Goal: Task Accomplishment & Management: Manage account settings

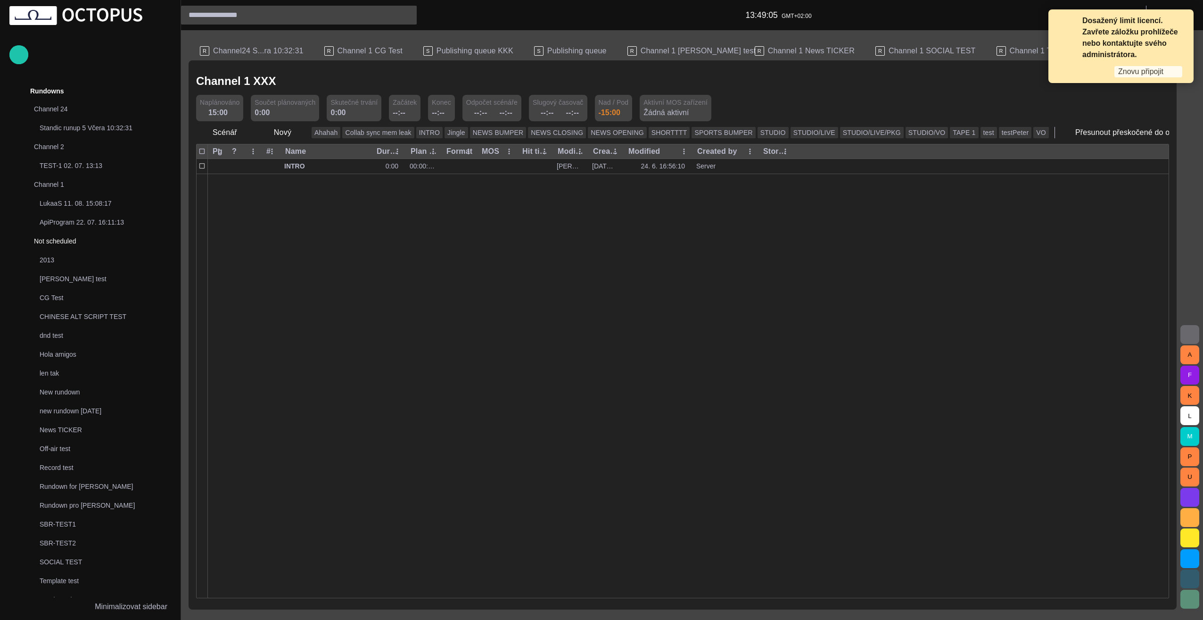
click at [1144, 74] on span "Znovu připojit" at bounding box center [1140, 71] width 45 height 9
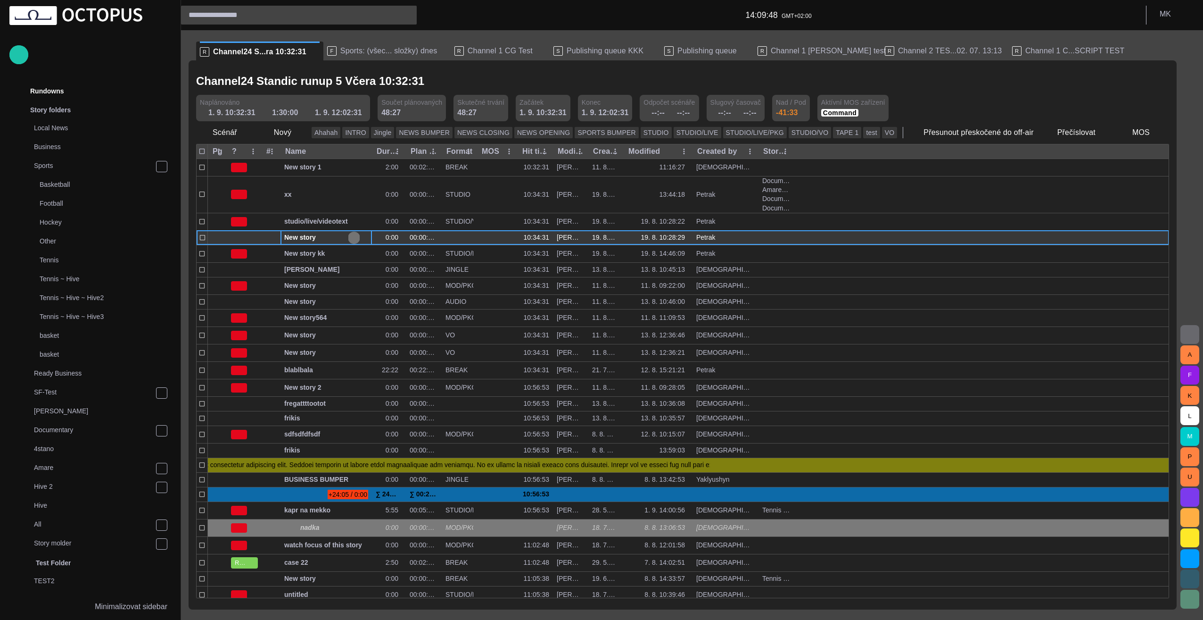
click at [353, 237] on span "button" at bounding box center [354, 238] width 8 height 8
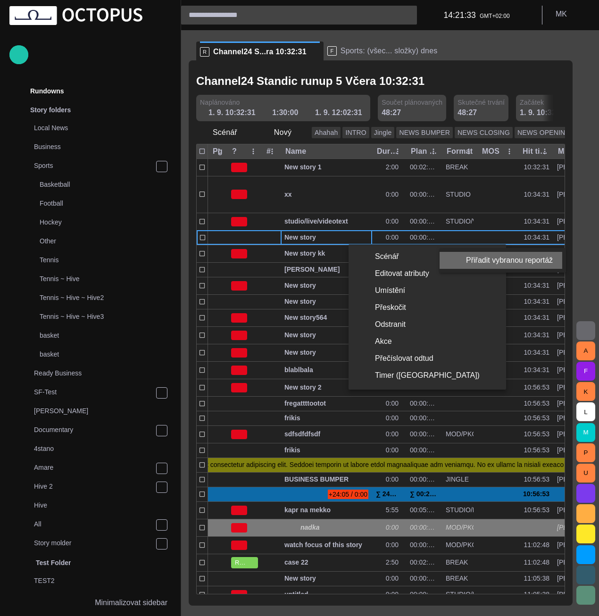
click at [514, 260] on li "Přiřadit vybranou reportáž" at bounding box center [500, 260] width 123 height 17
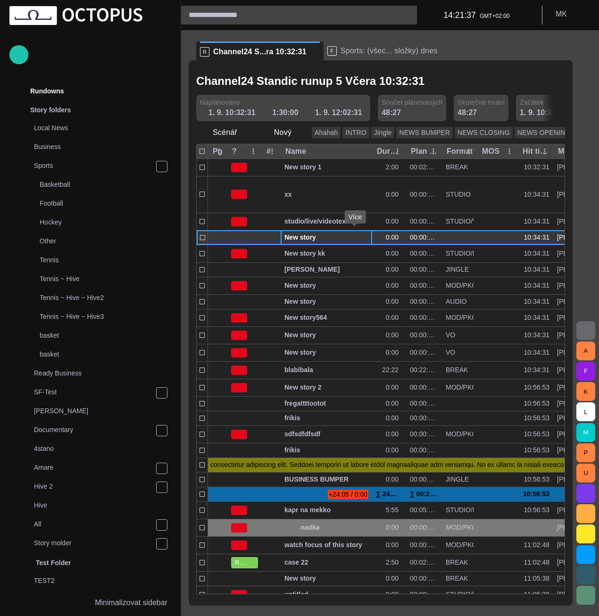
click at [352, 235] on span "button" at bounding box center [354, 238] width 8 height 8
click at [355, 234] on span "button" at bounding box center [354, 238] width 8 height 8
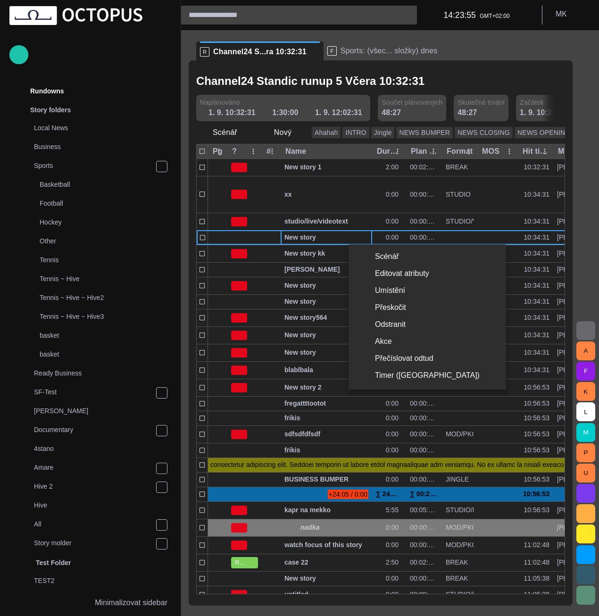
click at [396, 293] on li "Umístění" at bounding box center [426, 290] width 157 height 17
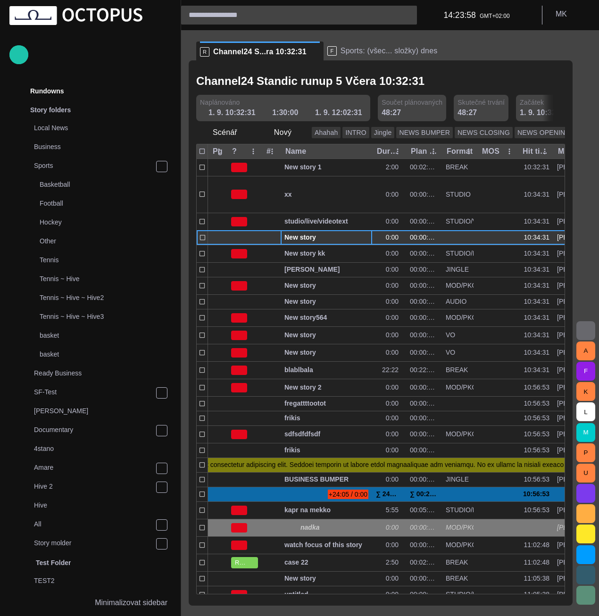
click at [355, 237] on span "button" at bounding box center [354, 238] width 8 height 8
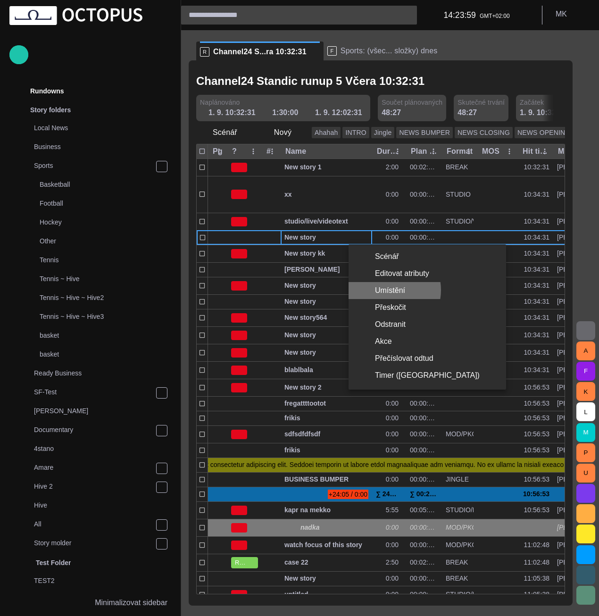
click at [388, 290] on li "Umístění" at bounding box center [426, 290] width 157 height 17
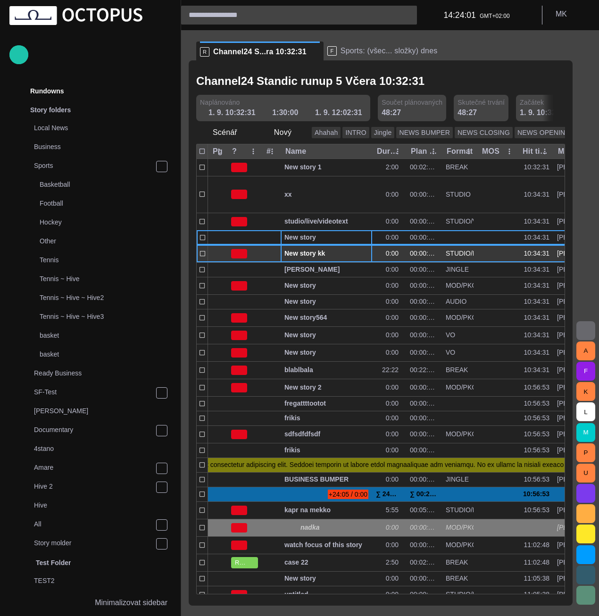
click at [356, 256] on span "button" at bounding box center [354, 254] width 8 height 8
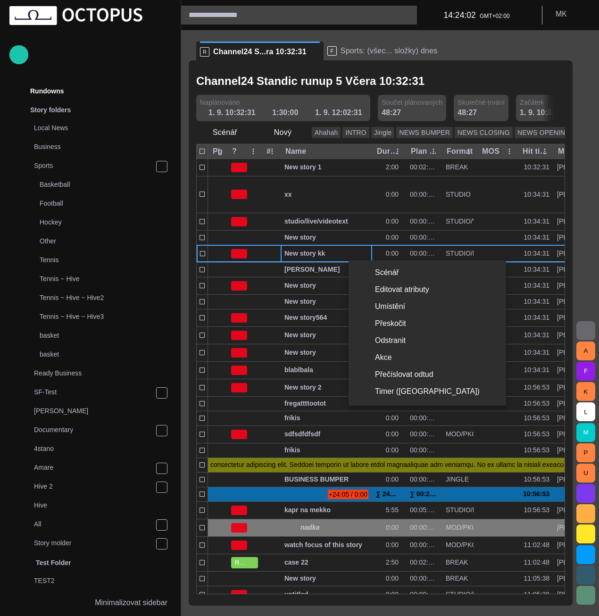
click at [376, 305] on li "Umístění" at bounding box center [426, 306] width 157 height 17
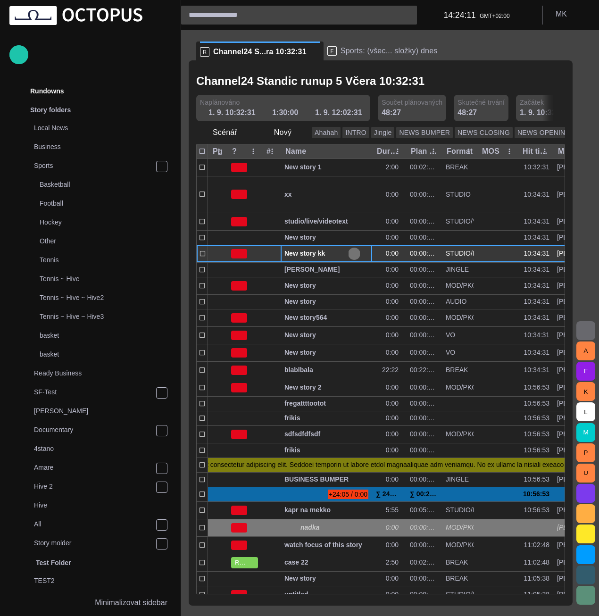
click at [353, 251] on span "button" at bounding box center [354, 254] width 8 height 8
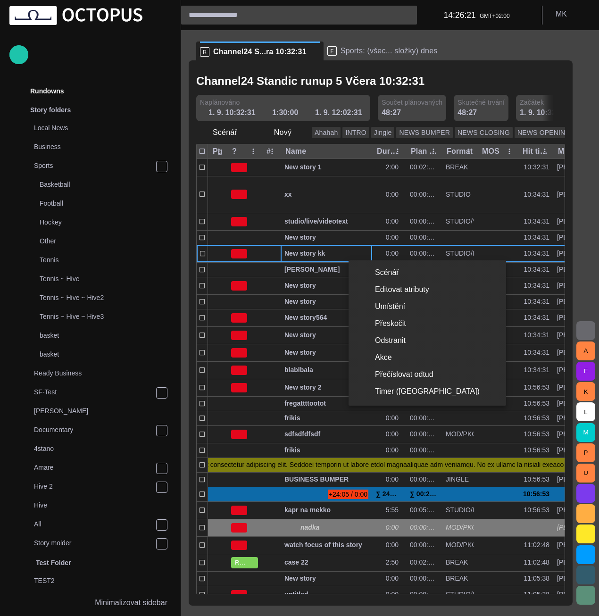
click at [329, 460] on div at bounding box center [299, 308] width 599 height 616
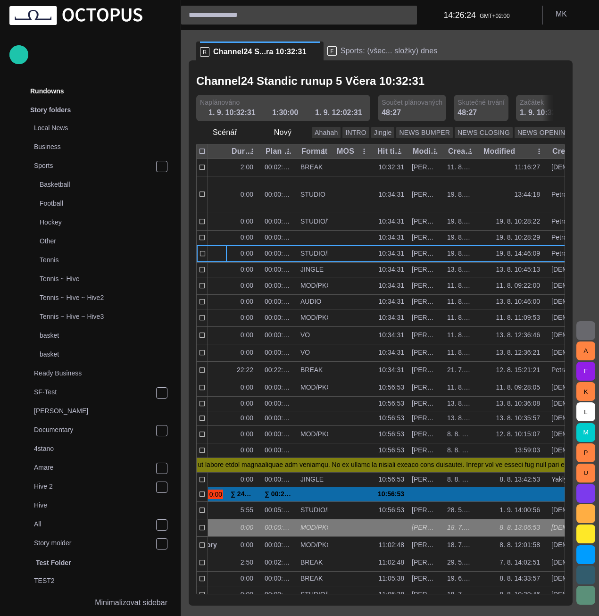
scroll to position [0, 239]
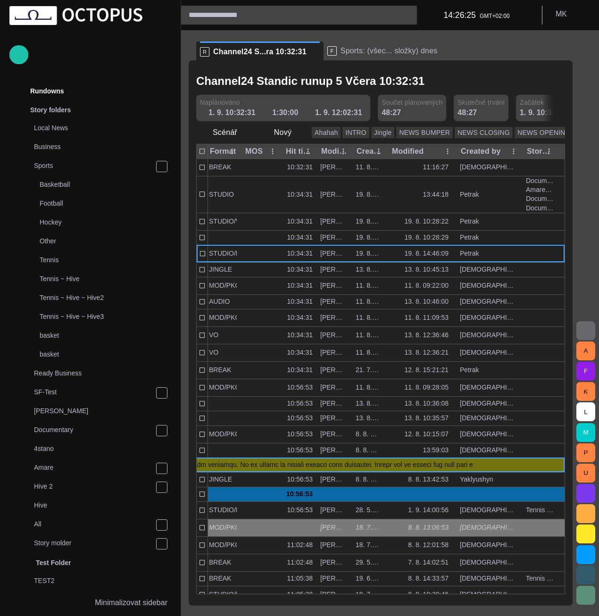
click at [491, 464] on div at bounding box center [489, 464] width 66 height 15
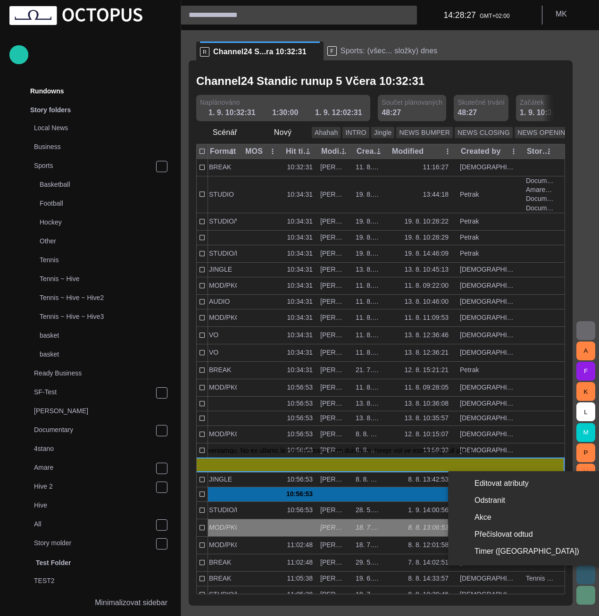
click at [229, 434] on div at bounding box center [299, 308] width 599 height 616
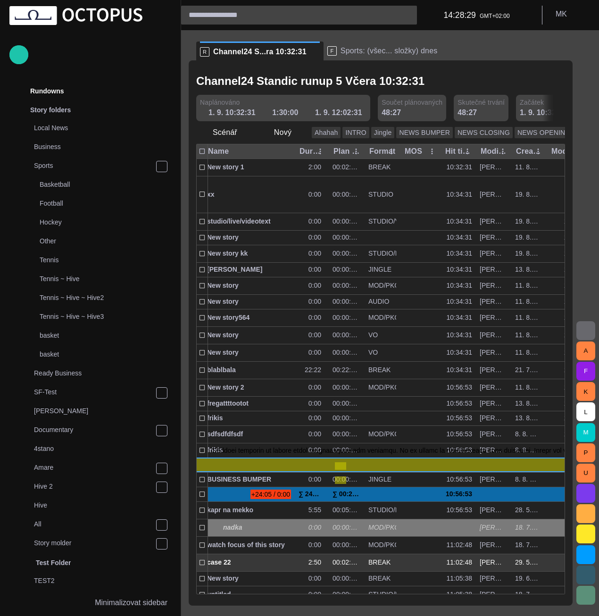
scroll to position [0, 61]
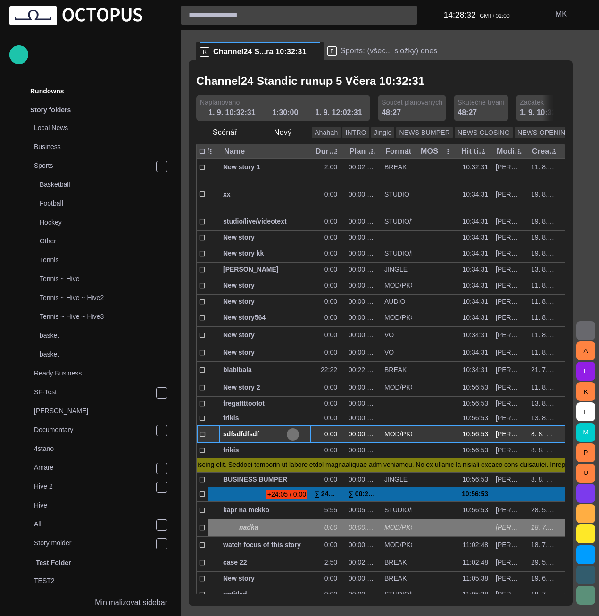
click at [292, 431] on span "button" at bounding box center [293, 435] width 8 height 8
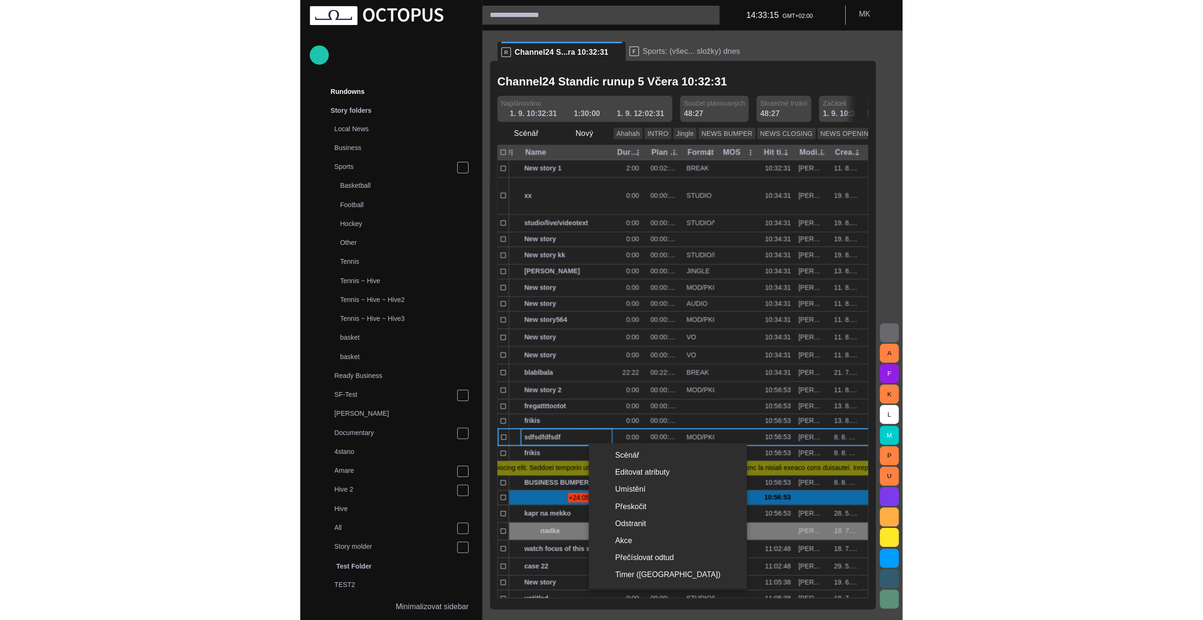
scroll to position [0, 0]
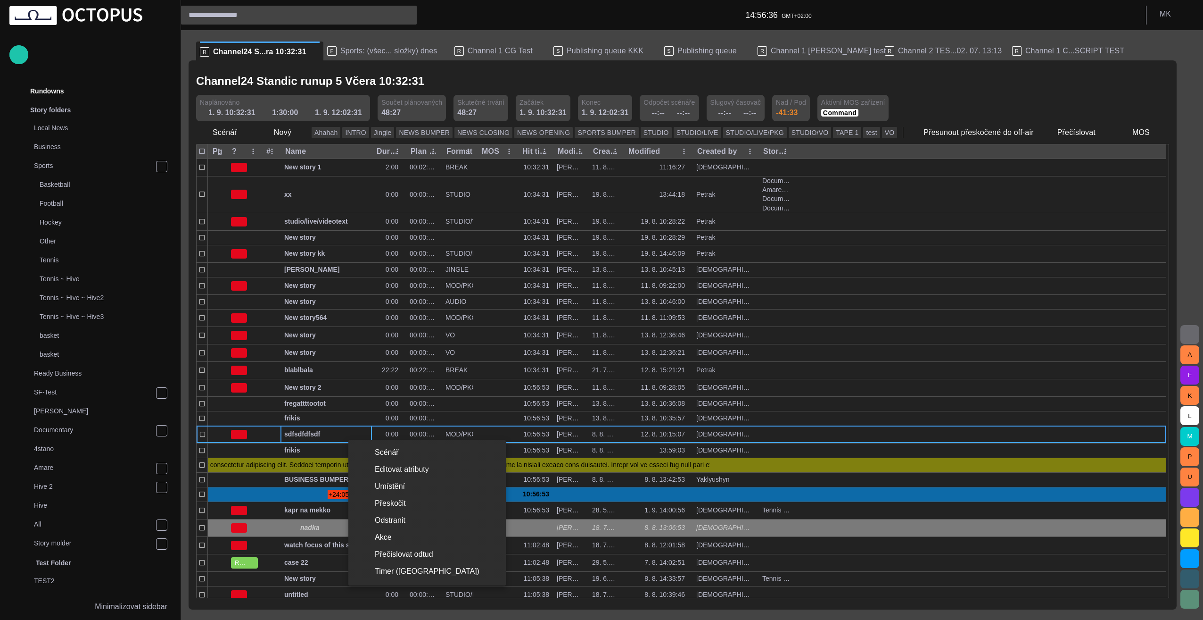
click at [989, 297] on div at bounding box center [601, 310] width 1203 height 620
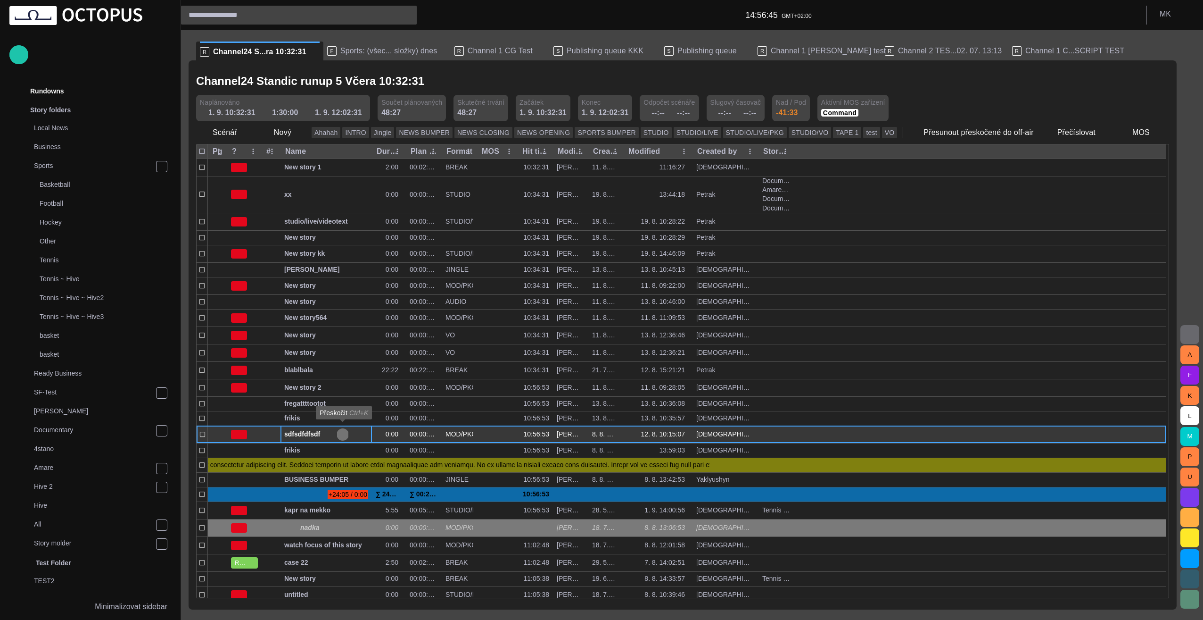
click at [342, 433] on span "button" at bounding box center [343, 435] width 8 height 8
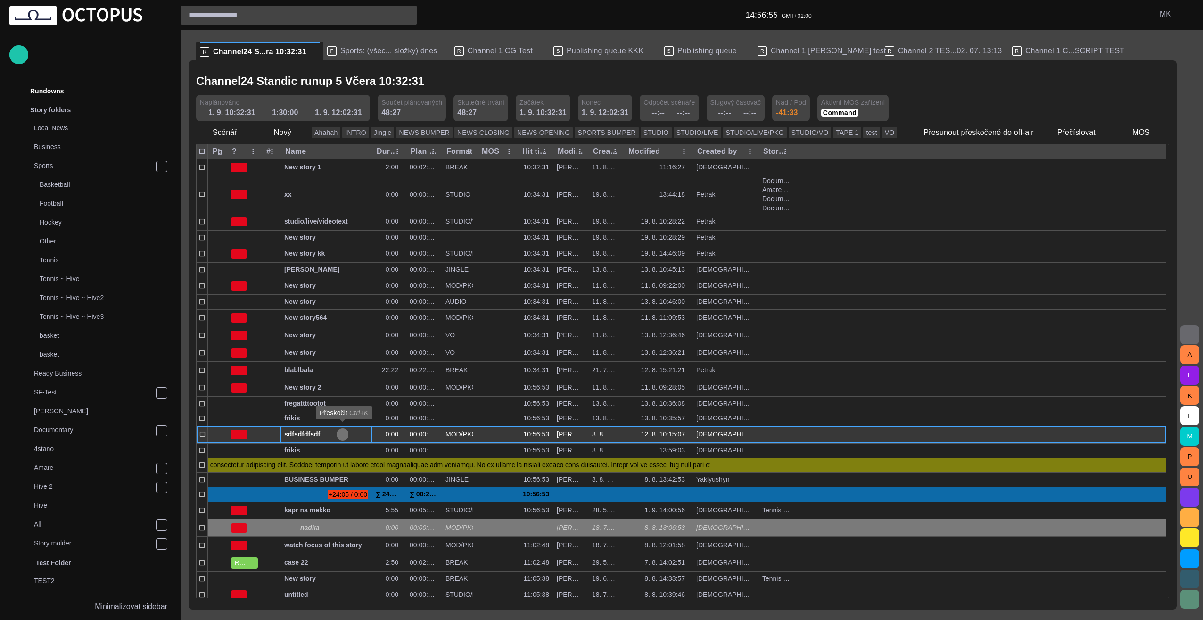
click at [341, 433] on span "button" at bounding box center [343, 435] width 8 height 8
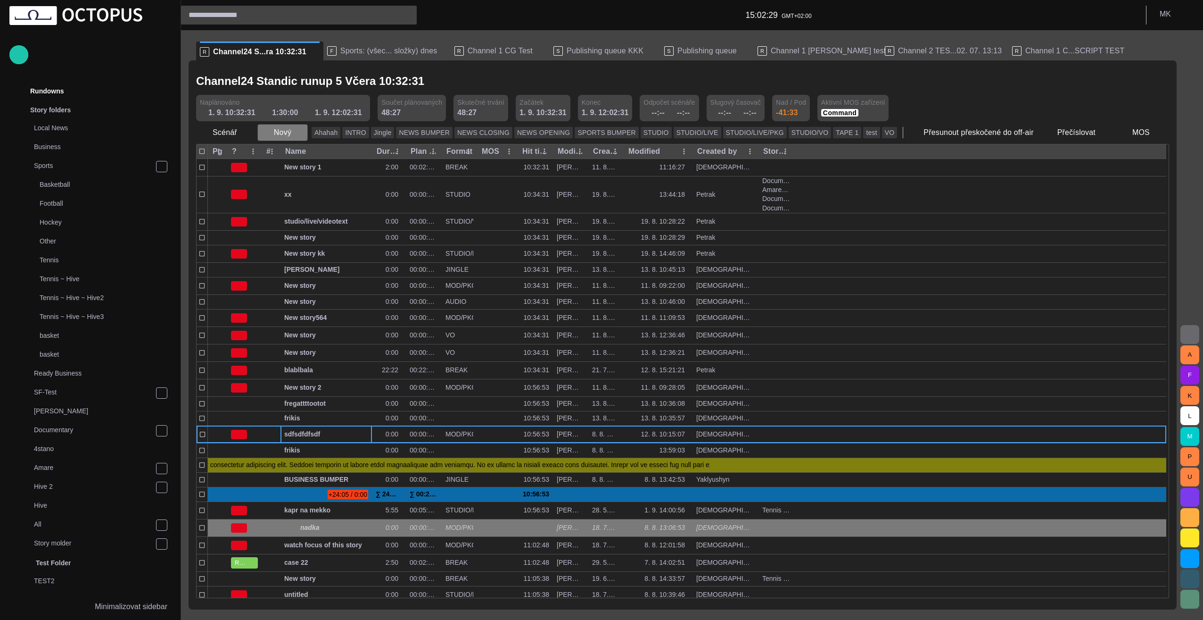
click at [300, 134] on span "button" at bounding box center [299, 132] width 9 height 9
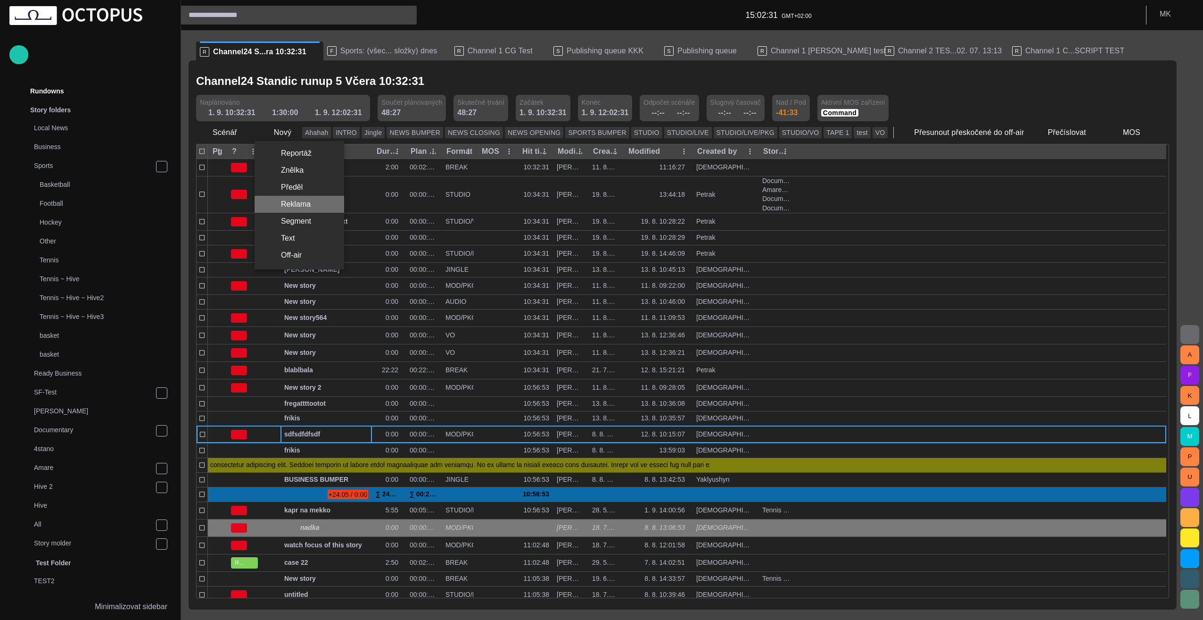
click at [304, 203] on li "Reklama" at bounding box center [300, 204] width 90 height 17
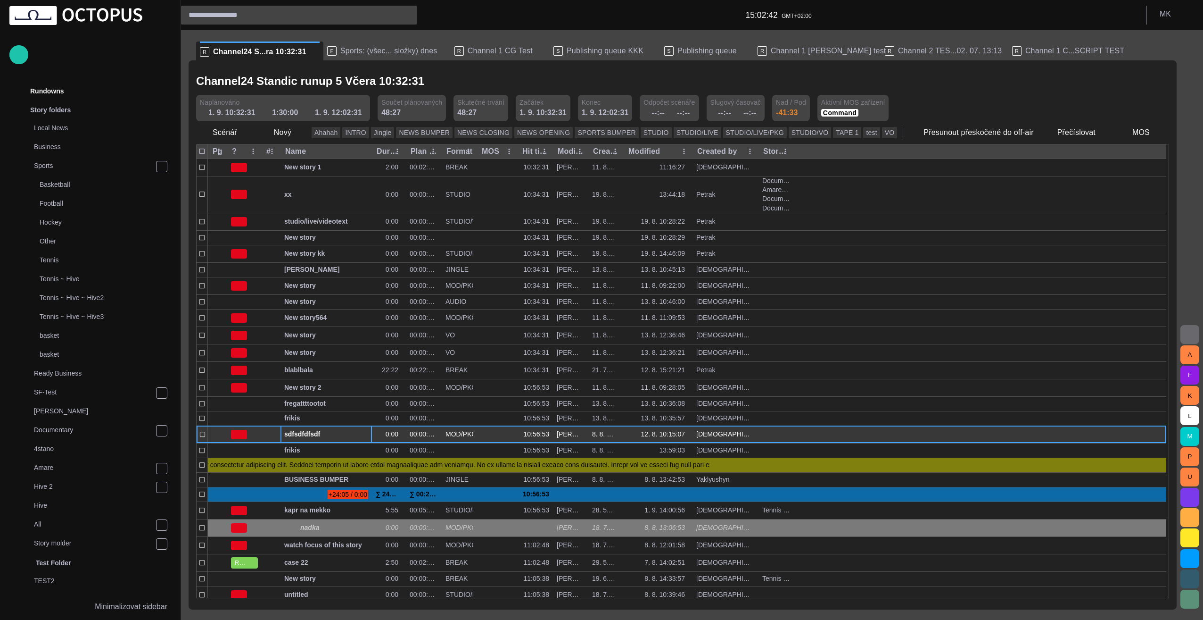
click at [297, 434] on span "sdfsdfdfsdf" at bounding box center [326, 434] width 84 height 9
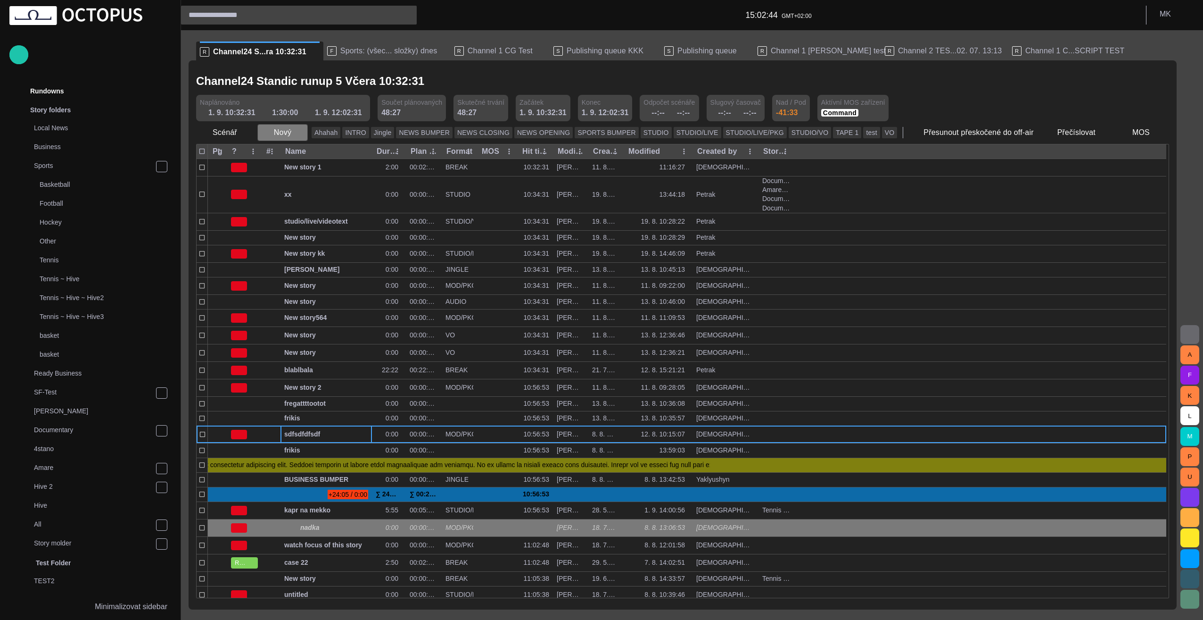
click at [296, 131] on span "button" at bounding box center [299, 132] width 9 height 9
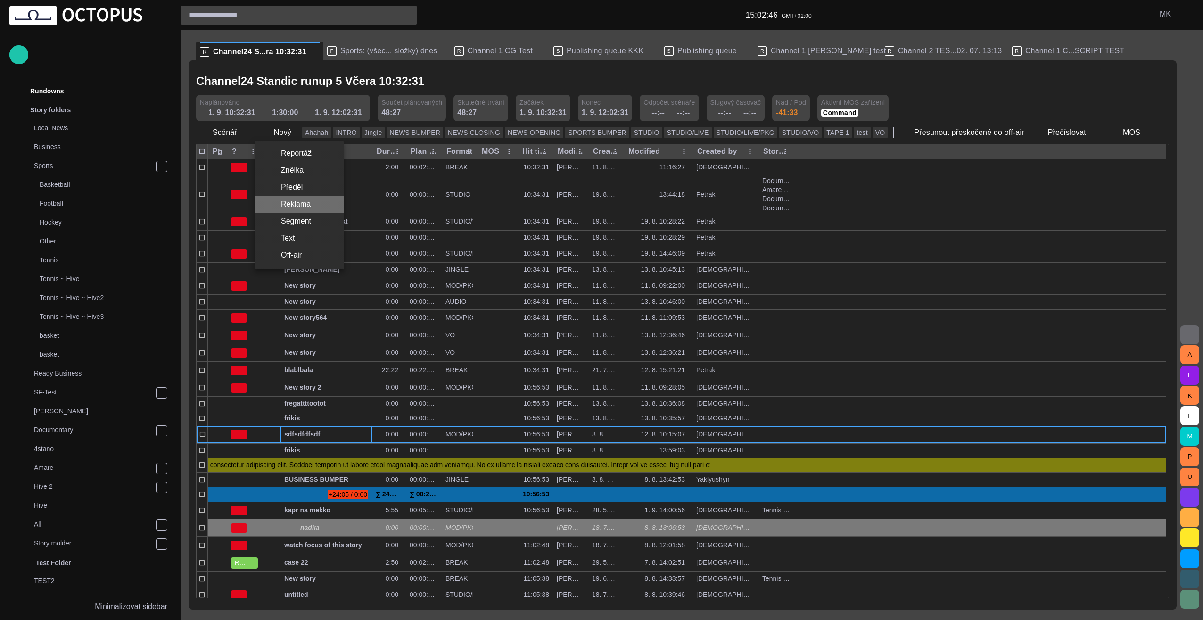
click at [307, 206] on li "Reklama" at bounding box center [300, 204] width 90 height 17
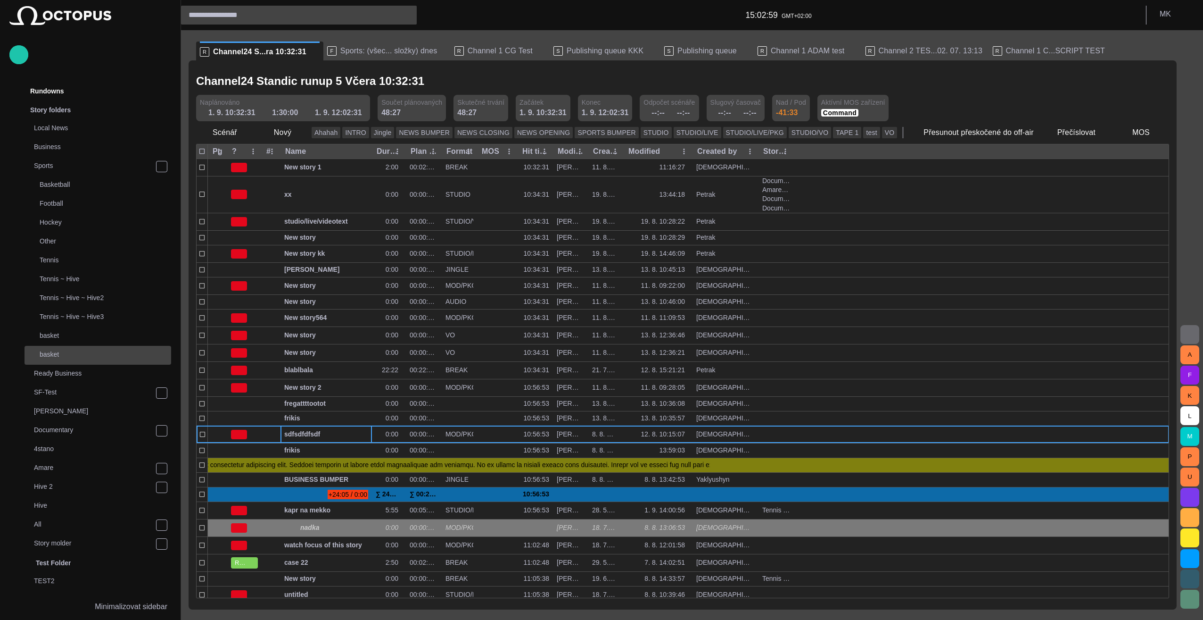
click at [57, 351] on p "basket" at bounding box center [106, 353] width 132 height 9
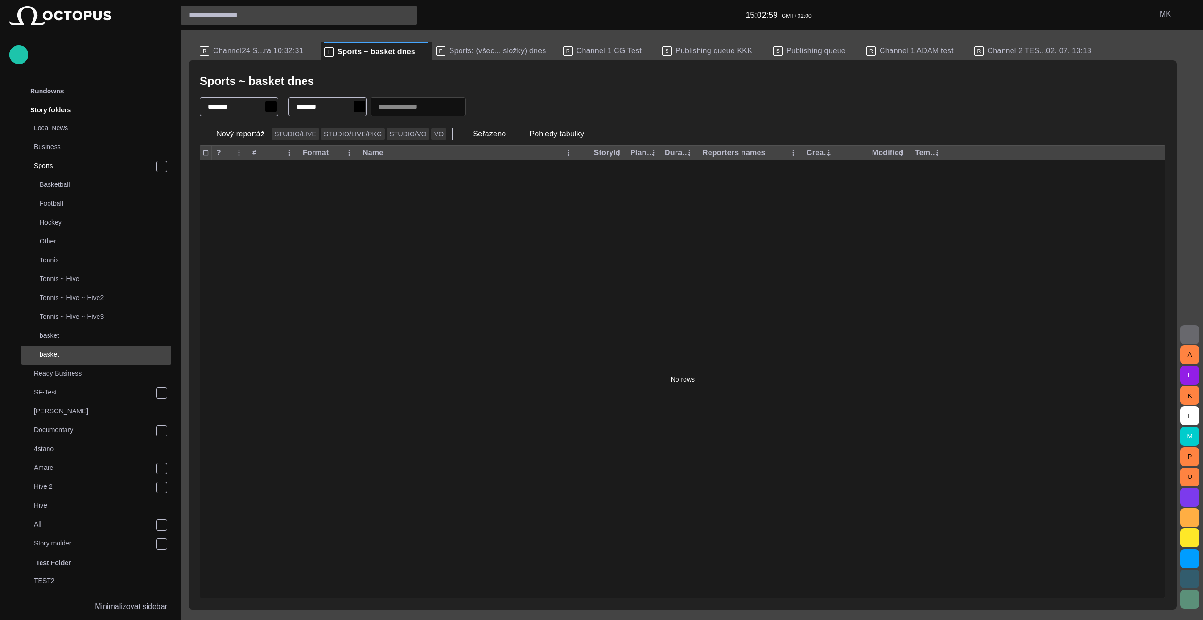
scroll to position [19, 0]
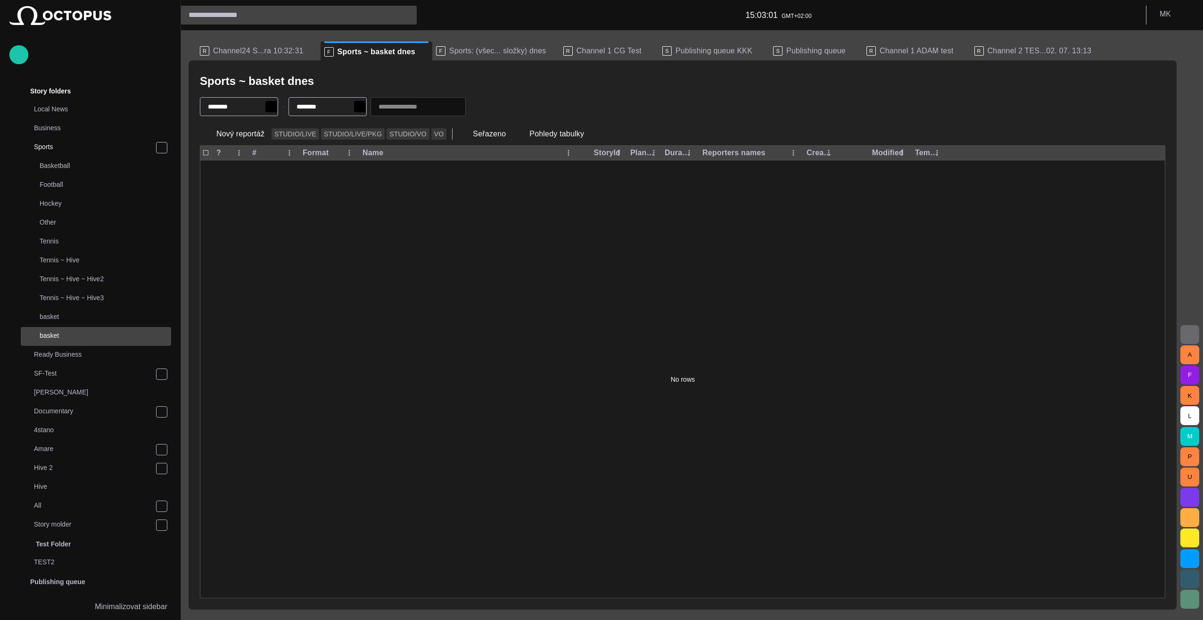
click at [358, 245] on div "No rows" at bounding box center [682, 379] width 965 height 438
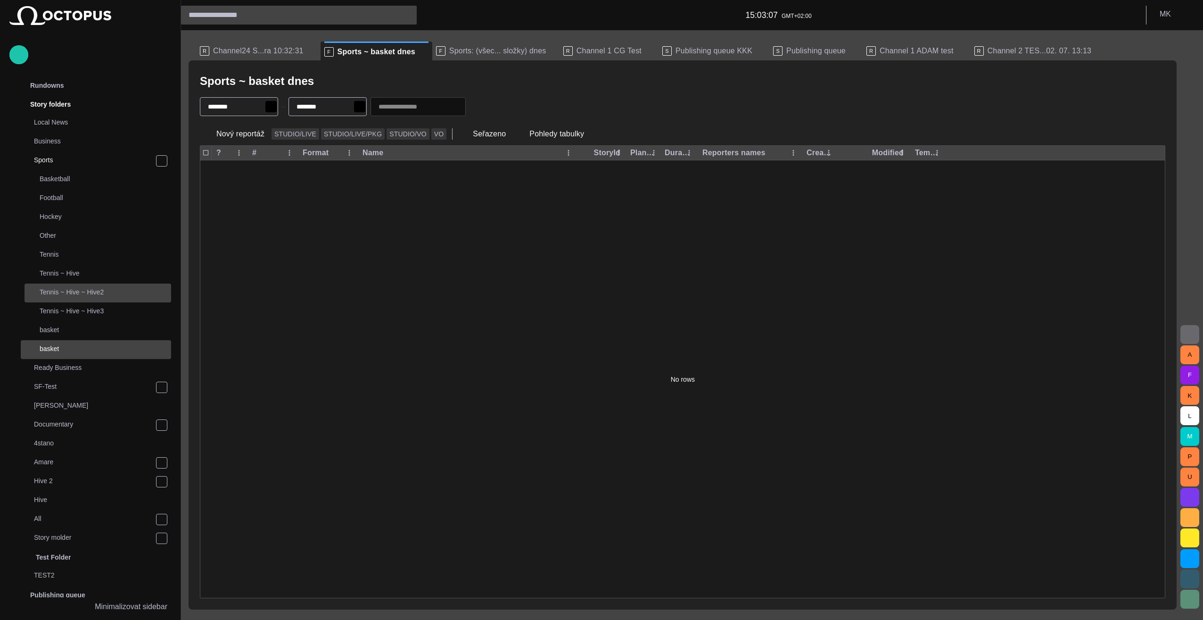
scroll to position [0, 0]
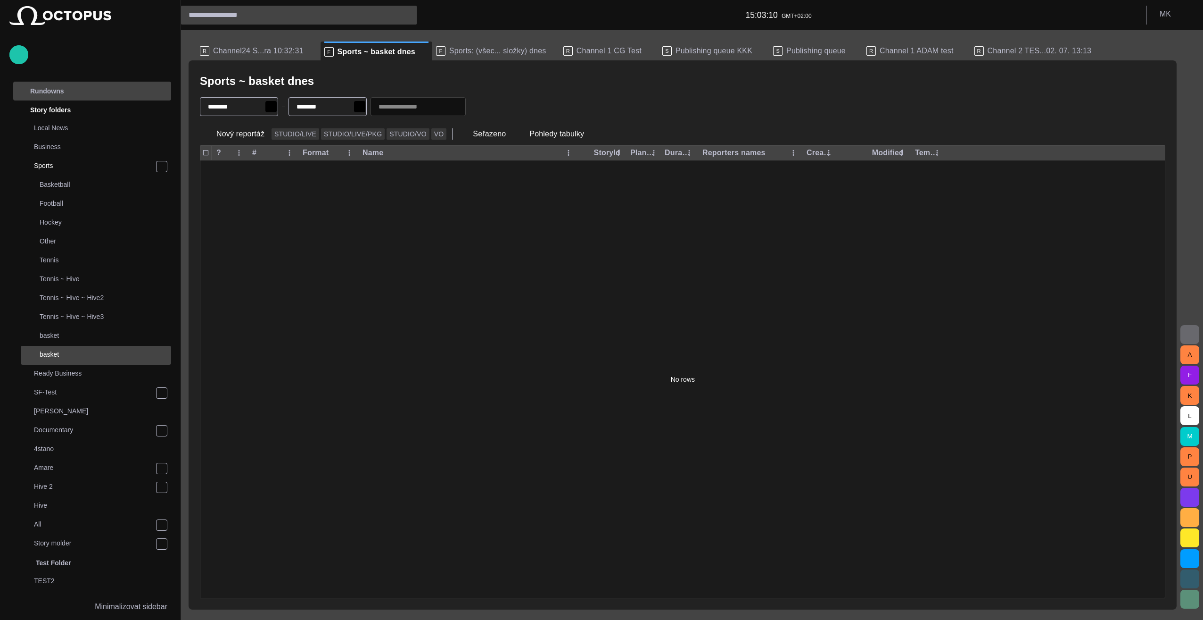
click at [165, 92] on div "main menu" at bounding box center [161, 91] width 19 height 19
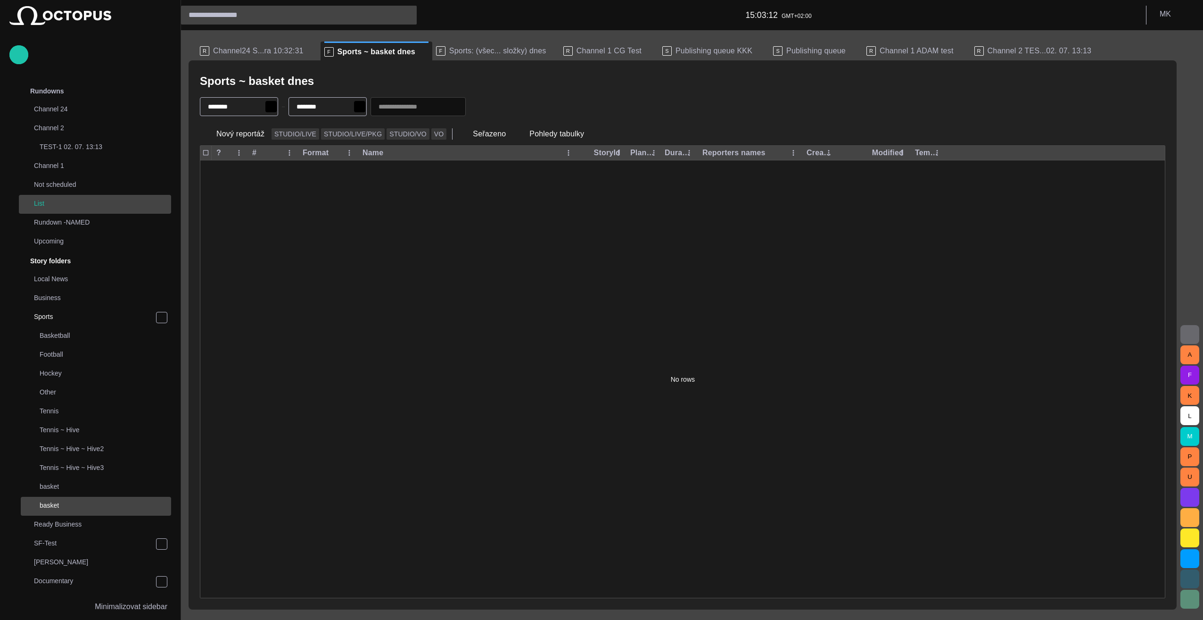
click at [52, 204] on p "List" at bounding box center [102, 203] width 137 height 9
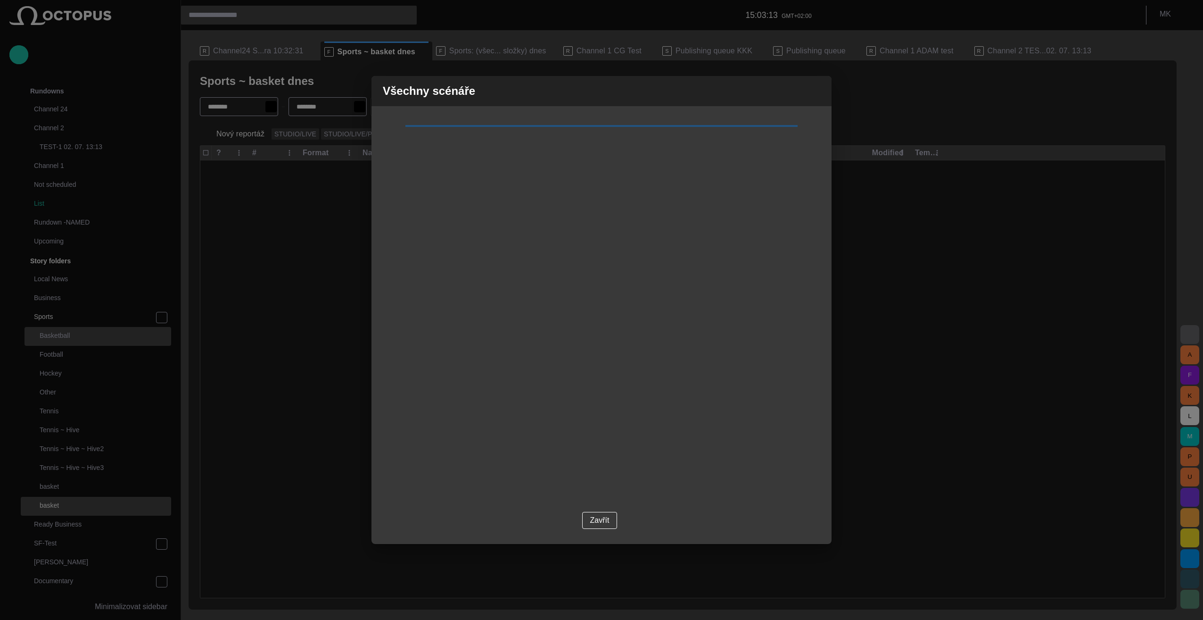
click at [818, 91] on span "button" at bounding box center [818, 90] width 11 height 11
click at [607, 522] on div "No rows" at bounding box center [682, 379] width 965 height 438
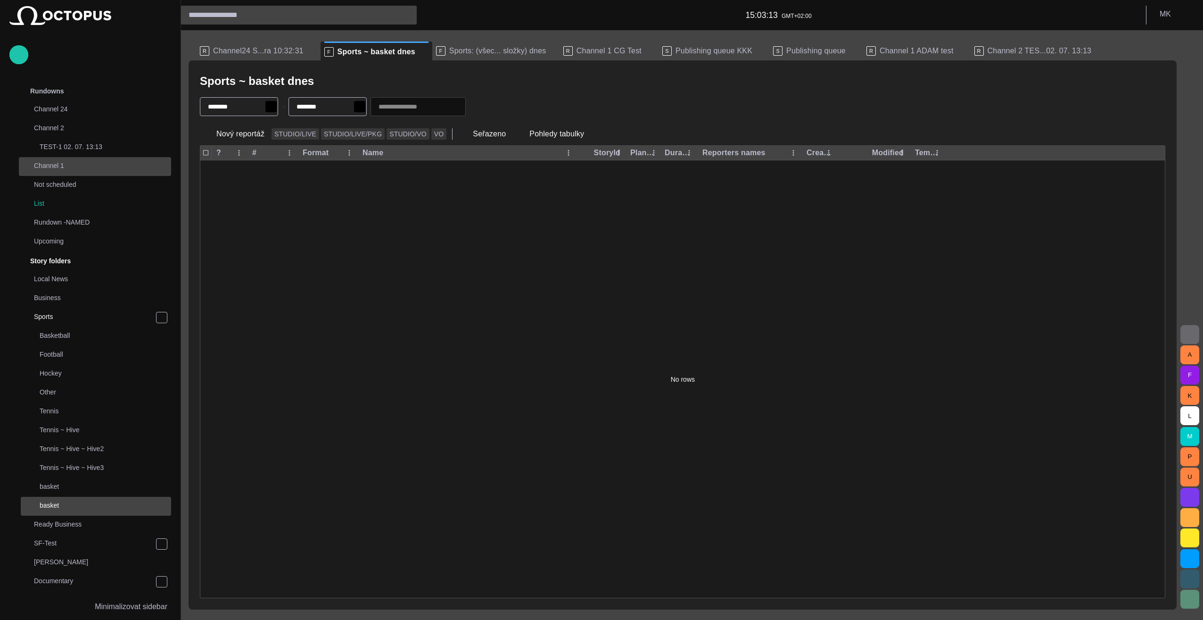
click at [50, 164] on p "Channel 1" at bounding box center [93, 165] width 118 height 9
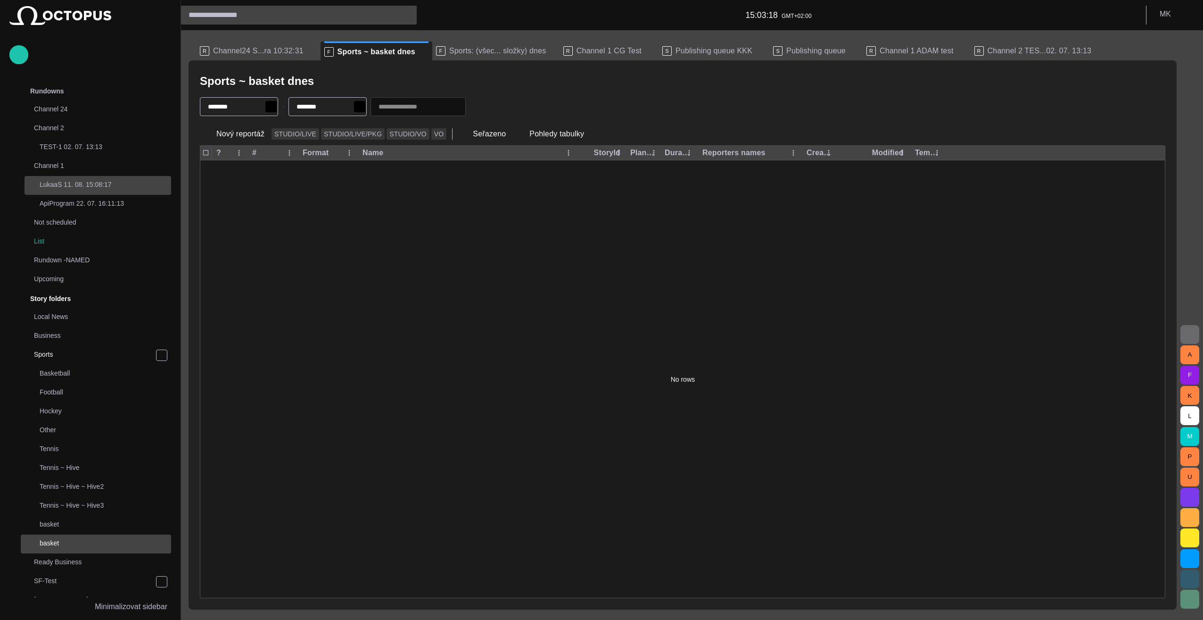
click at [92, 182] on p "LukaaS 11. 08. 15:08:17" at bounding box center [106, 184] width 132 height 9
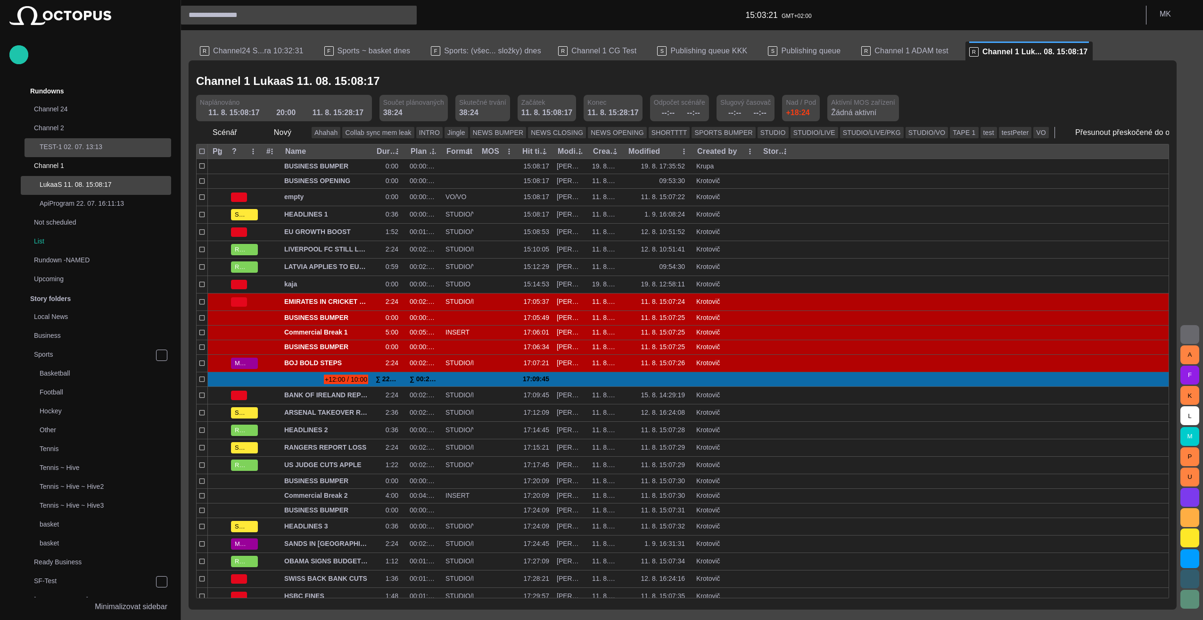
click at [60, 142] on p "TEST-1 02. 07. 13:13" at bounding box center [106, 146] width 132 height 9
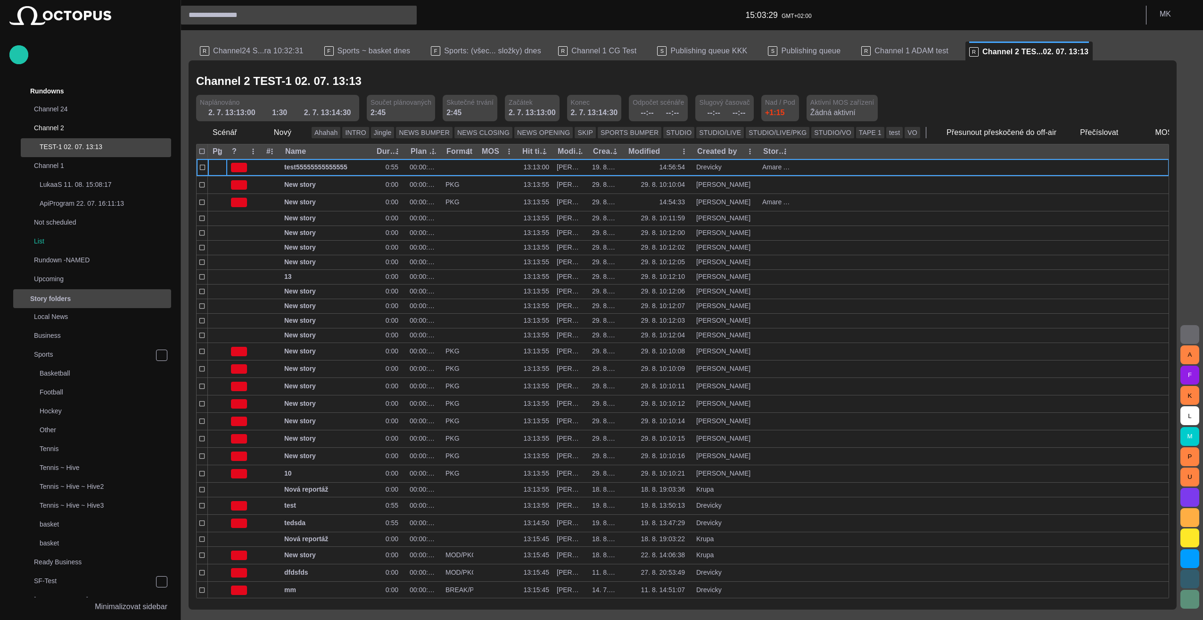
click at [158, 298] on span "main menu" at bounding box center [162, 299] width 8 height 8
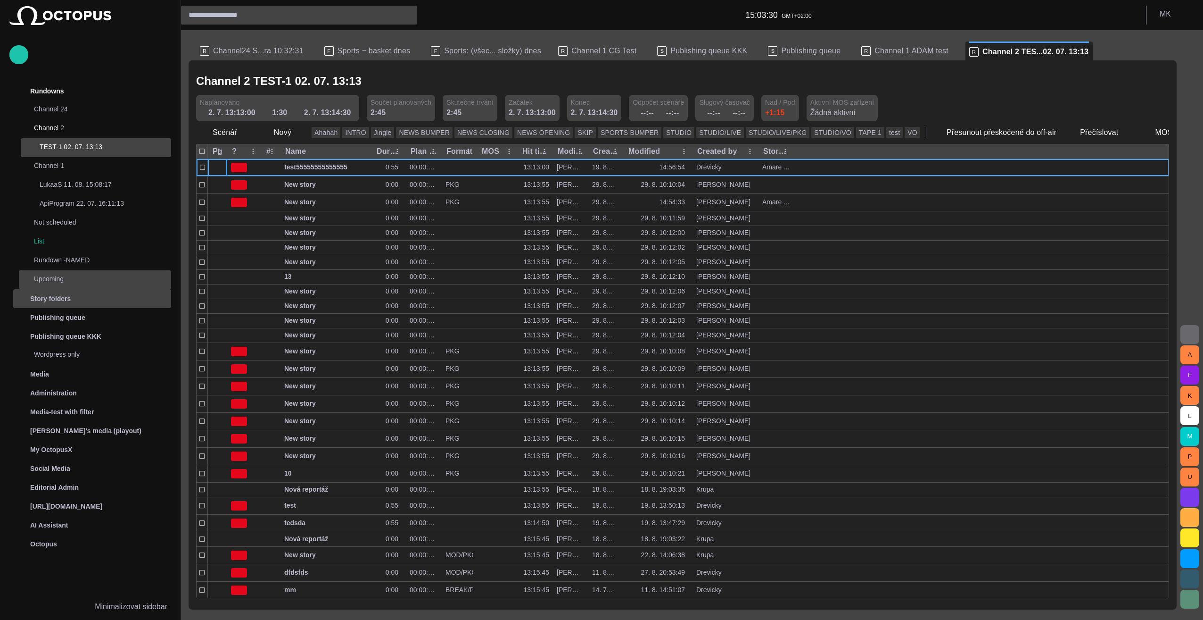
click at [63, 283] on div "Upcoming" at bounding box center [87, 278] width 132 height 13
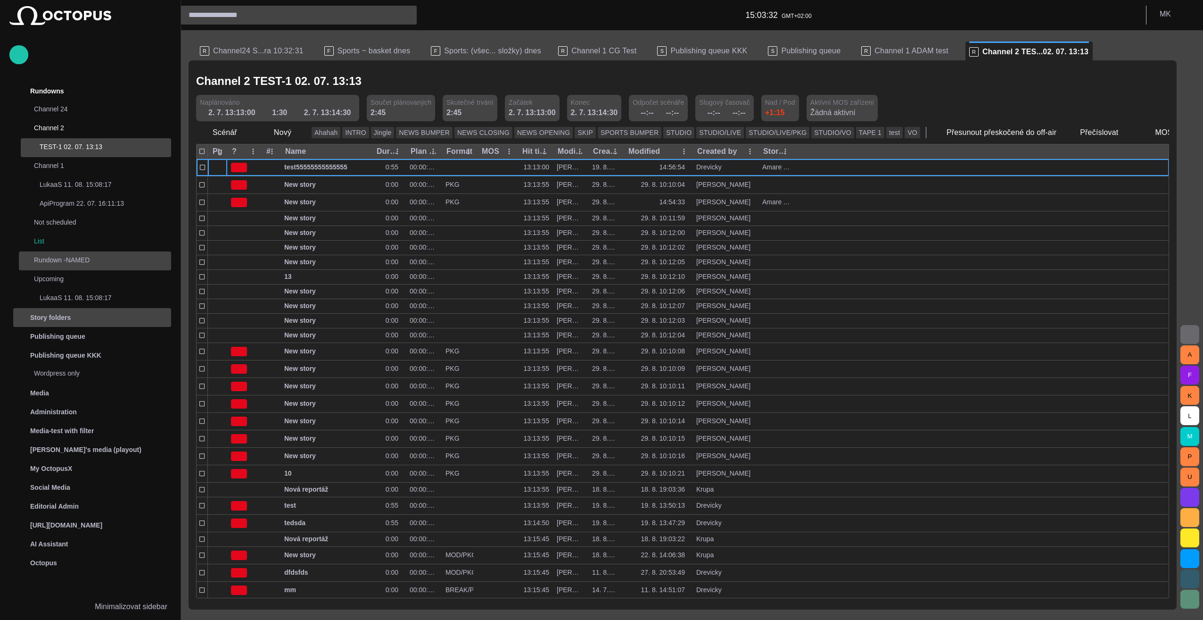
click at [71, 258] on p "Rundown -NAMED" at bounding box center [93, 259] width 118 height 9
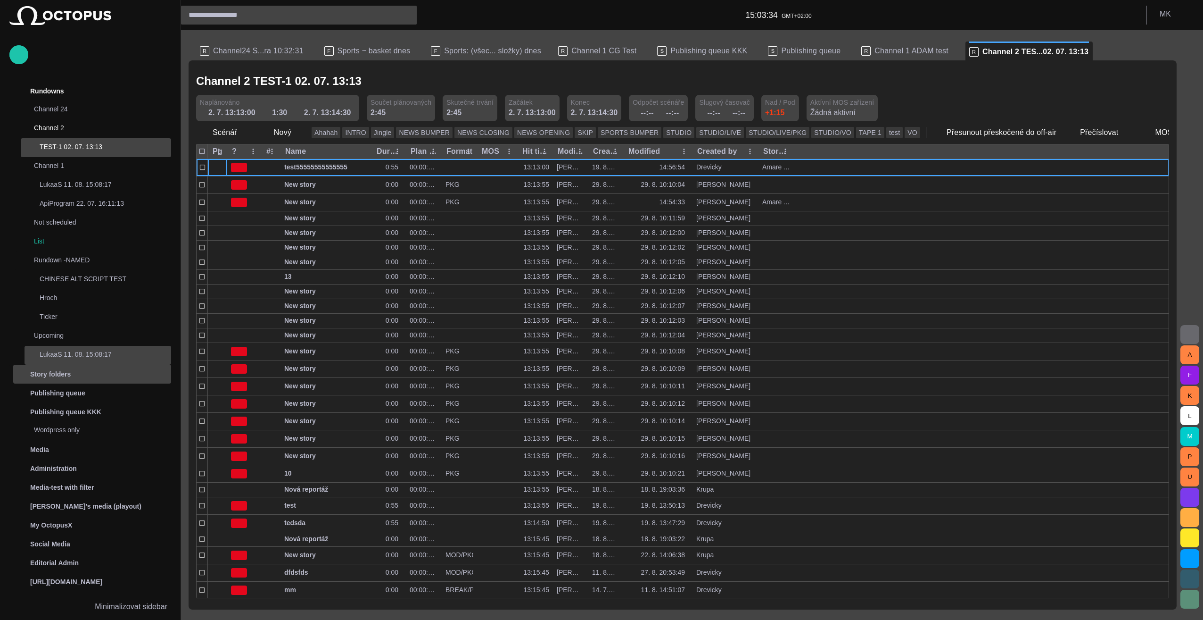
click at [73, 359] on div "LukaaS 11. 08. 15:08:17" at bounding box center [98, 354] width 145 height 13
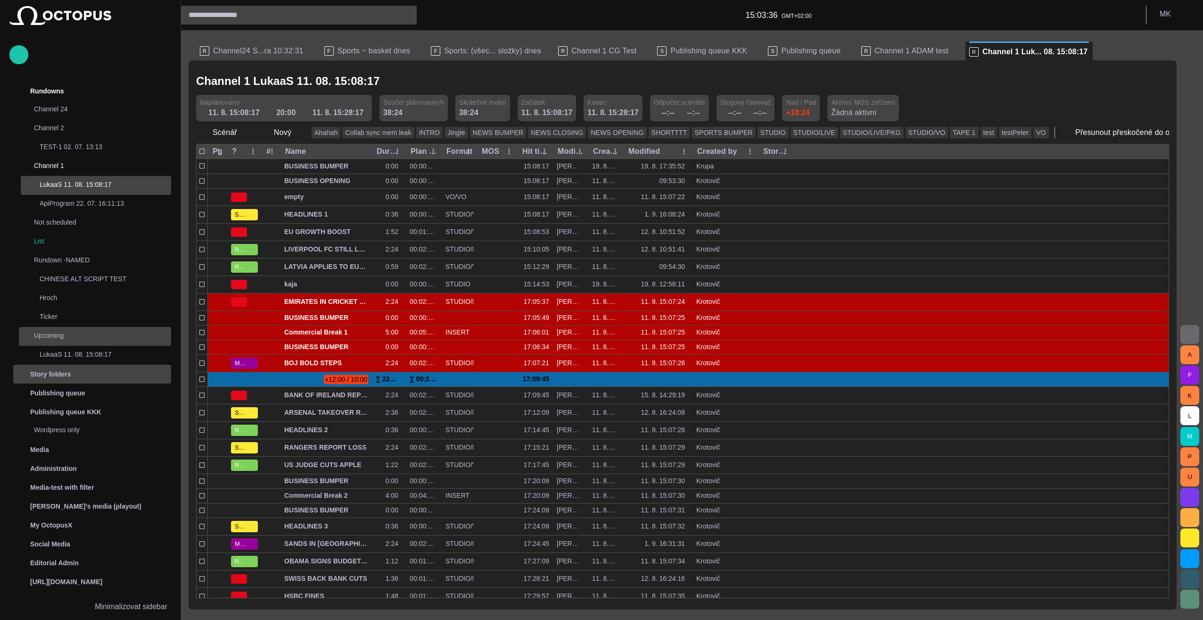
scroll to position [31, 0]
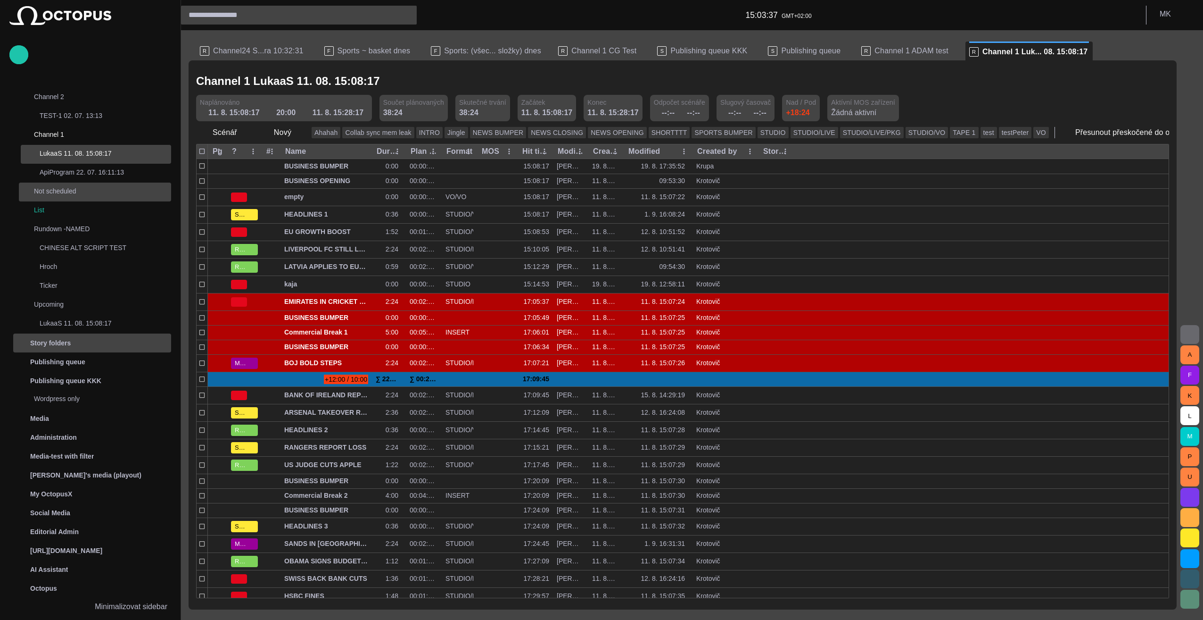
click at [68, 191] on p "Not scheduled" at bounding box center [93, 190] width 118 height 9
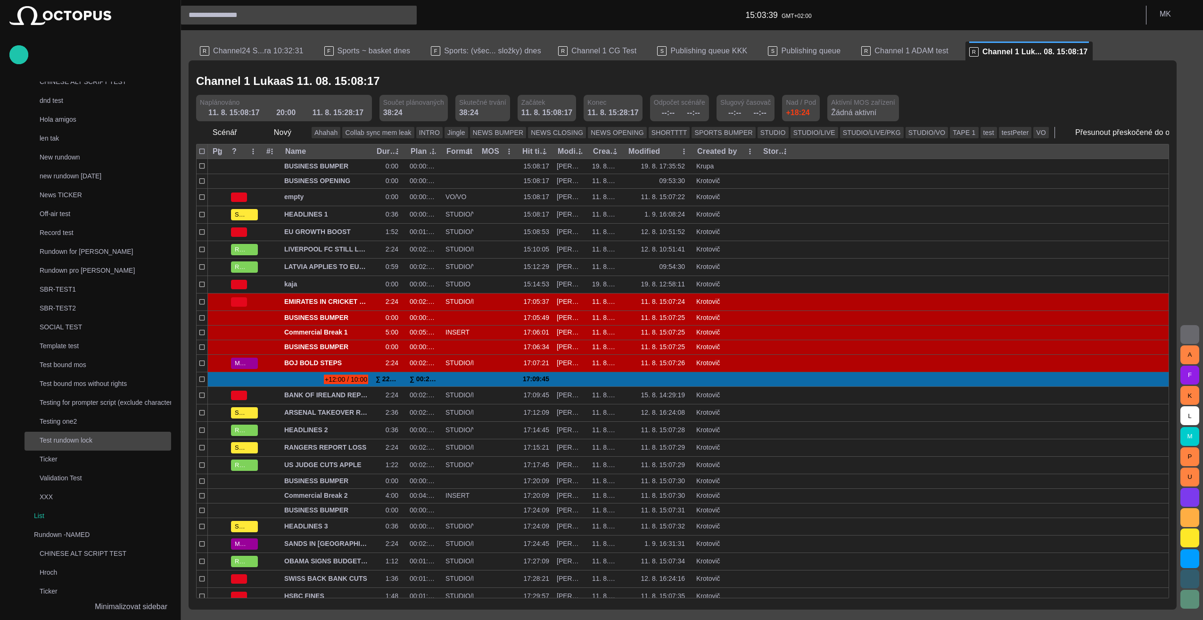
scroll to position [220, 0]
click at [50, 492] on p "XXX" at bounding box center [106, 492] width 132 height 9
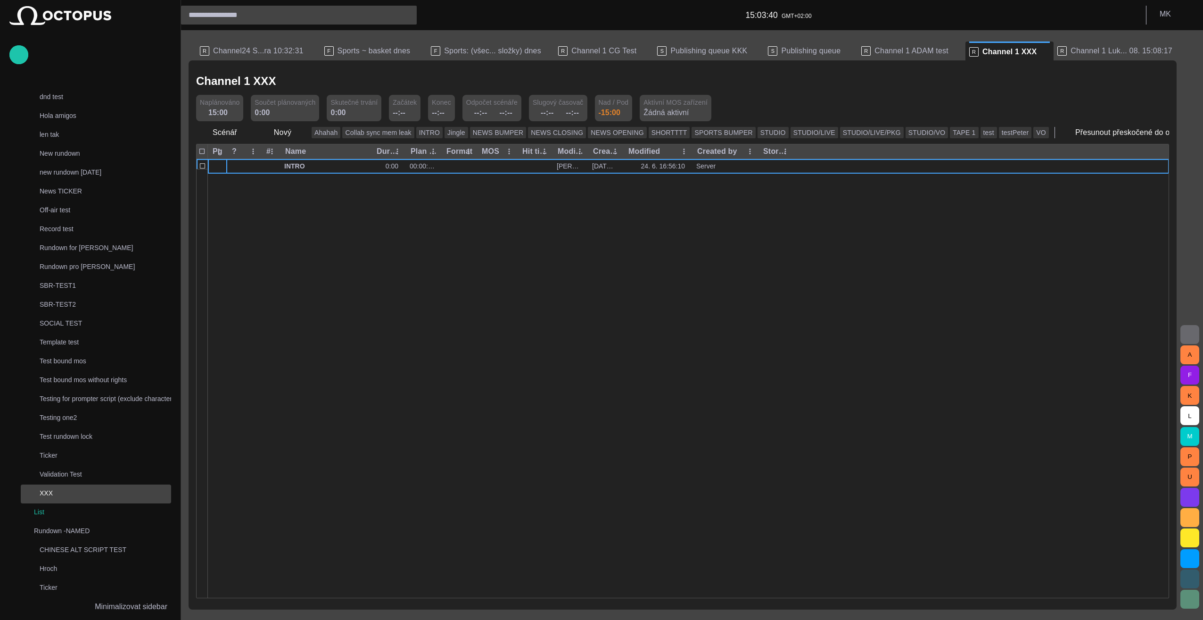
scroll to position [132, 0]
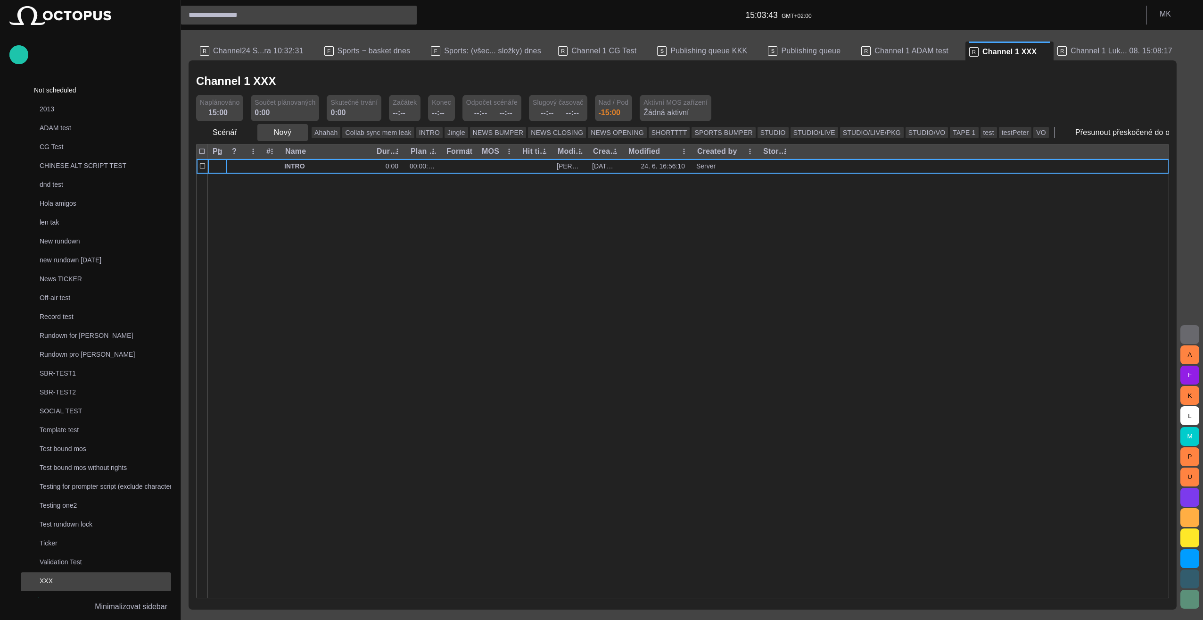
click at [296, 134] on span "button" at bounding box center [299, 132] width 9 height 9
click at [309, 207] on li "Reklama" at bounding box center [300, 204] width 90 height 17
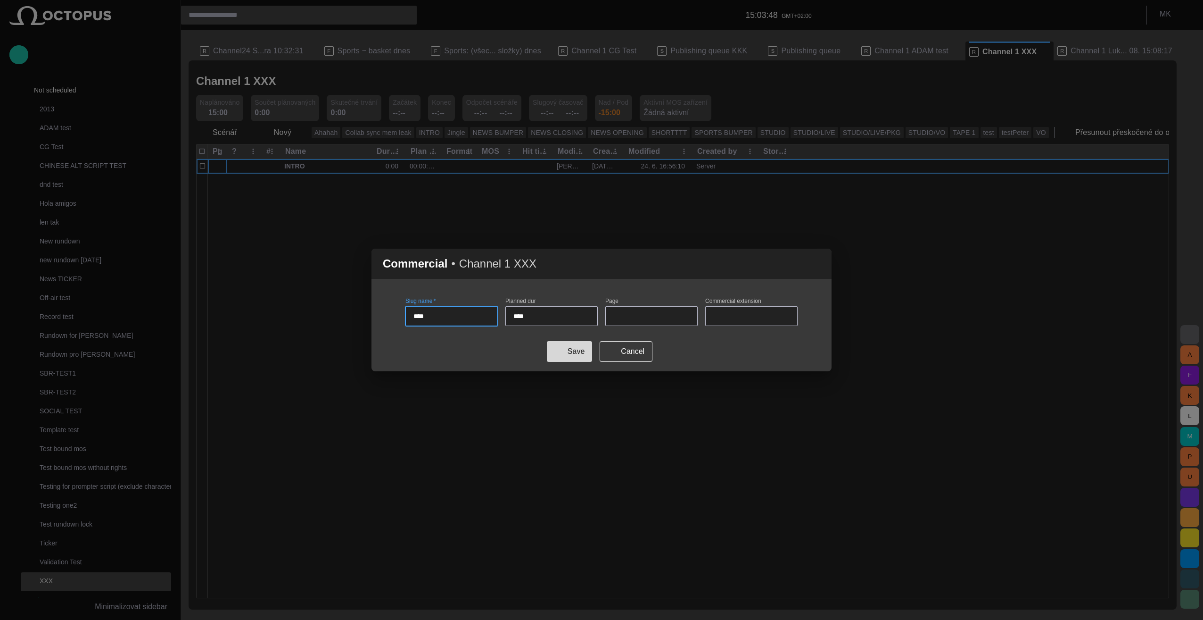
type input "****"
click at [572, 354] on button "Save" at bounding box center [569, 351] width 45 height 21
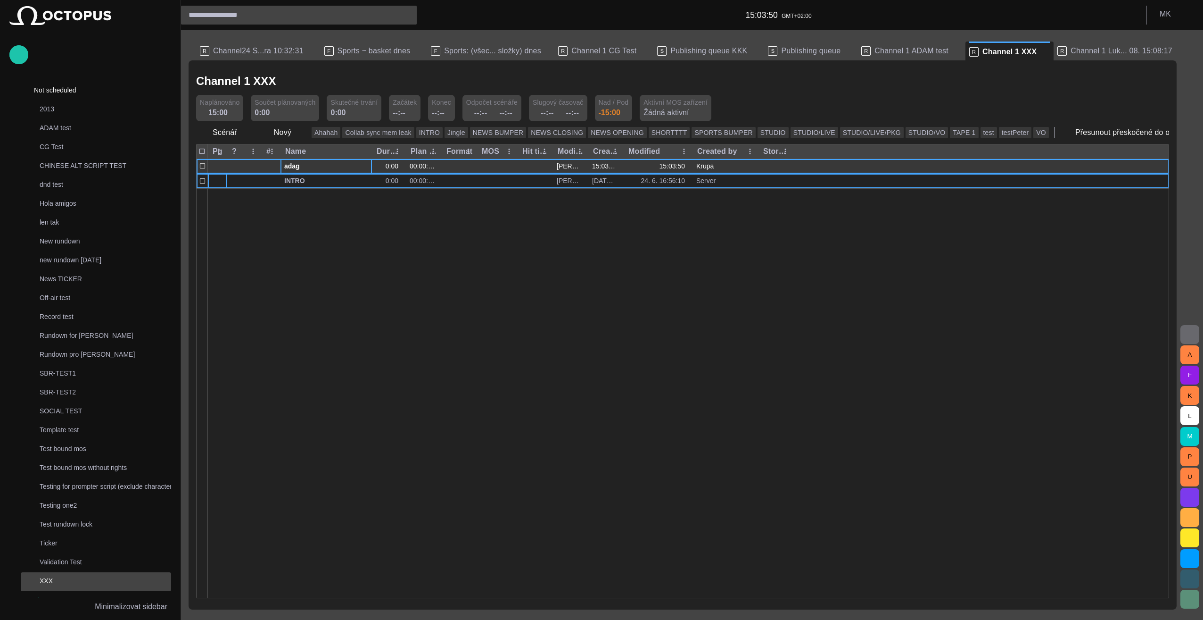
click at [355, 166] on span "button" at bounding box center [354, 166] width 8 height 8
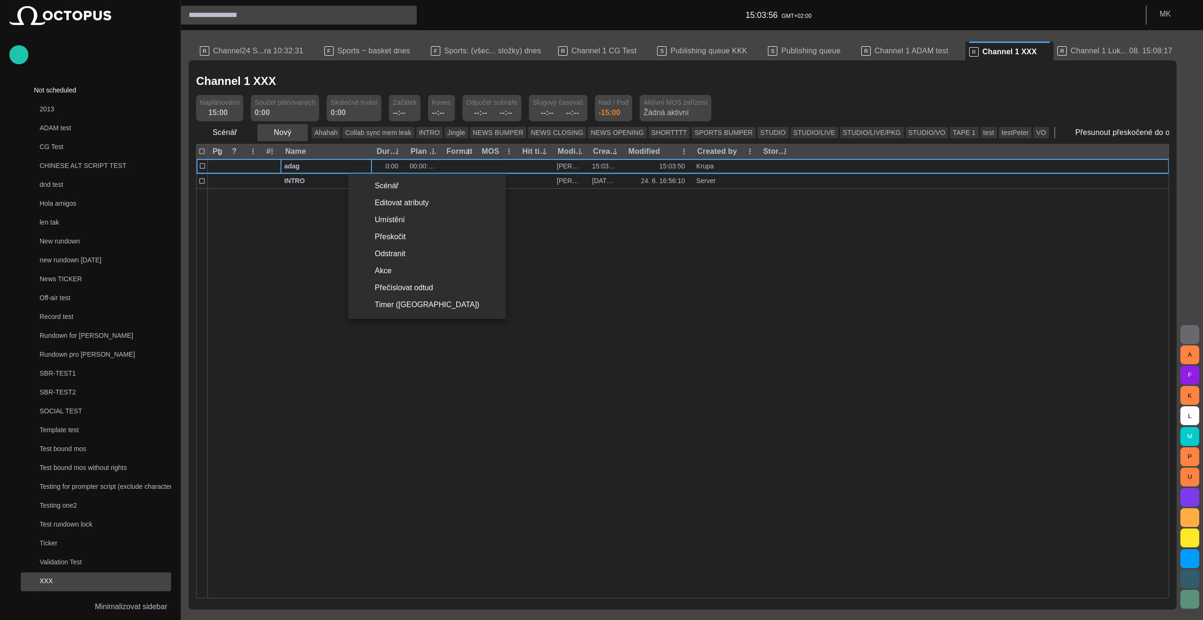
click at [294, 132] on div at bounding box center [601, 310] width 1203 height 620
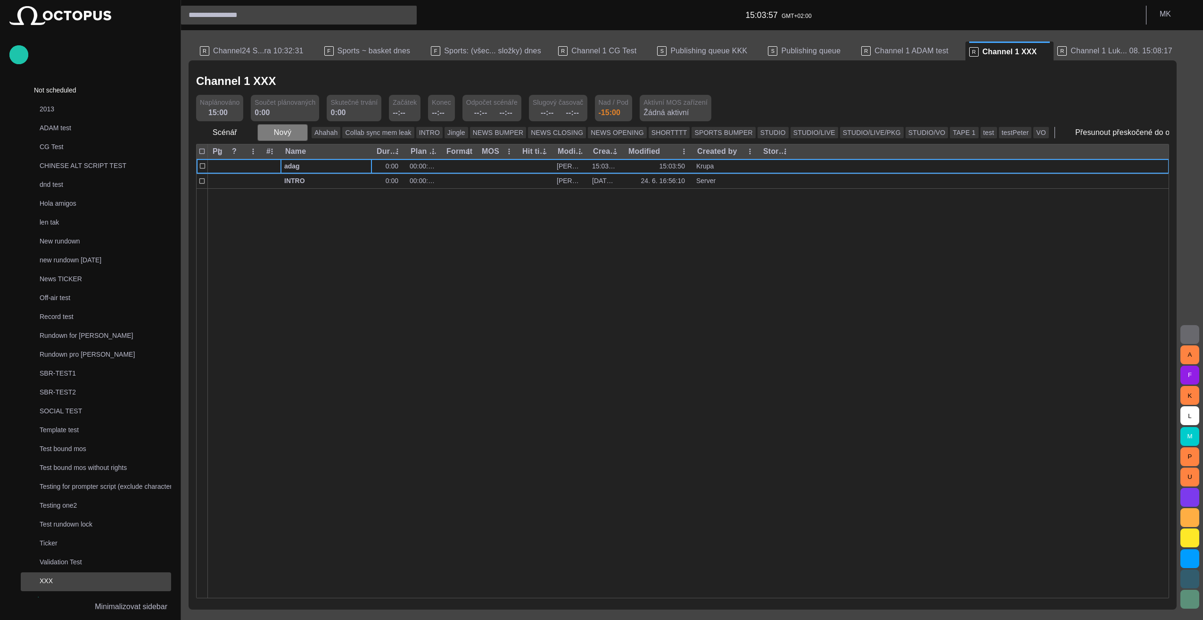
click at [296, 135] on span "button" at bounding box center [299, 132] width 9 height 9
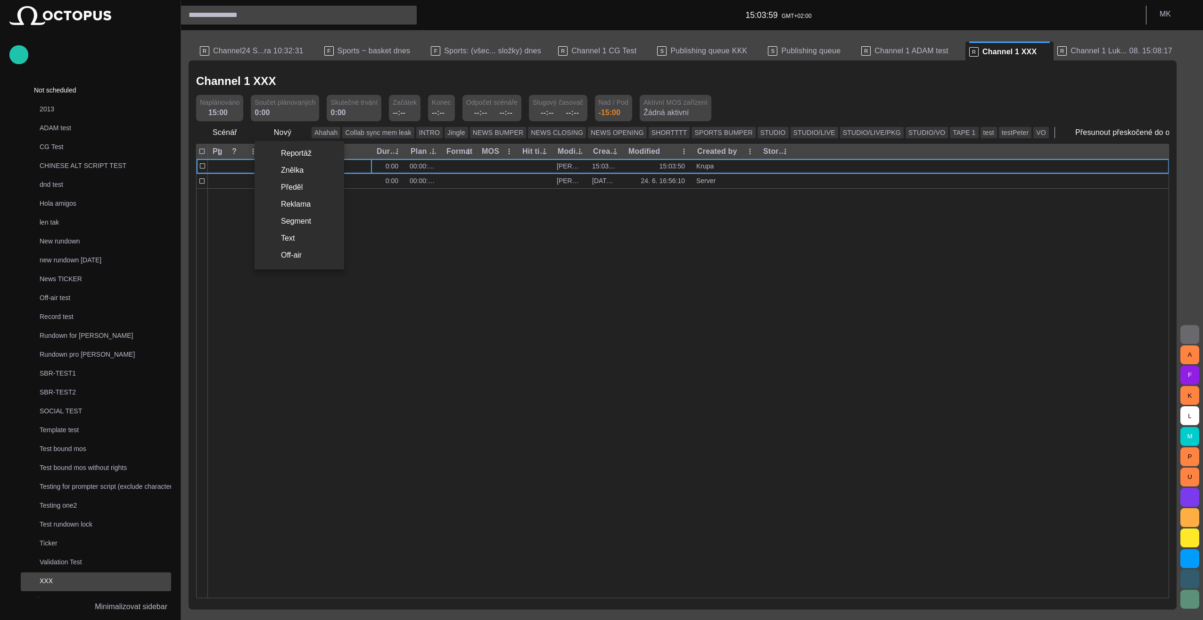
click at [407, 349] on div at bounding box center [601, 310] width 1203 height 620
click at [298, 131] on span "button" at bounding box center [299, 132] width 9 height 9
click at [301, 257] on li "Off-air" at bounding box center [300, 255] width 90 height 17
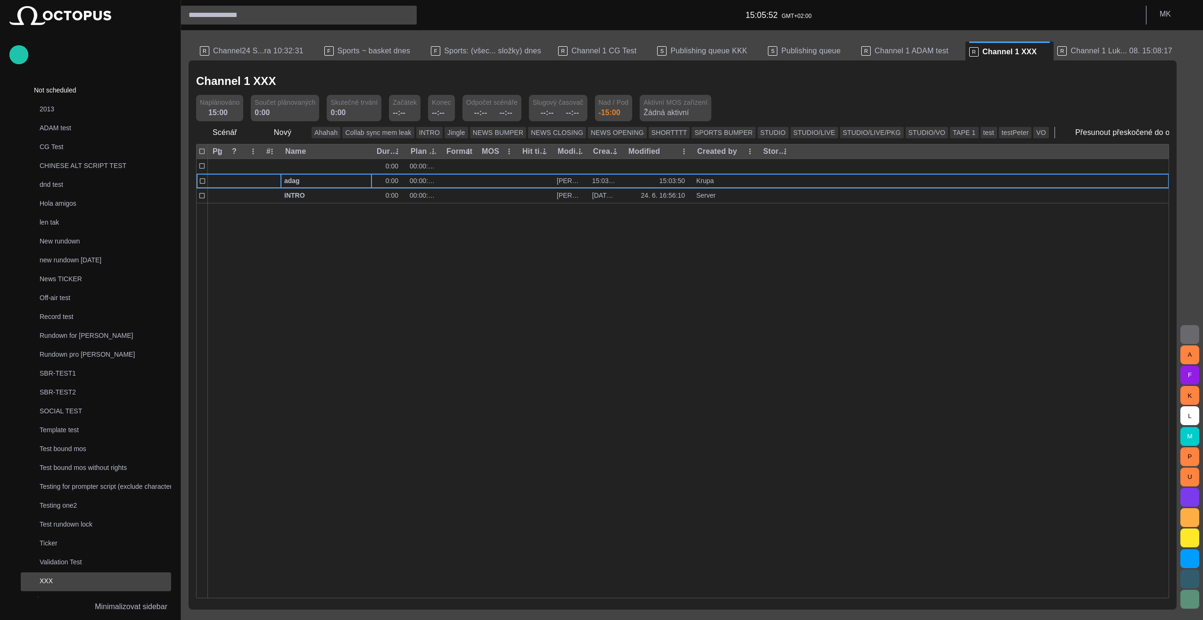
click at [301, 257] on div at bounding box center [688, 400] width 961 height 395
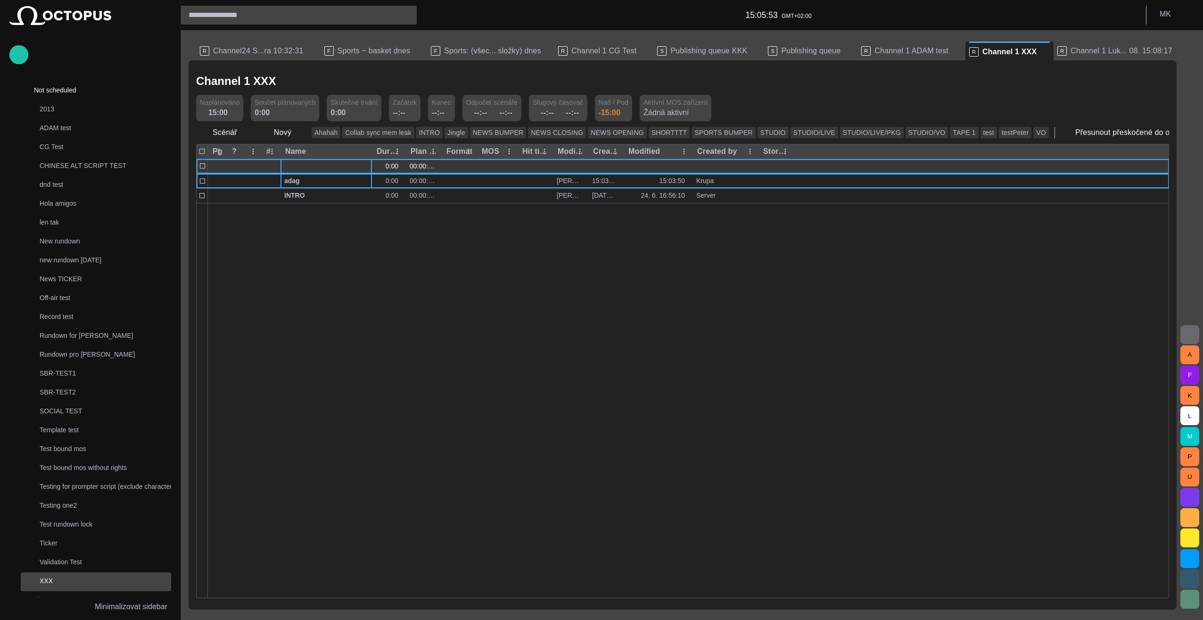
click at [310, 166] on div at bounding box center [326, 166] width 84 height 15
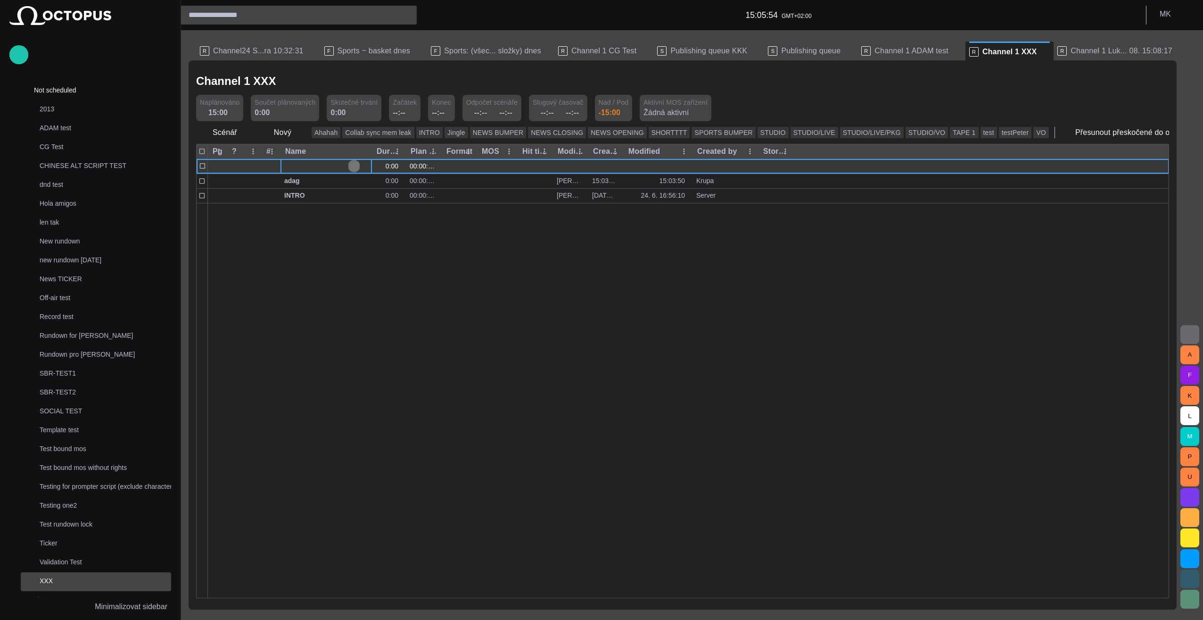
click at [353, 166] on span "button" at bounding box center [354, 166] width 8 height 8
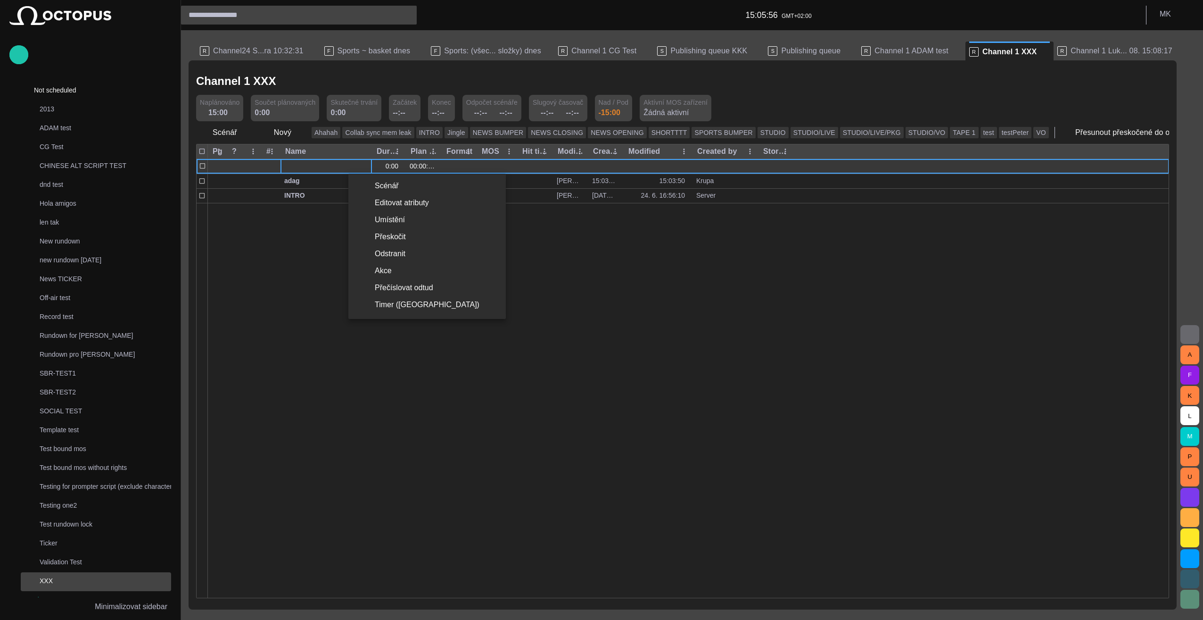
click at [353, 166] on div at bounding box center [601, 310] width 1203 height 620
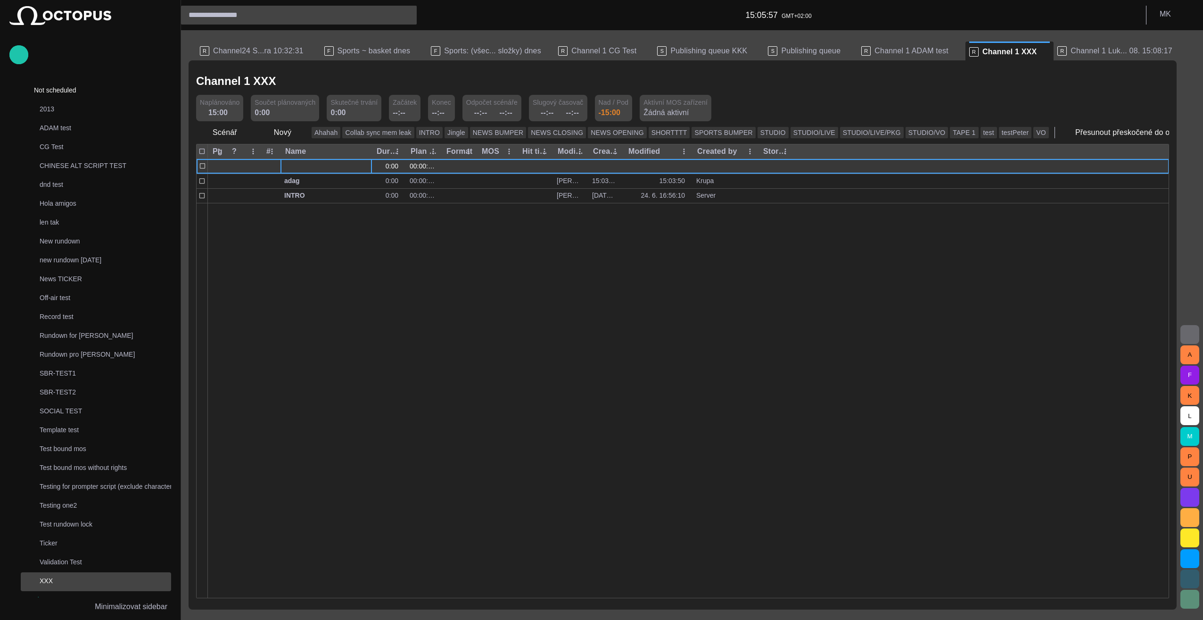
click at [353, 166] on span "button" at bounding box center [354, 166] width 8 height 8
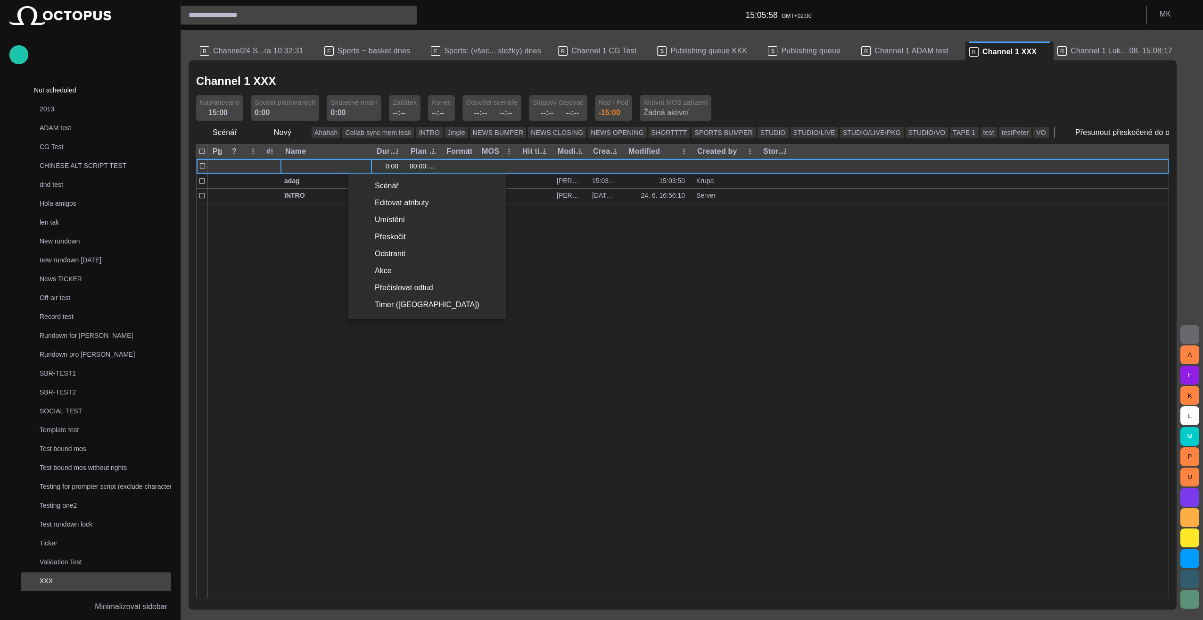
click at [353, 166] on div at bounding box center [601, 310] width 1203 height 620
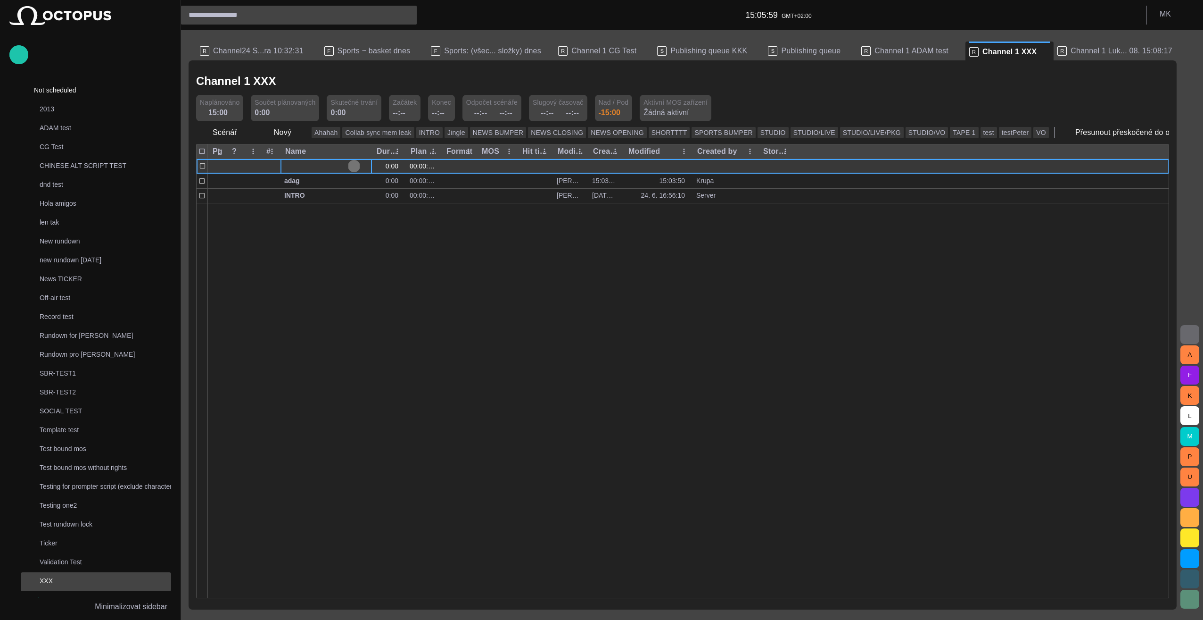
click at [353, 166] on span "button" at bounding box center [354, 166] width 8 height 8
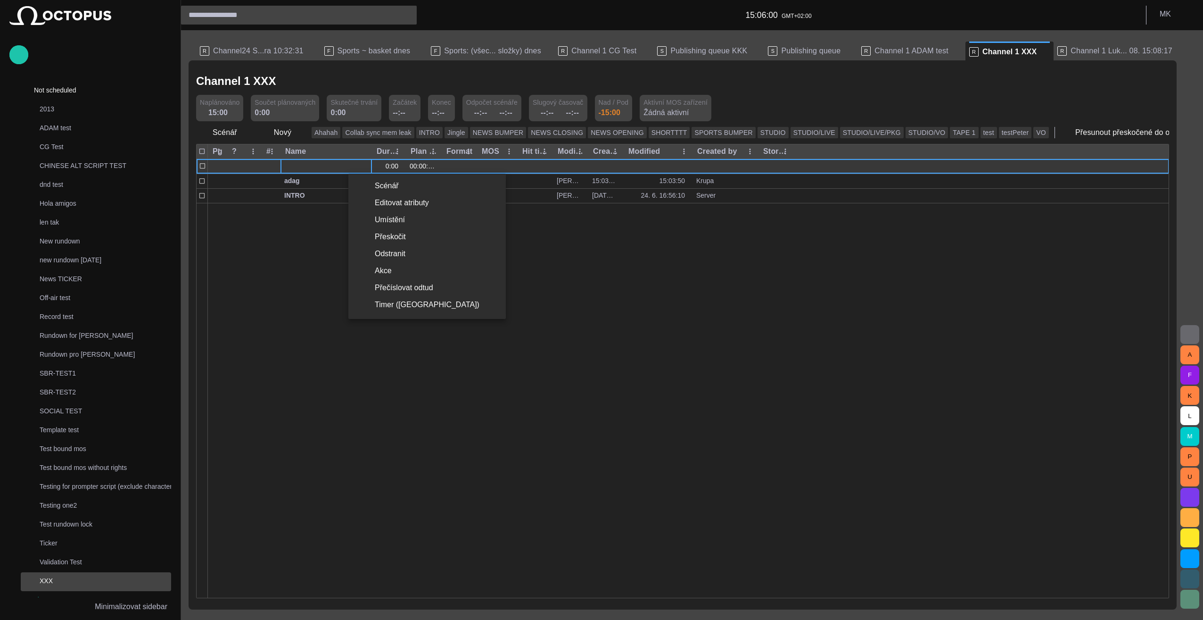
click at [353, 166] on div at bounding box center [601, 310] width 1203 height 620
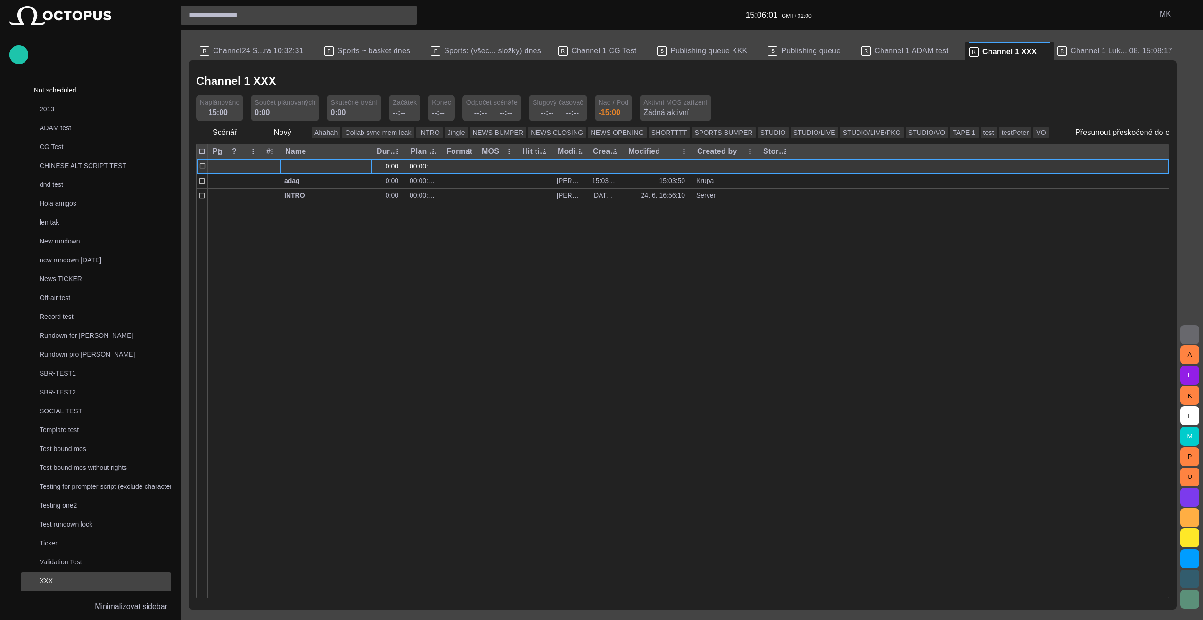
click at [353, 166] on span "button" at bounding box center [354, 166] width 8 height 8
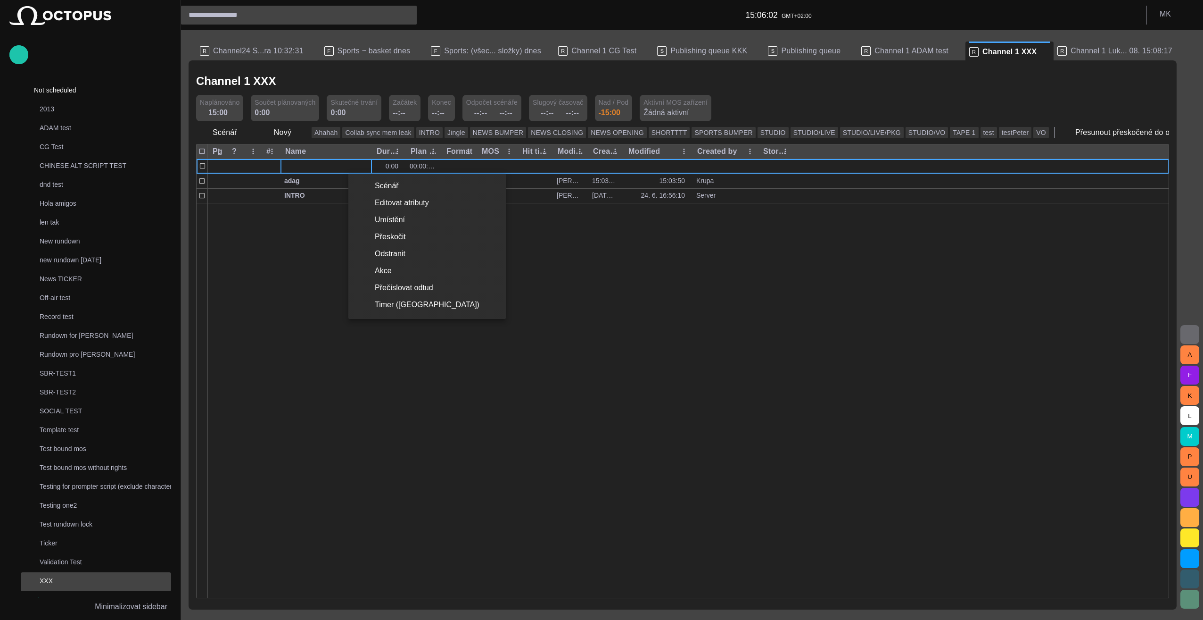
click at [320, 269] on div at bounding box center [601, 310] width 1203 height 620
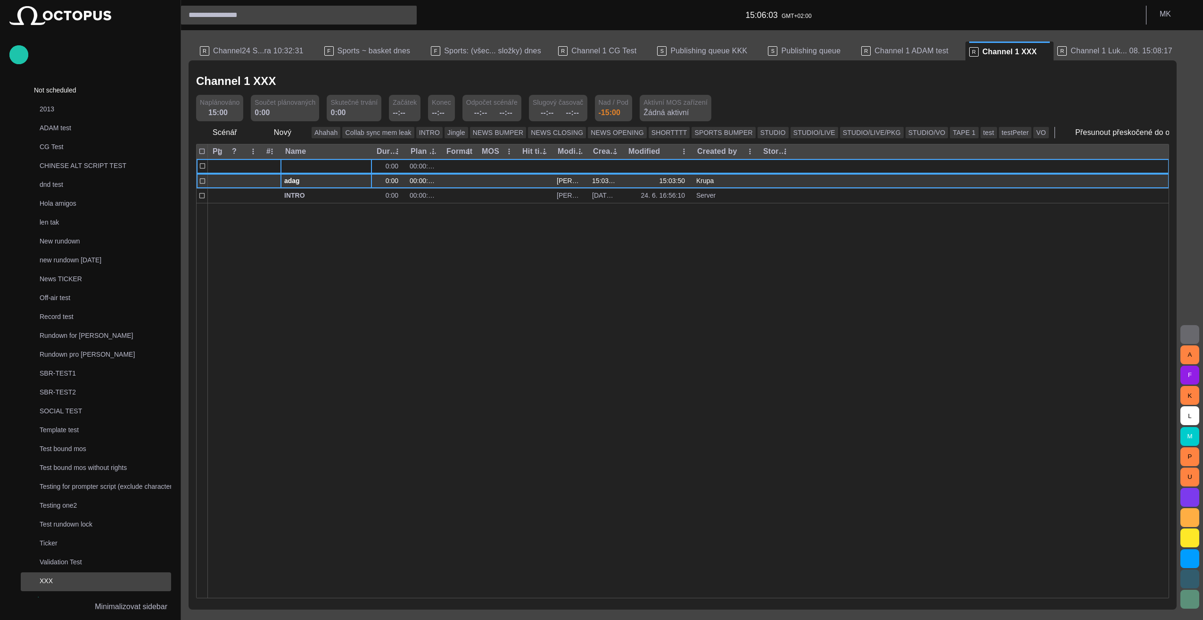
click at [356, 181] on span "button" at bounding box center [354, 181] width 8 height 8
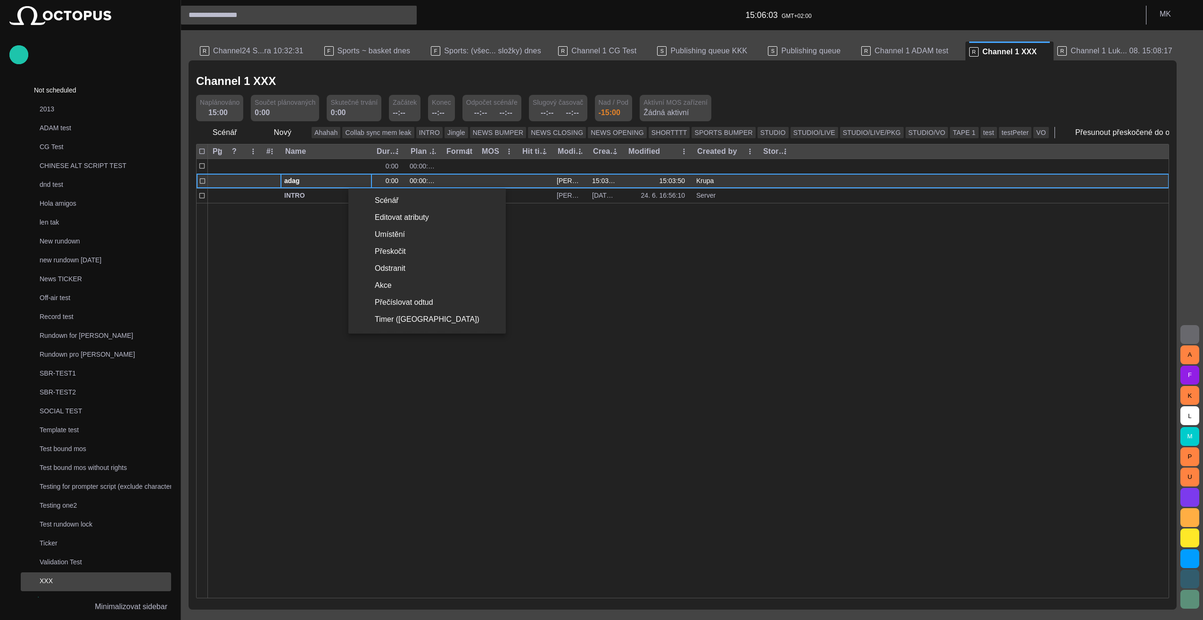
click at [356, 181] on div at bounding box center [601, 310] width 1203 height 620
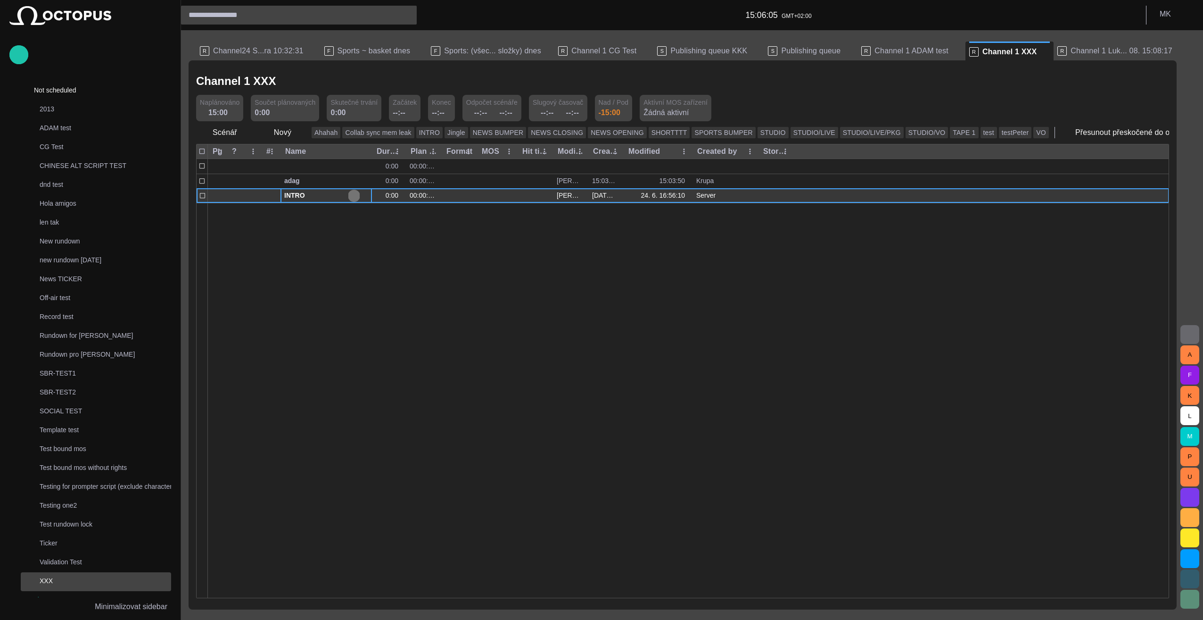
click at [353, 196] on span "button" at bounding box center [354, 196] width 8 height 8
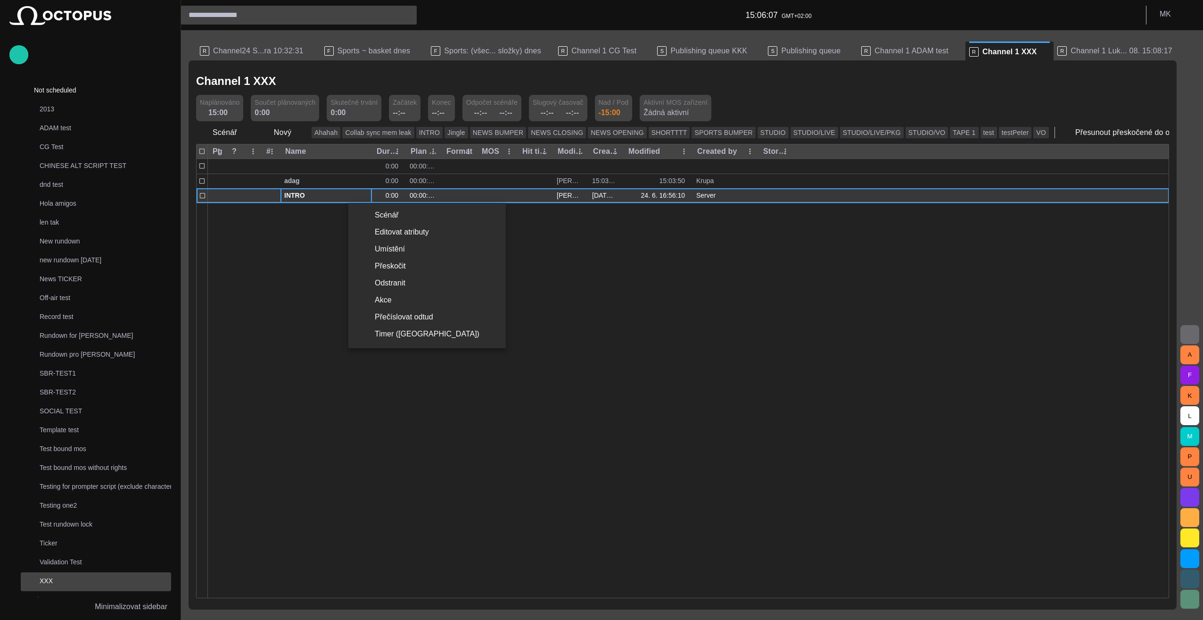
click at [353, 196] on div at bounding box center [601, 310] width 1203 height 620
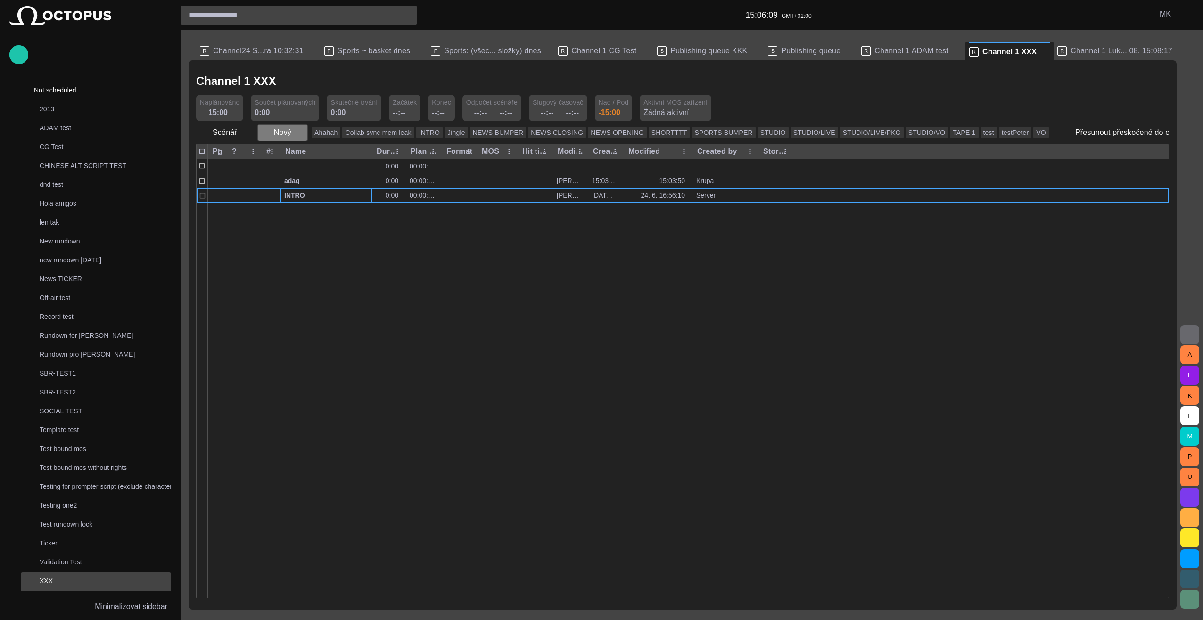
click at [296, 134] on span "button" at bounding box center [299, 132] width 9 height 9
click at [303, 239] on li "Text" at bounding box center [300, 238] width 90 height 17
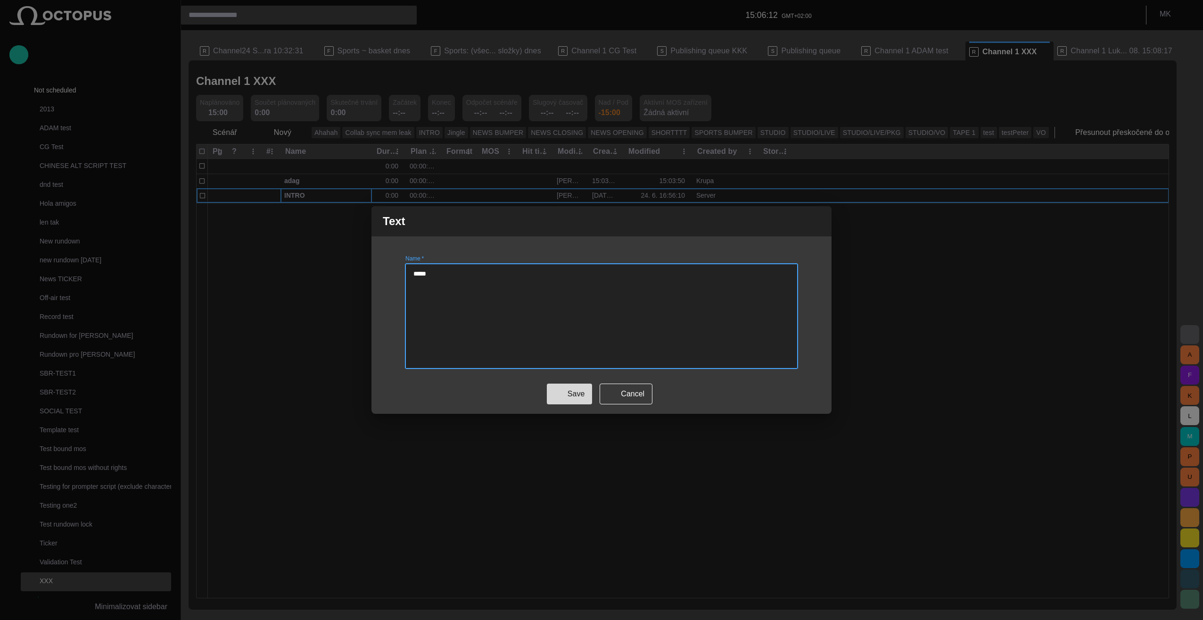
type textarea "*****"
click at [575, 392] on button "Save" at bounding box center [569, 393] width 45 height 21
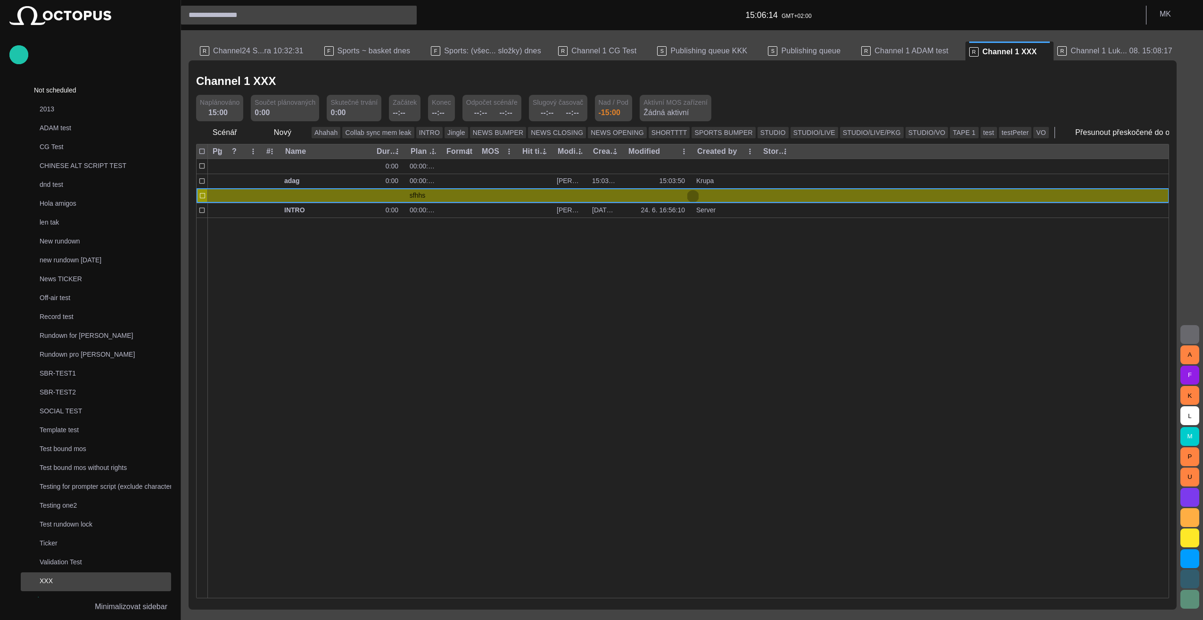
click at [696, 195] on span "button" at bounding box center [693, 196] width 8 height 8
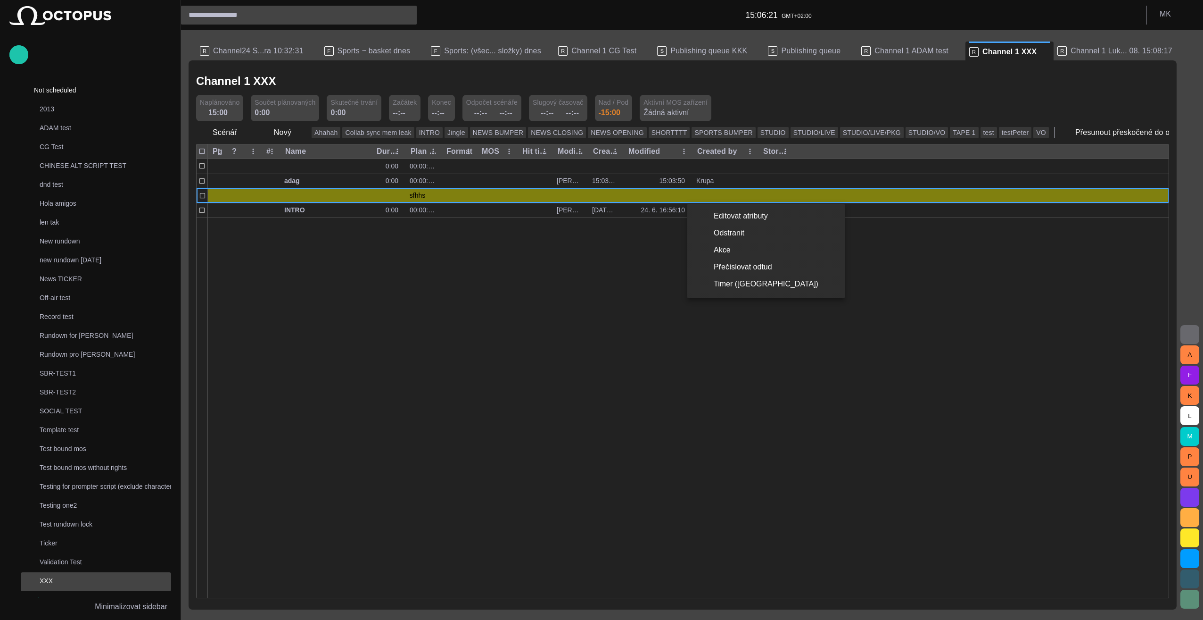
click at [358, 164] on div at bounding box center [601, 310] width 1203 height 620
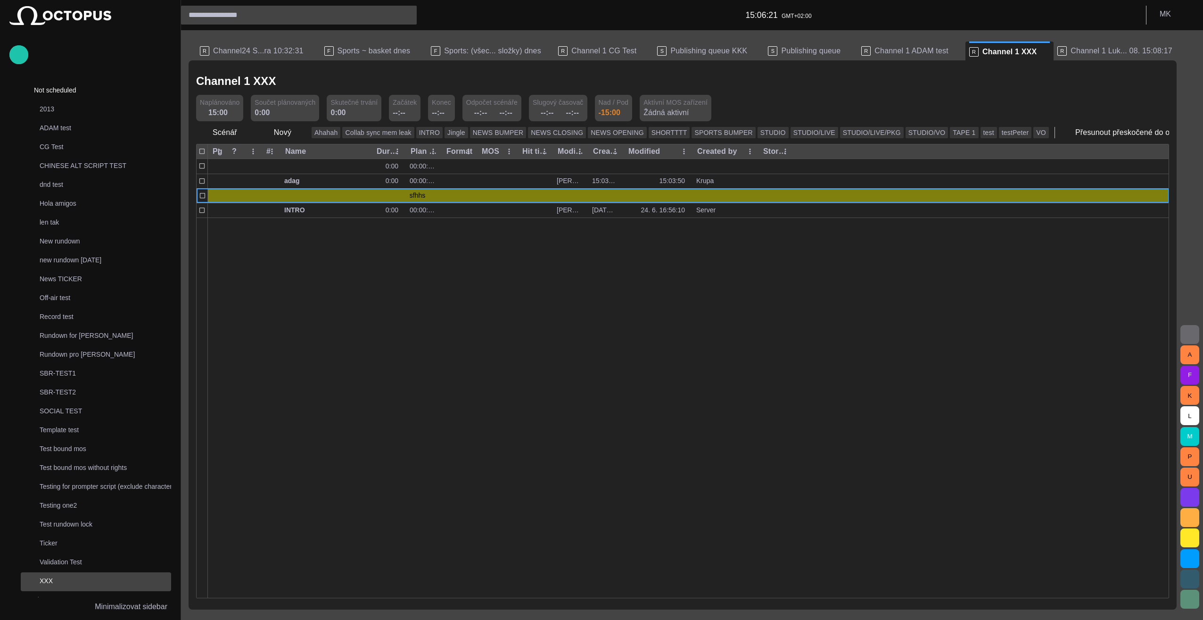
scroll to position [0, 0]
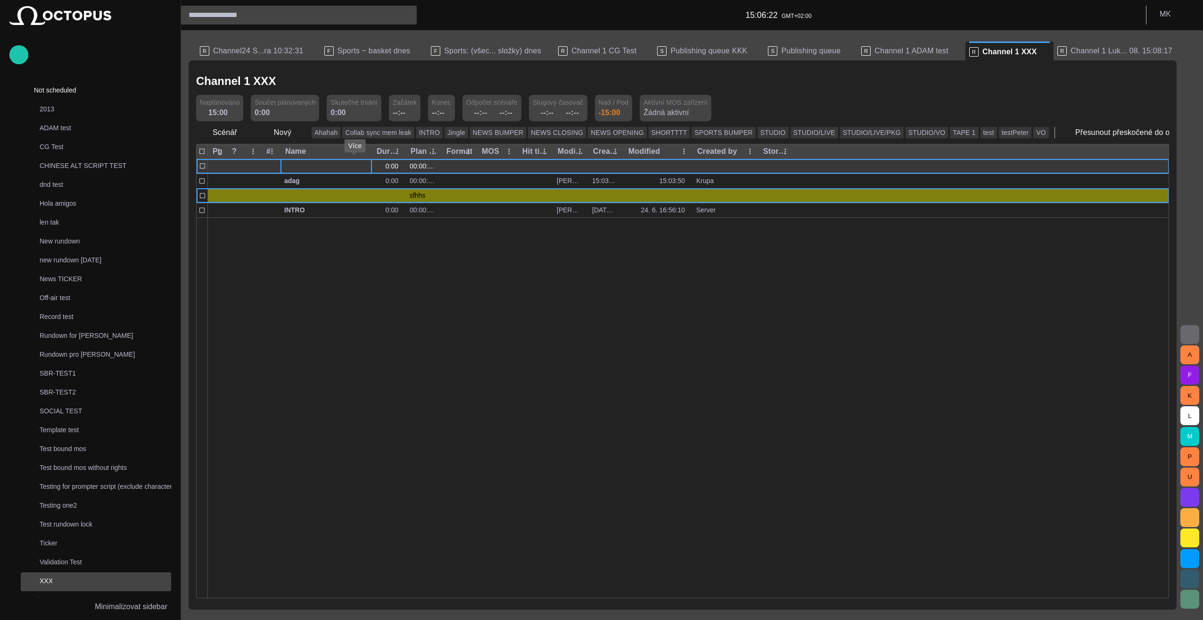
click at [351, 165] on span "button" at bounding box center [354, 166] width 8 height 8
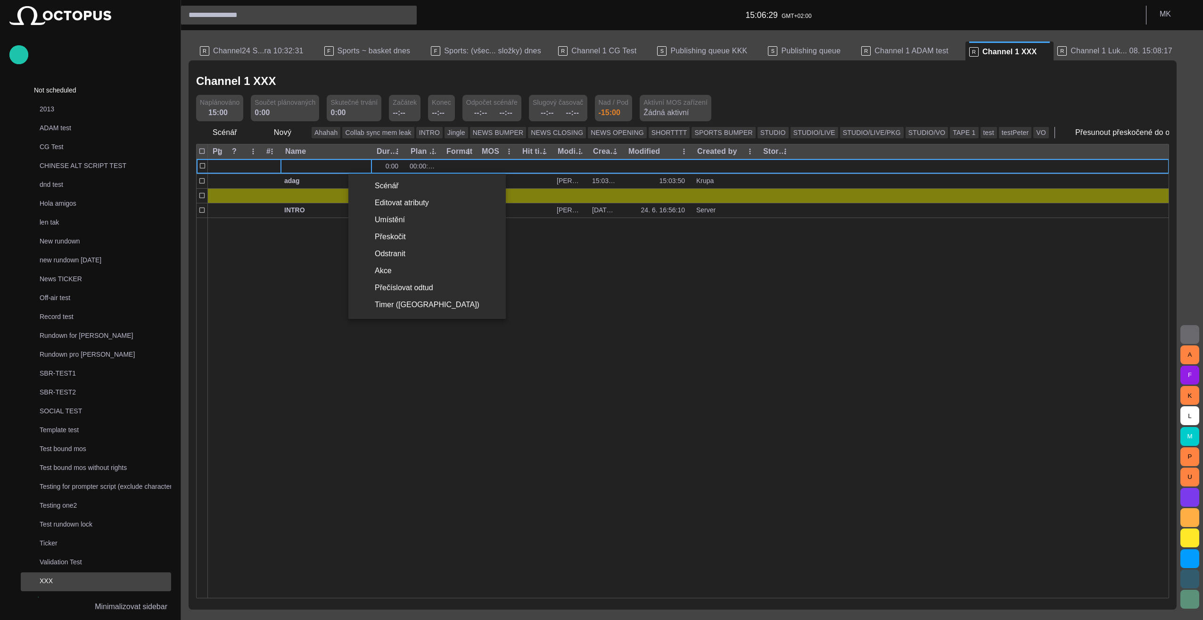
click at [271, 356] on div at bounding box center [601, 310] width 1203 height 620
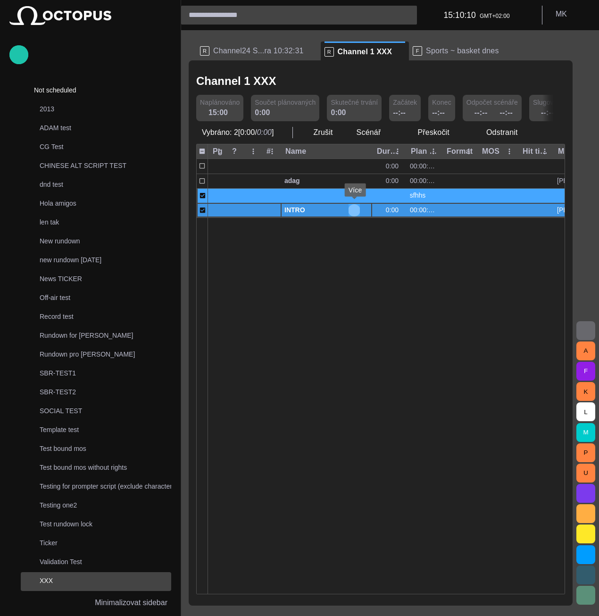
click at [353, 211] on span "button" at bounding box center [354, 211] width 8 height 8
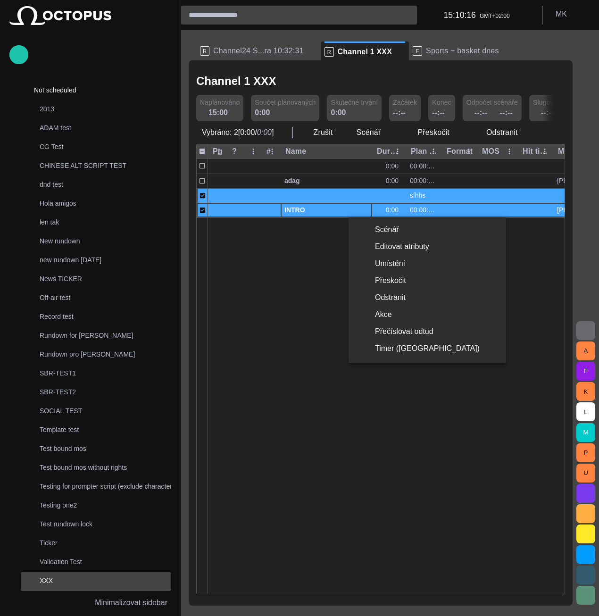
click at [258, 330] on div at bounding box center [299, 308] width 599 height 616
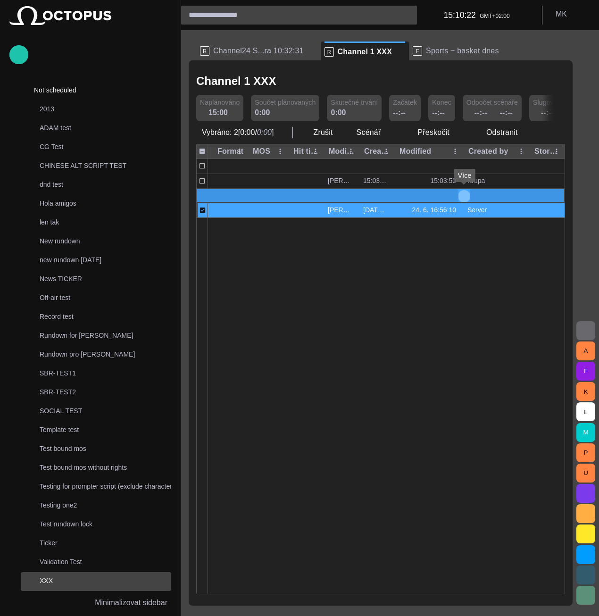
click at [464, 195] on span "button" at bounding box center [464, 196] width 8 height 8
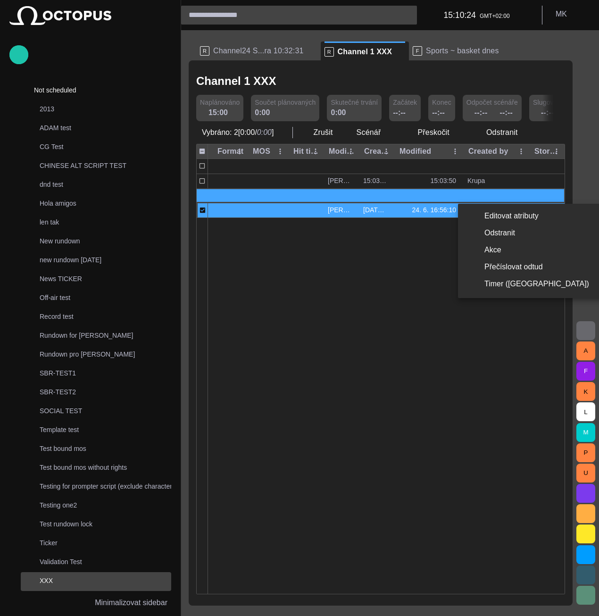
click at [318, 327] on div at bounding box center [299, 308] width 599 height 616
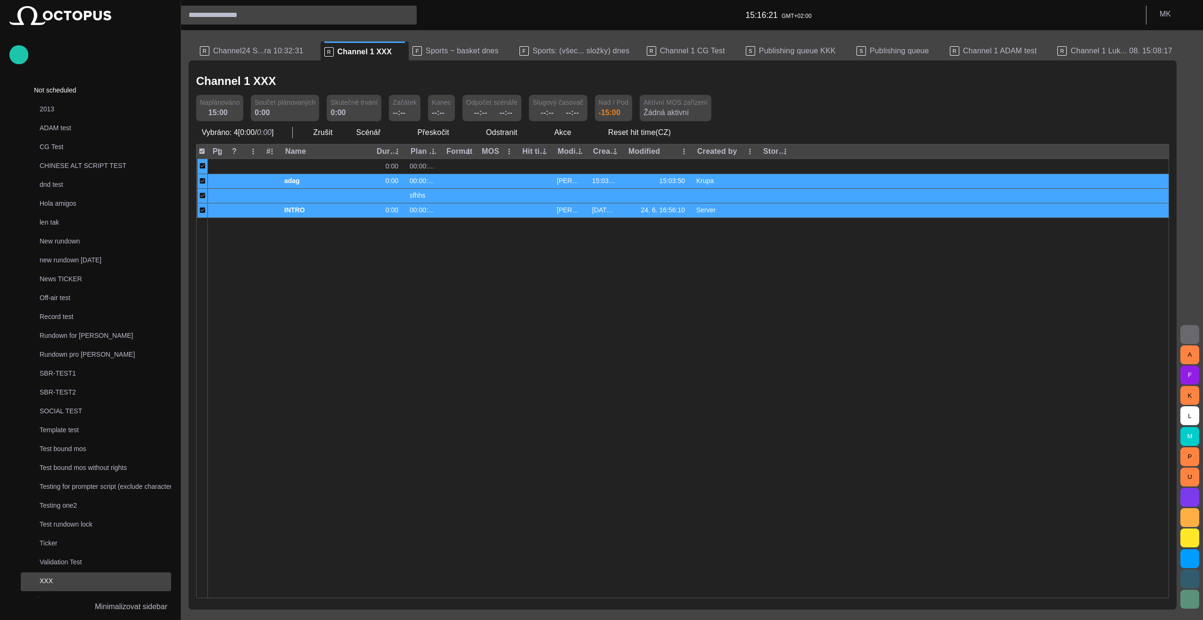
click at [308, 258] on div at bounding box center [688, 407] width 961 height 380
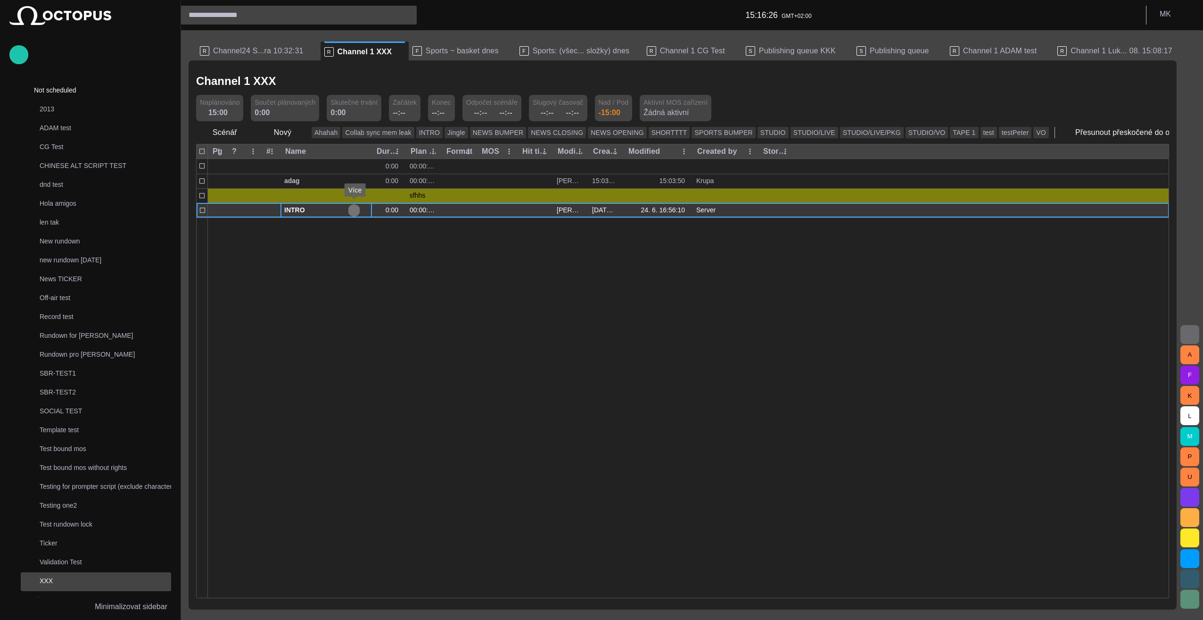
click at [357, 213] on button "button" at bounding box center [353, 210] width 11 height 14
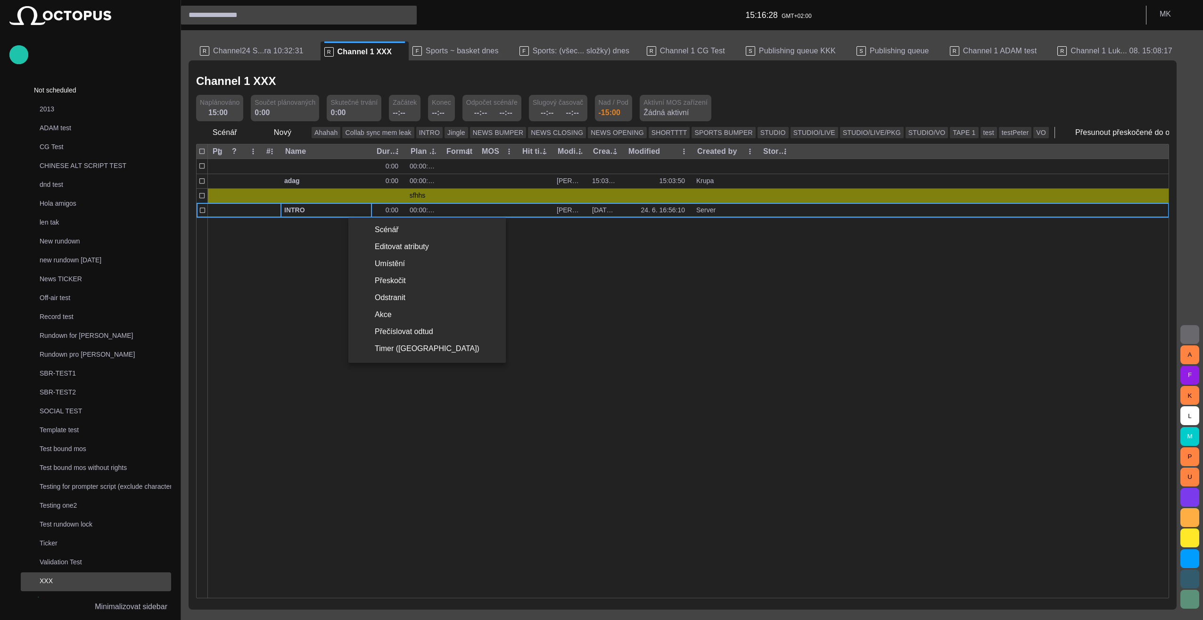
click at [355, 208] on div at bounding box center [601, 310] width 1203 height 620
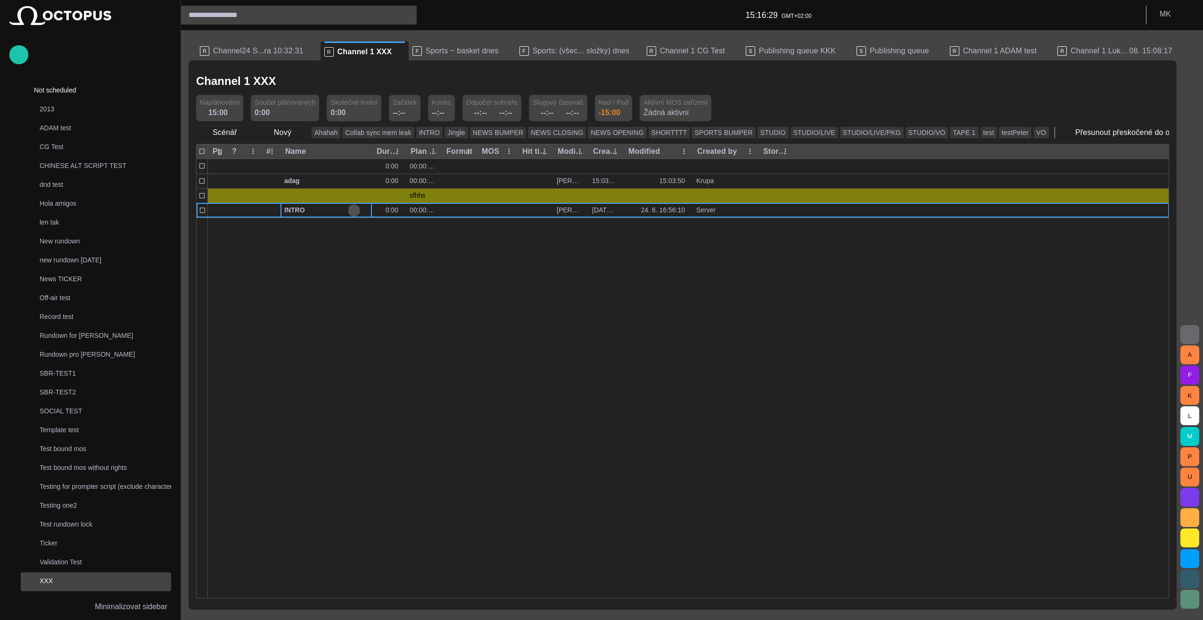
click at [355, 208] on span "button" at bounding box center [354, 211] width 8 height 8
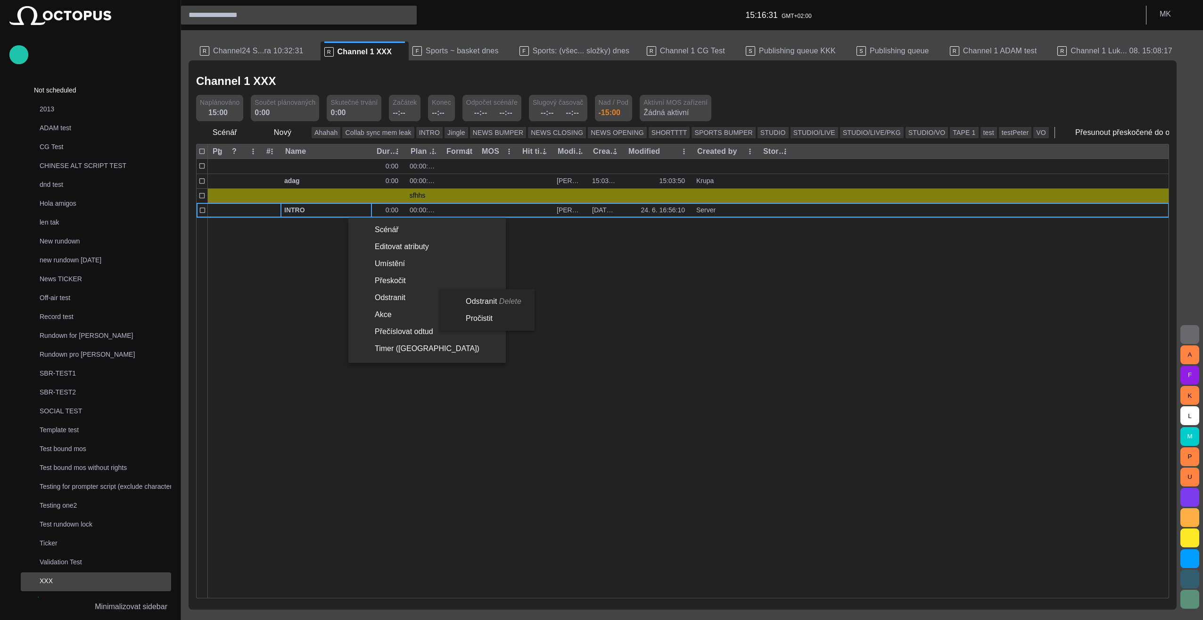
click at [489, 301] on li "Odstranit Delete" at bounding box center [484, 301] width 91 height 17
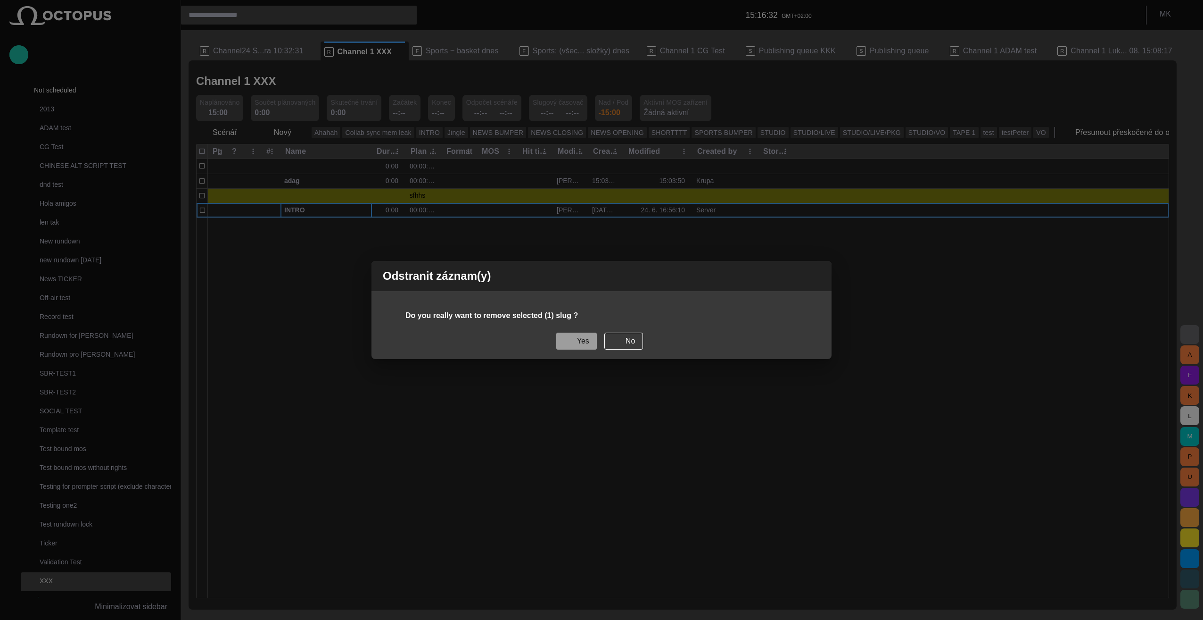
drag, startPoint x: 586, startPoint y: 339, endPoint x: 569, endPoint y: 331, distance: 18.0
click at [585, 339] on button "Yes" at bounding box center [576, 340] width 41 height 17
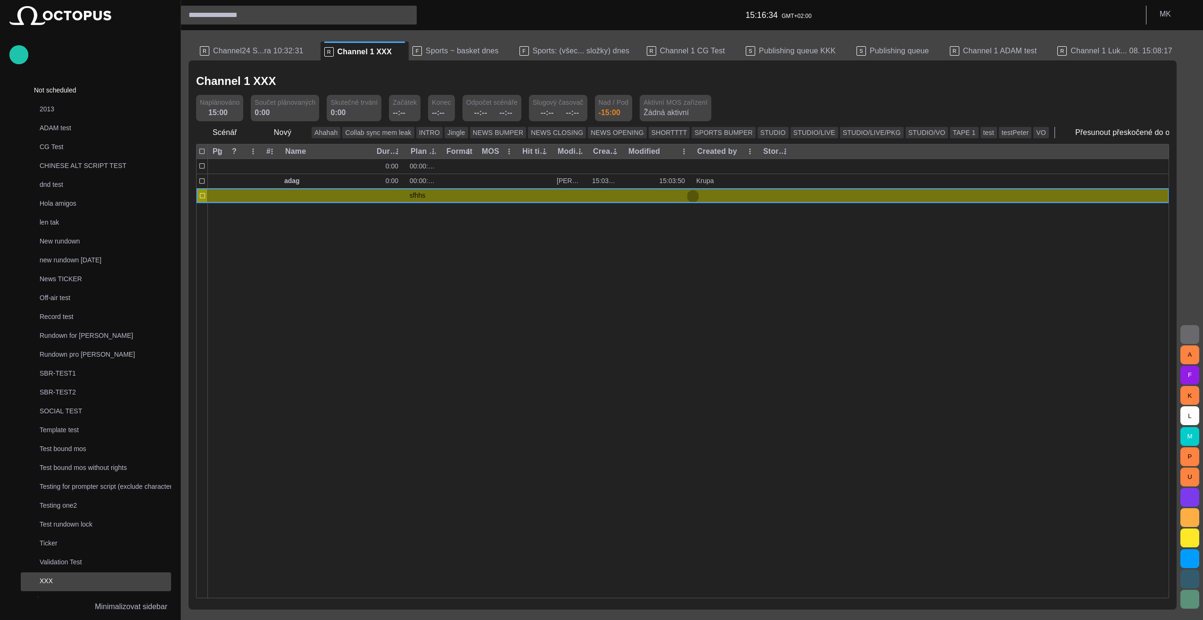
click at [696, 197] on span "button" at bounding box center [693, 196] width 8 height 8
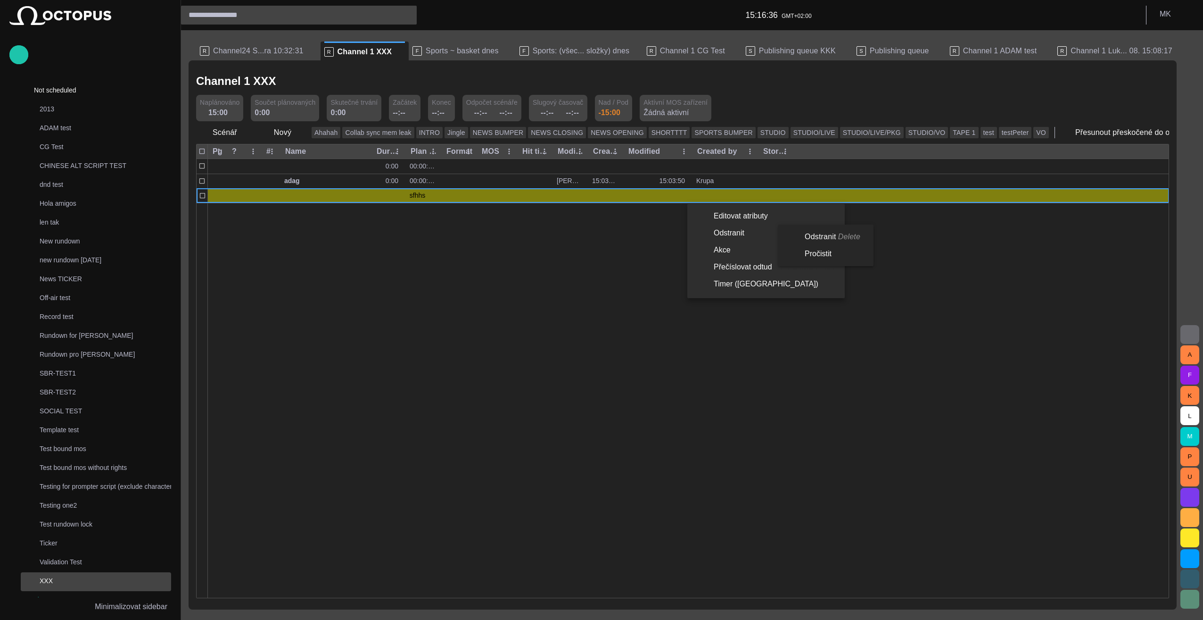
click at [832, 236] on li "Odstranit Delete" at bounding box center [824, 236] width 91 height 17
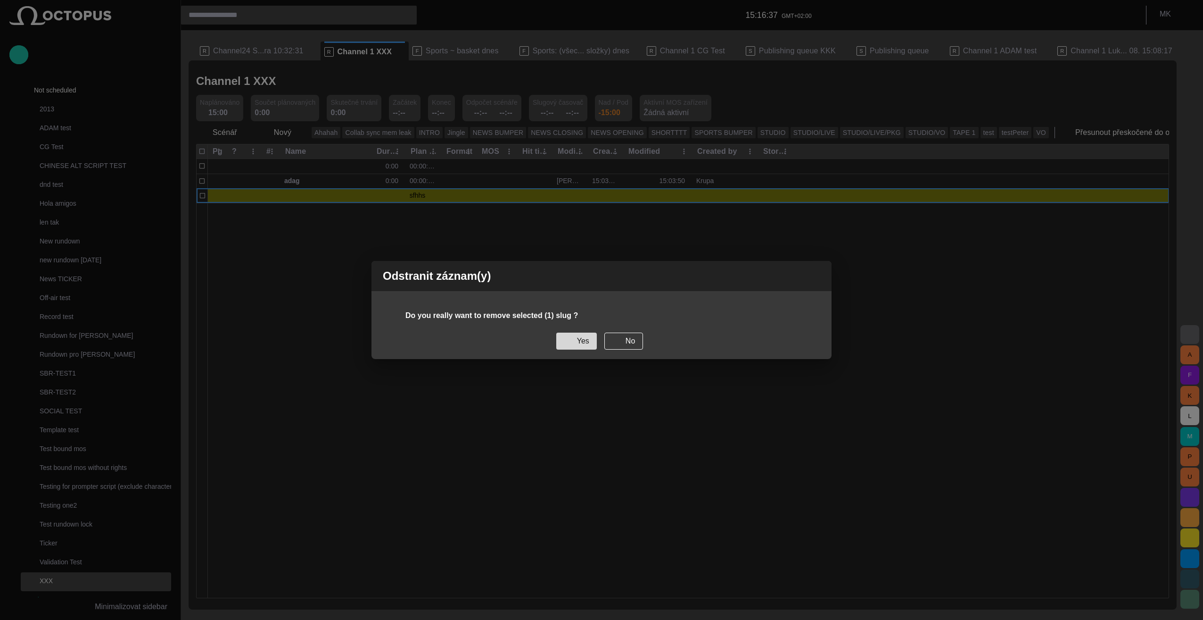
click at [581, 342] on button "Yes" at bounding box center [576, 340] width 41 height 17
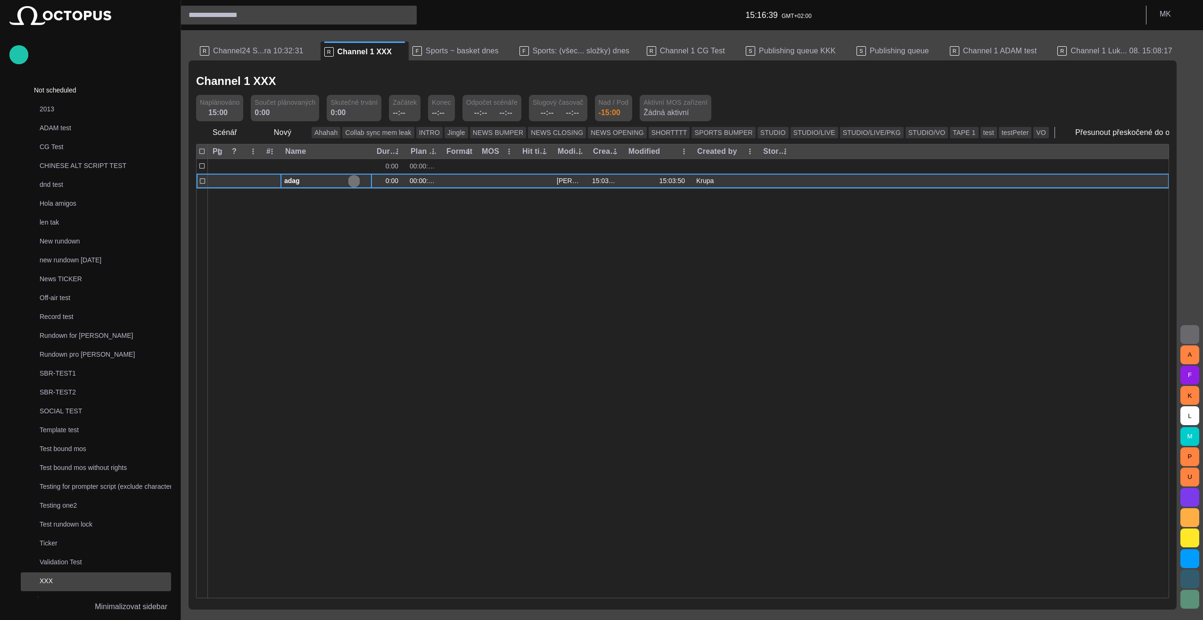
click at [356, 179] on span "button" at bounding box center [354, 181] width 8 height 8
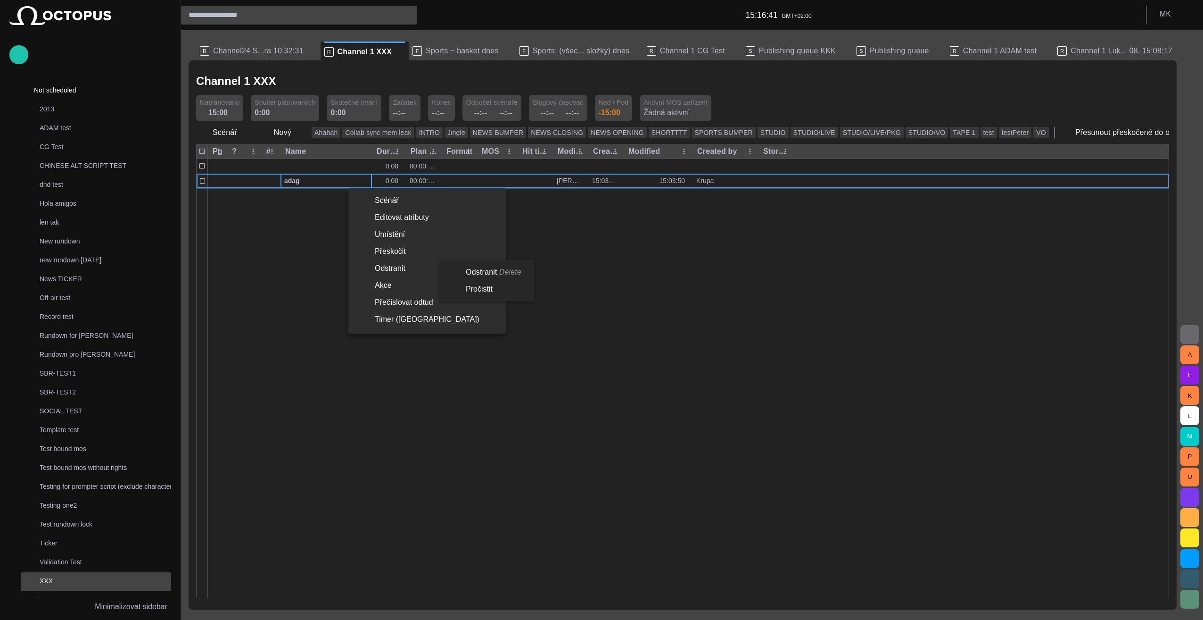
click at [480, 269] on li "Odstranit Delete" at bounding box center [484, 272] width 91 height 17
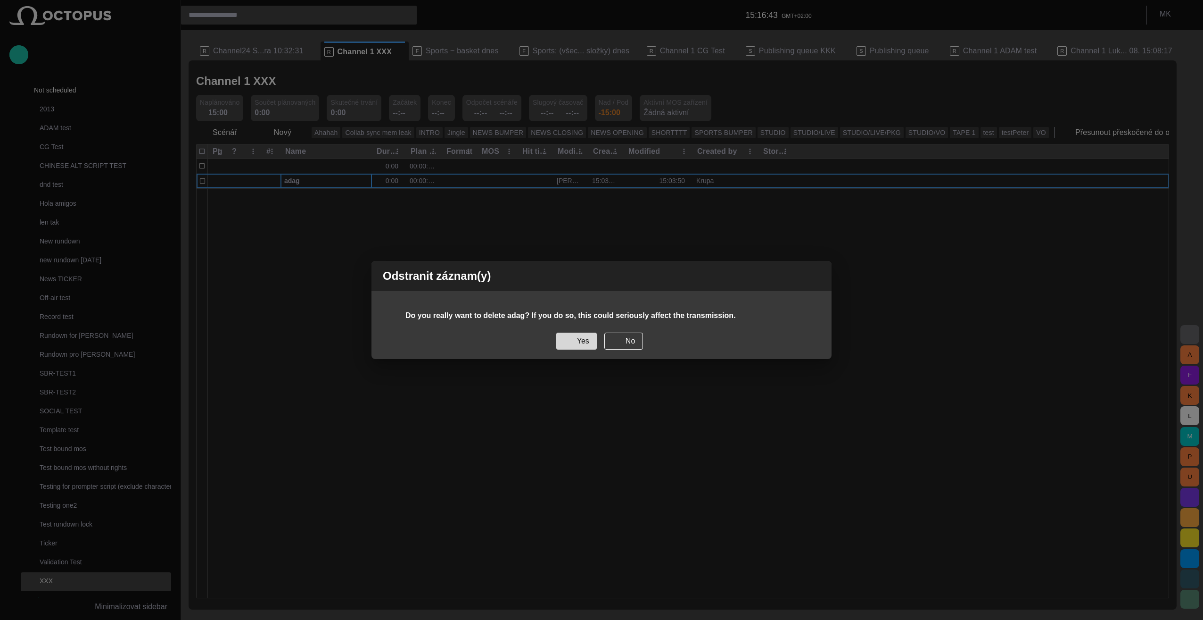
click at [586, 340] on button "Yes" at bounding box center [576, 340] width 41 height 17
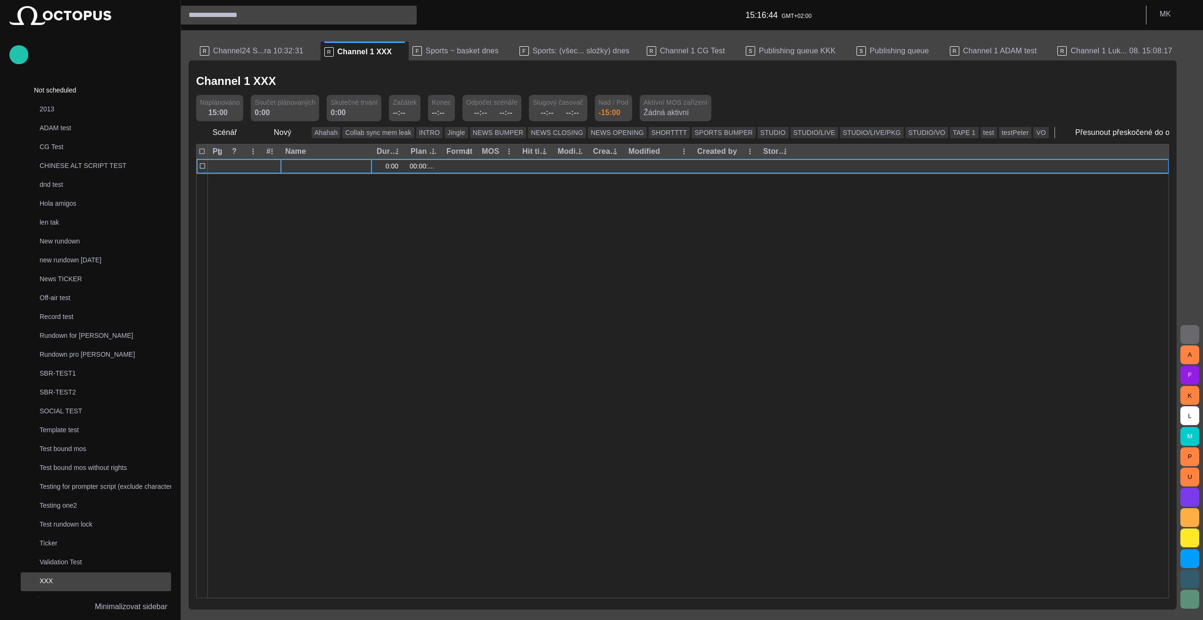
click at [355, 167] on span "button" at bounding box center [354, 166] width 8 height 8
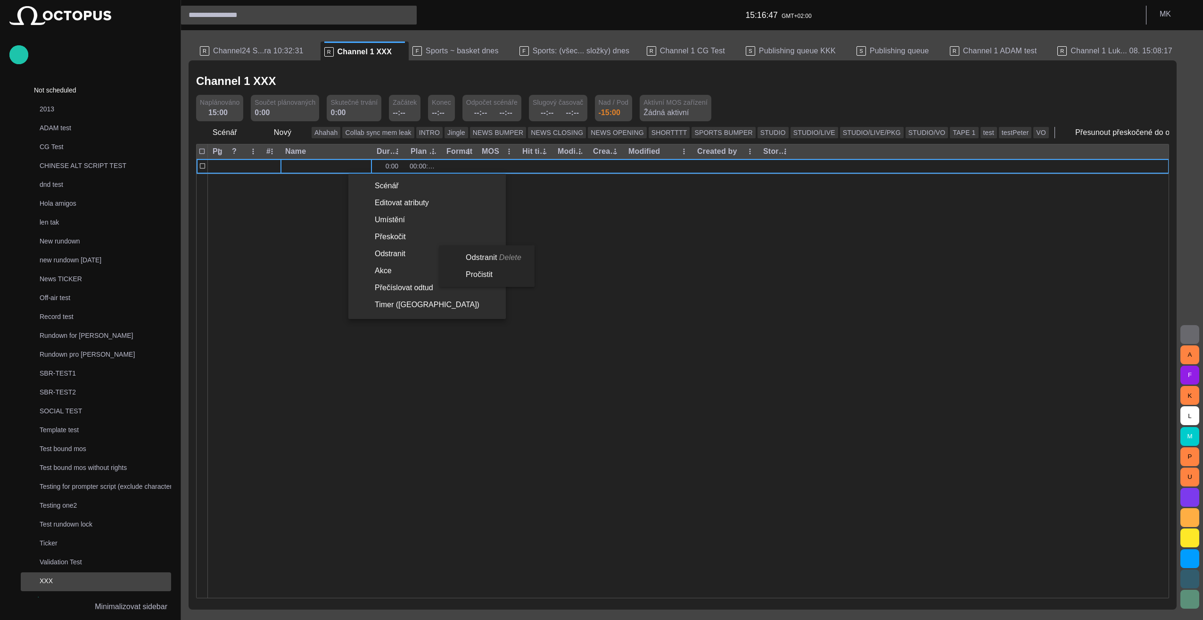
click at [476, 258] on li "Odstranit Delete" at bounding box center [484, 257] width 91 height 17
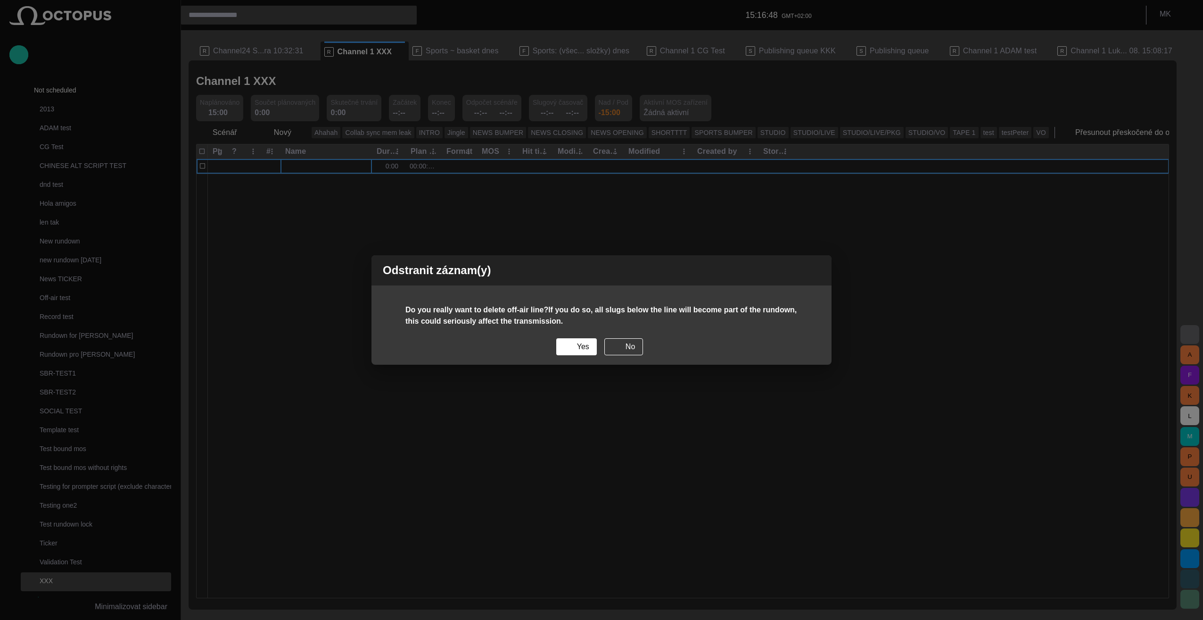
click at [586, 356] on div "Do you really want to delete off-air line?If you do so, all slugs below the lin…" at bounding box center [602, 334] width 460 height 60
click at [576, 342] on button "Yes" at bounding box center [576, 346] width 41 height 17
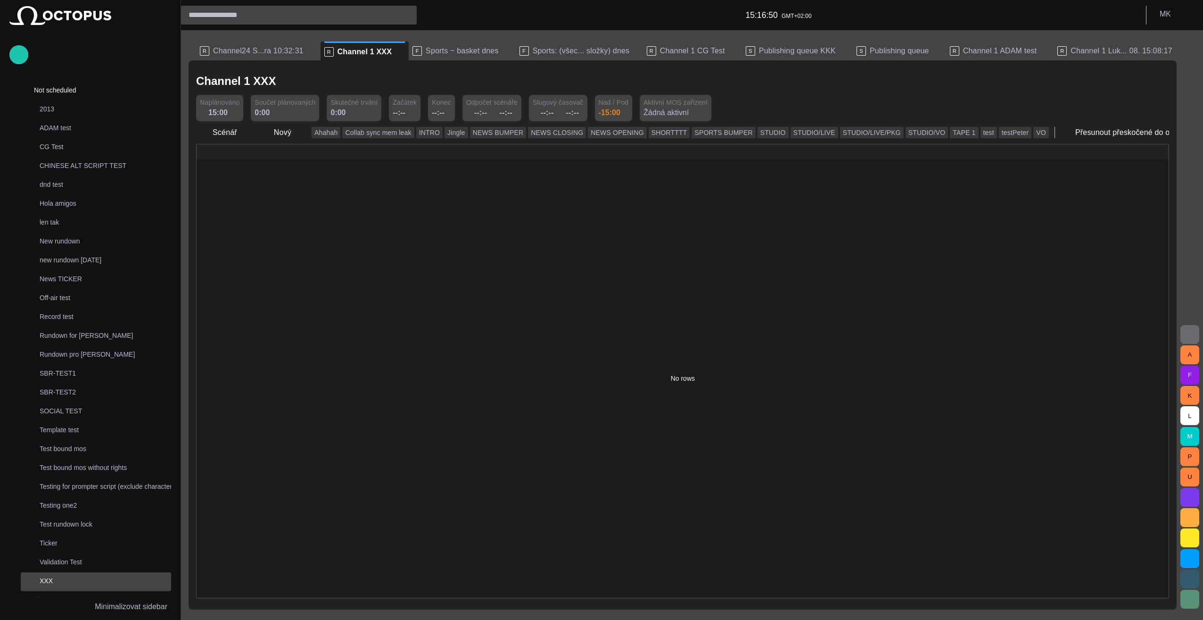
click at [342, 231] on div "No rows" at bounding box center [683, 378] width 973 height 439
click at [298, 130] on span "button" at bounding box center [299, 132] width 9 height 9
click at [300, 155] on li "Reportáž" at bounding box center [300, 153] width 90 height 17
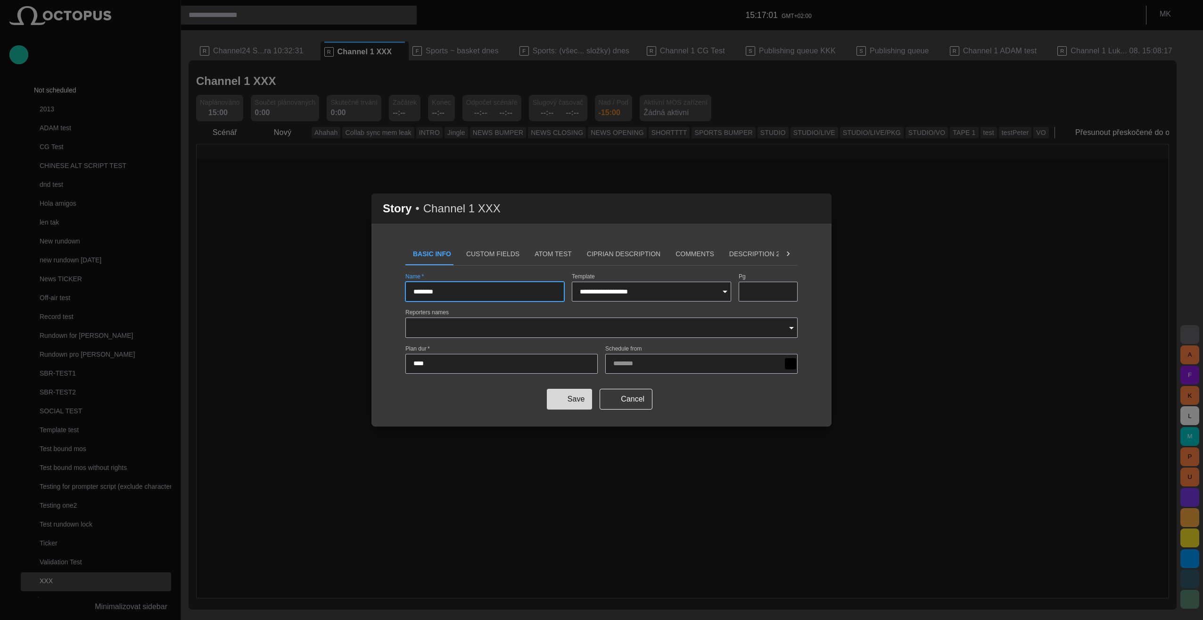
type input "********"
click at [568, 399] on button "Save" at bounding box center [569, 399] width 45 height 21
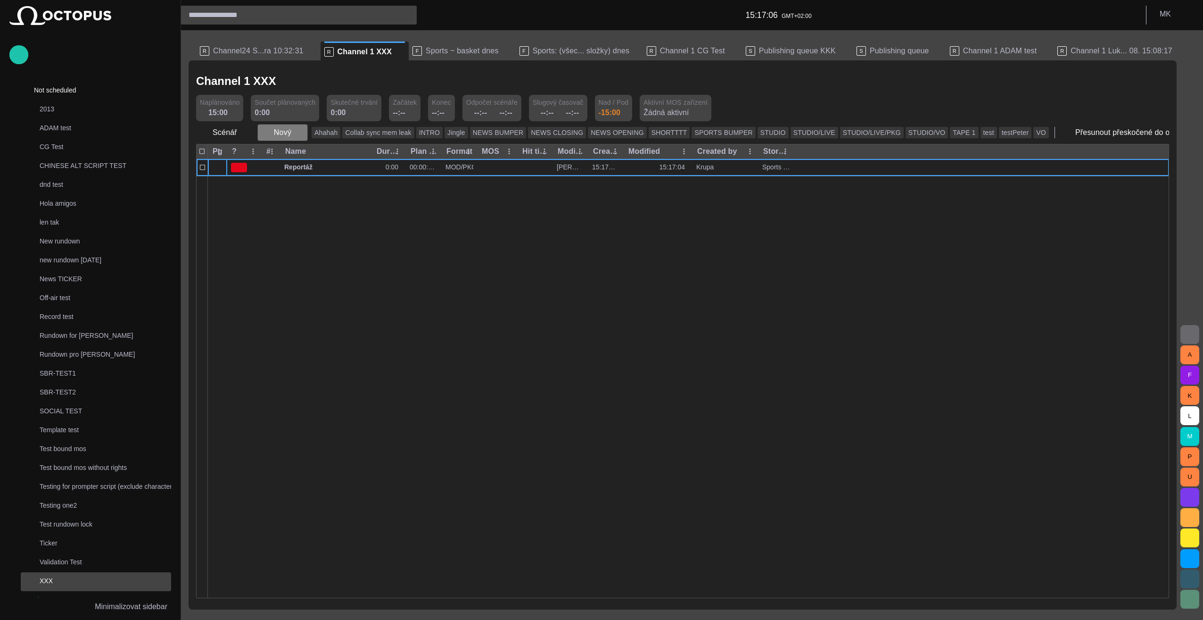
click at [296, 131] on span "button" at bounding box center [299, 132] width 9 height 9
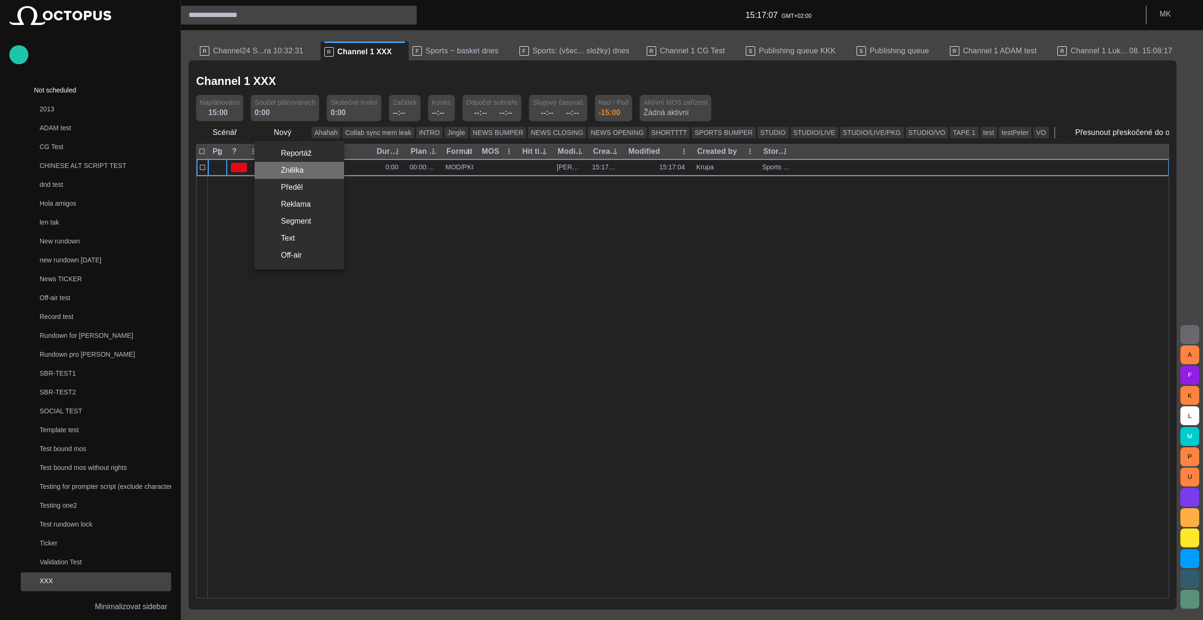
click at [304, 170] on li "Znělka" at bounding box center [300, 170] width 90 height 17
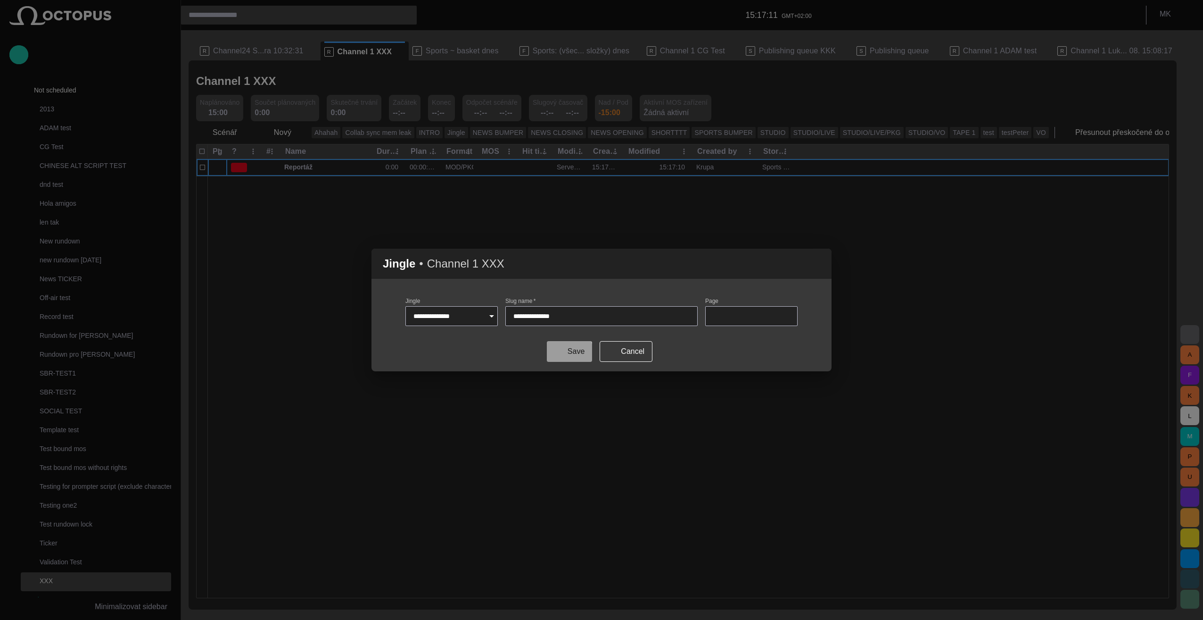
click at [569, 354] on button "Save" at bounding box center [569, 351] width 45 height 21
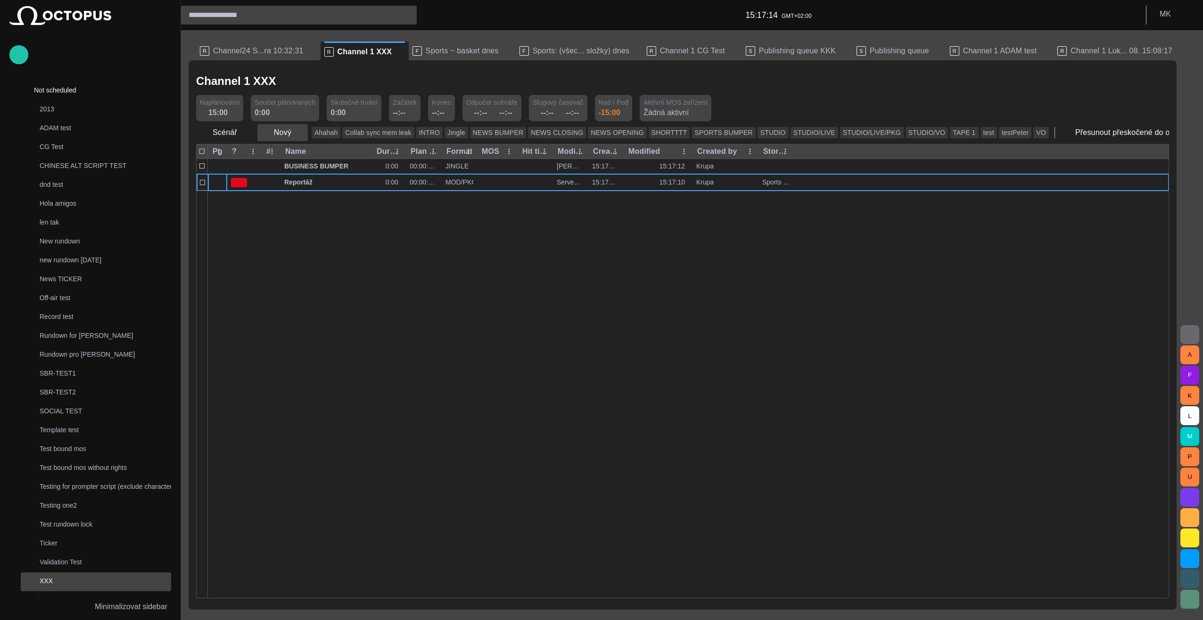
click at [298, 133] on span "button" at bounding box center [299, 132] width 9 height 9
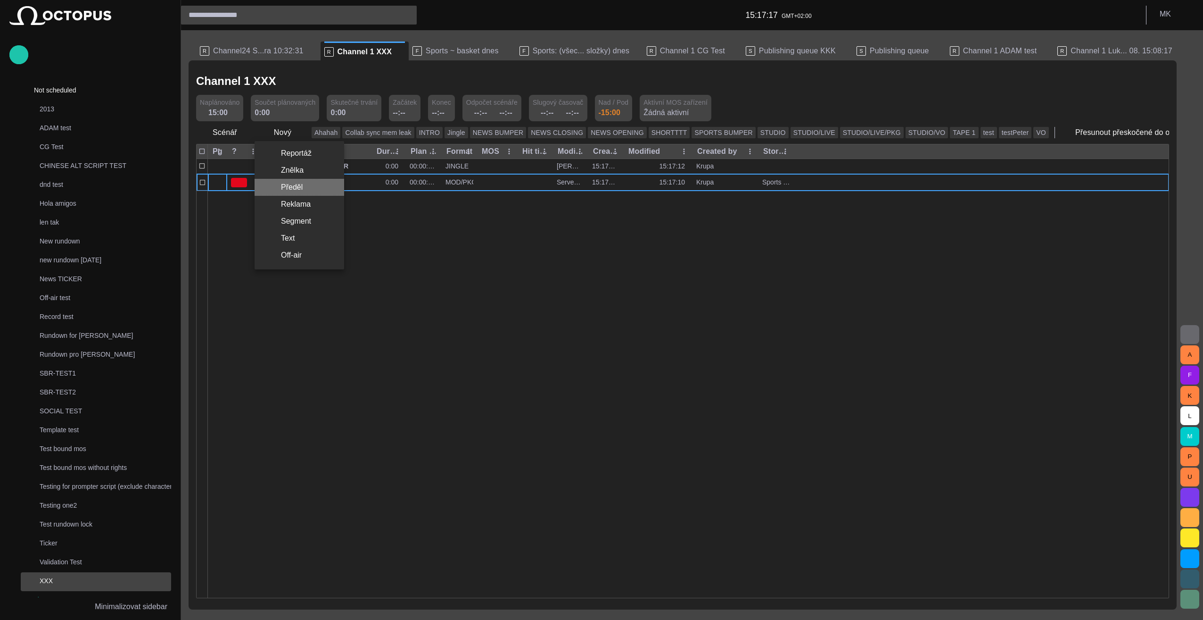
click at [294, 187] on li "Předěl" at bounding box center [300, 187] width 90 height 17
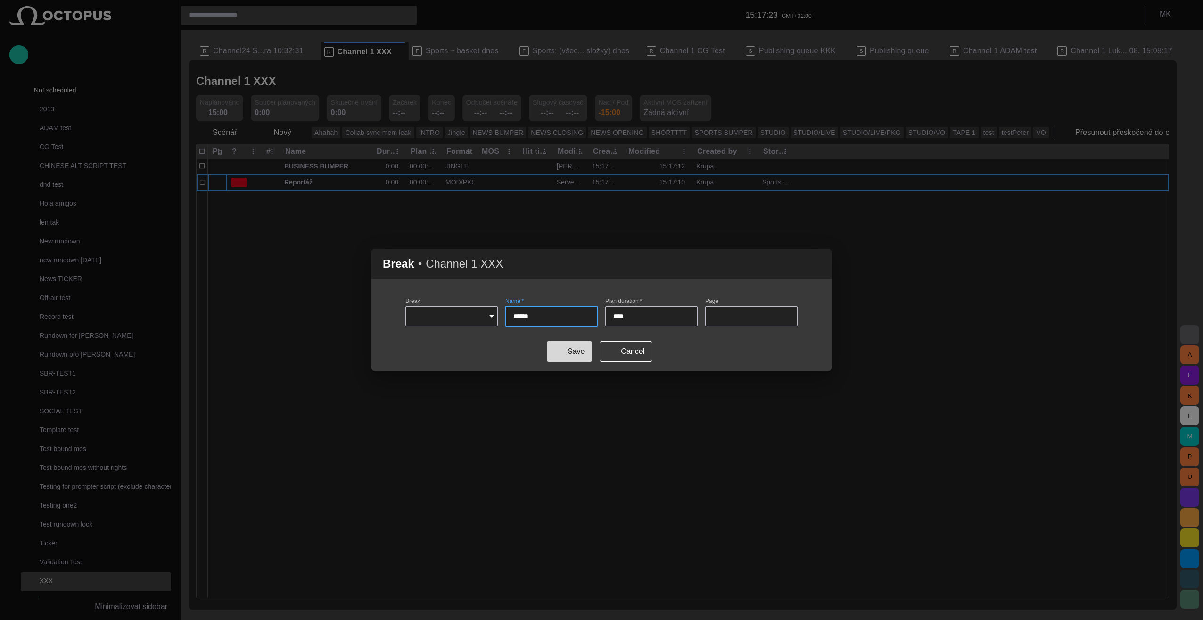
type input "******"
click at [585, 356] on button "Save" at bounding box center [569, 351] width 45 height 21
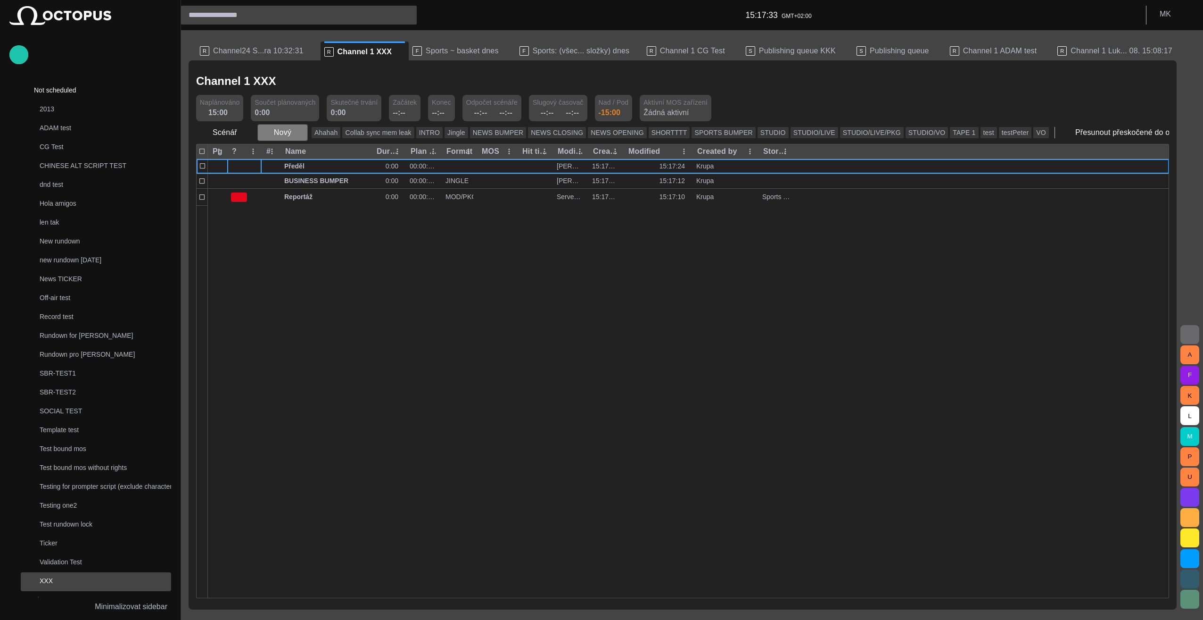
click at [297, 135] on span "button" at bounding box center [299, 132] width 9 height 9
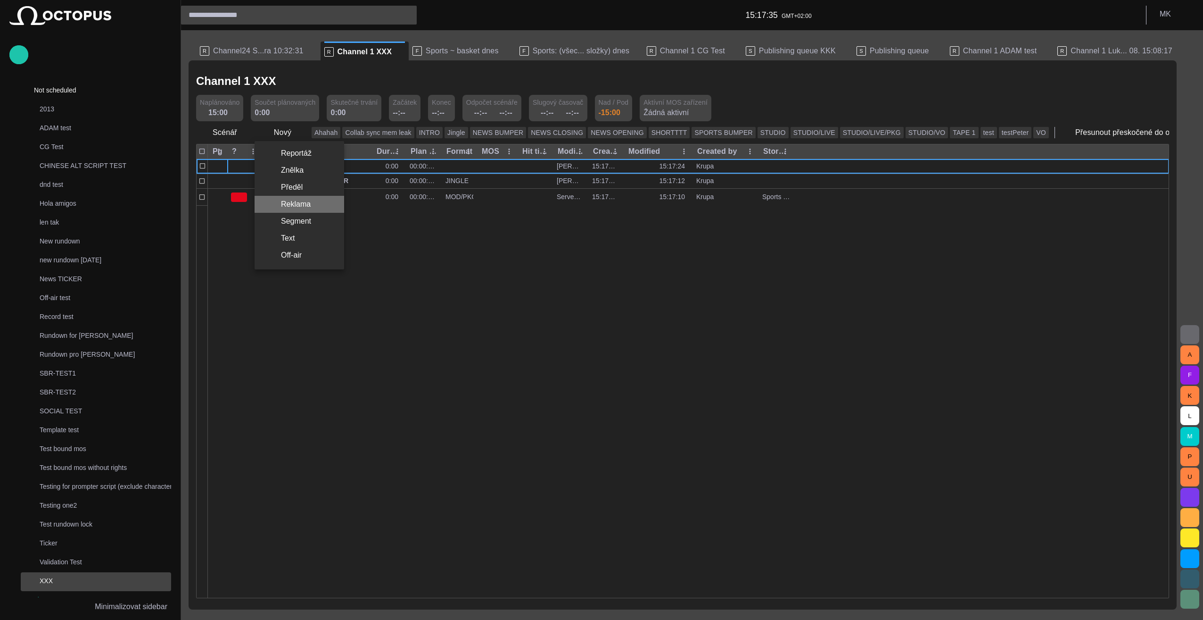
click at [304, 201] on li "Reklama" at bounding box center [300, 204] width 90 height 17
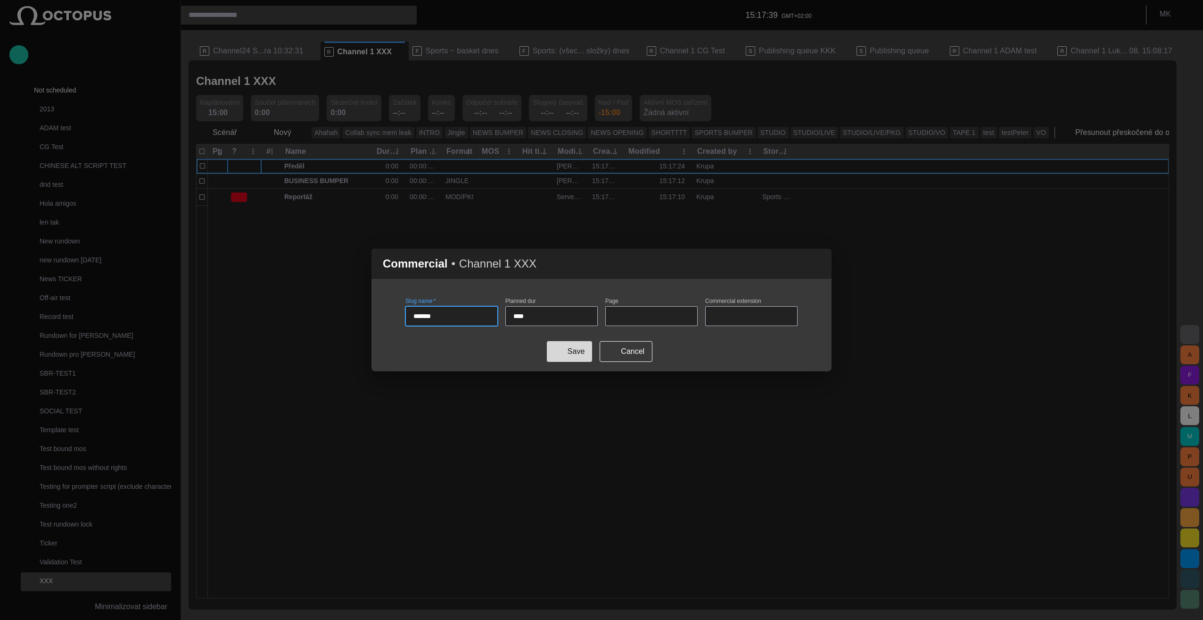
type input "*******"
click at [574, 354] on button "Save" at bounding box center [569, 351] width 45 height 21
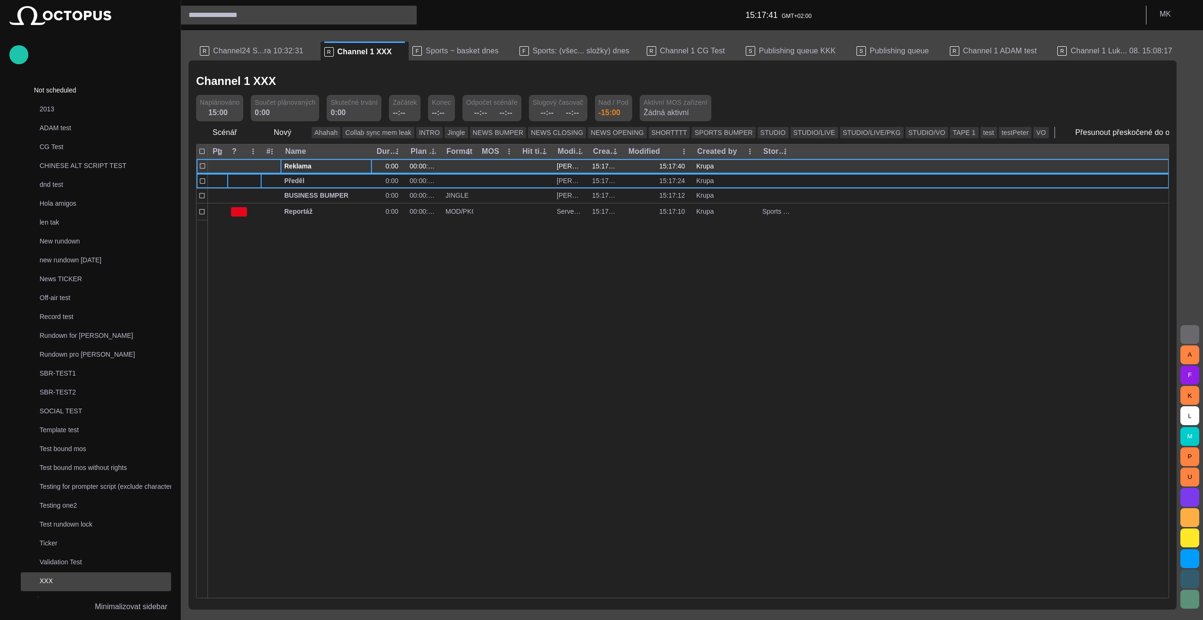
click at [283, 171] on div "Reklama" at bounding box center [326, 166] width 91 height 15
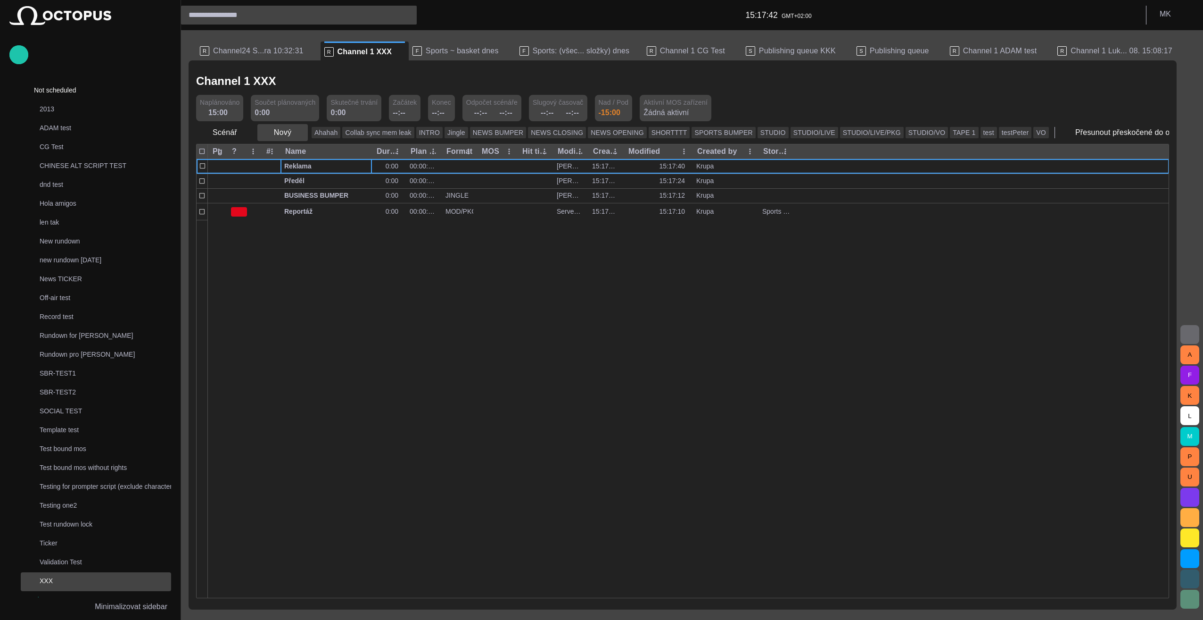
click at [295, 133] on span "button" at bounding box center [299, 132] width 9 height 9
click at [298, 220] on li "Segment" at bounding box center [300, 221] width 90 height 17
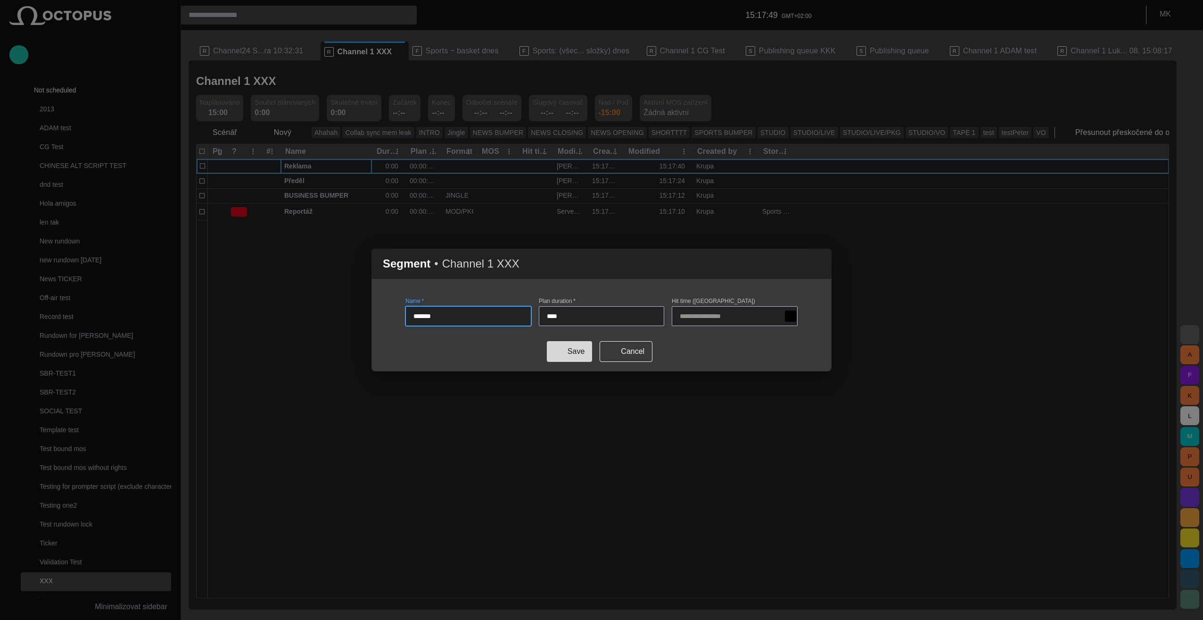
type input "*******"
click at [575, 353] on button "Save" at bounding box center [569, 351] width 45 height 21
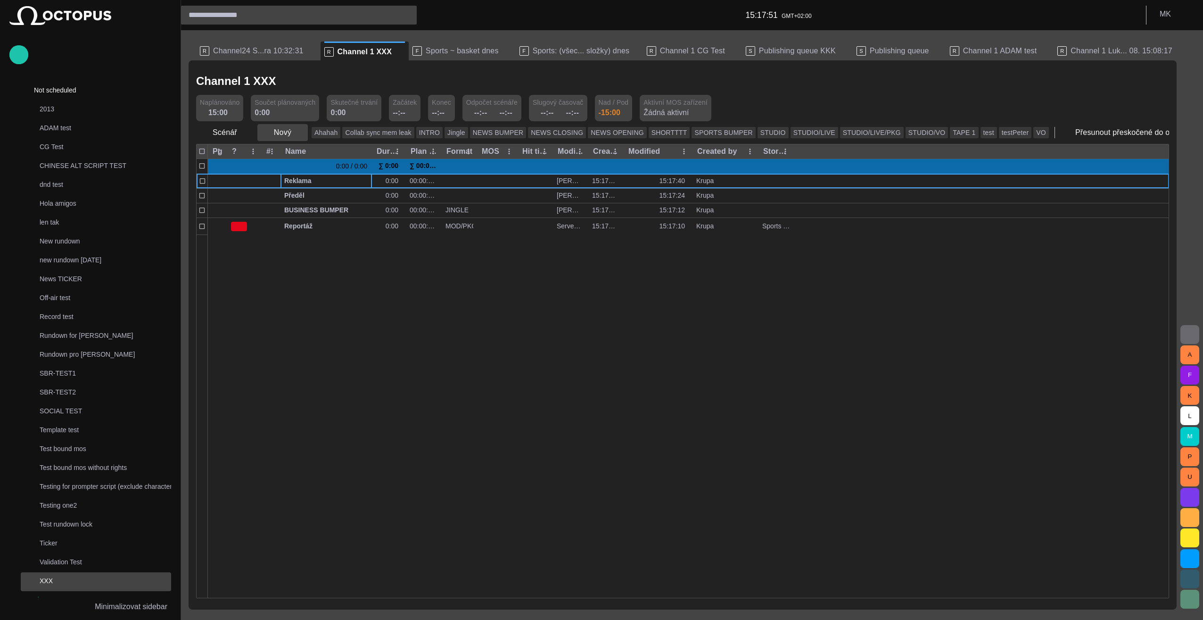
click at [295, 134] on span "button" at bounding box center [299, 132] width 9 height 9
click at [304, 335] on div at bounding box center [601, 310] width 1203 height 620
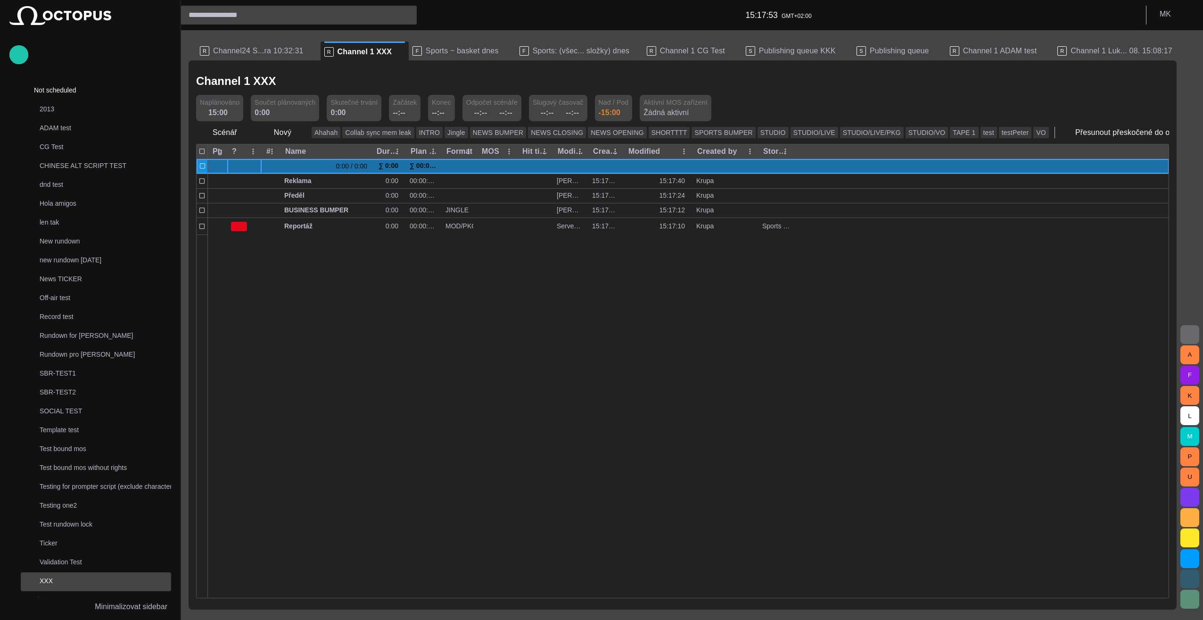
click at [234, 170] on div at bounding box center [244, 166] width 34 height 15
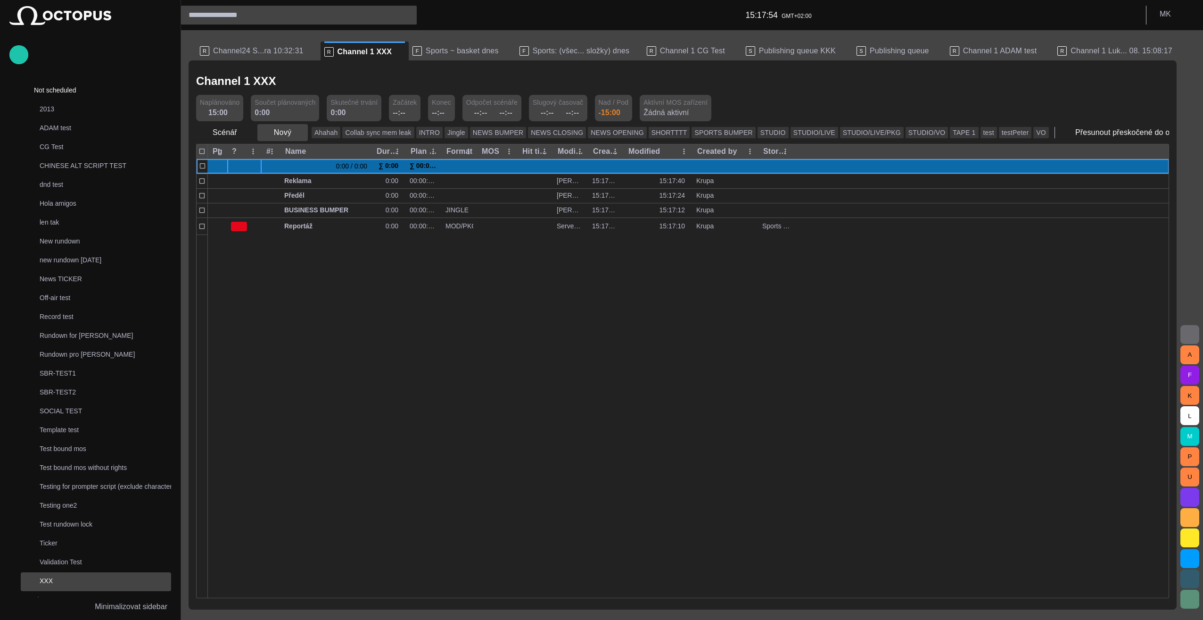
click at [295, 131] on span "button" at bounding box center [299, 132] width 9 height 9
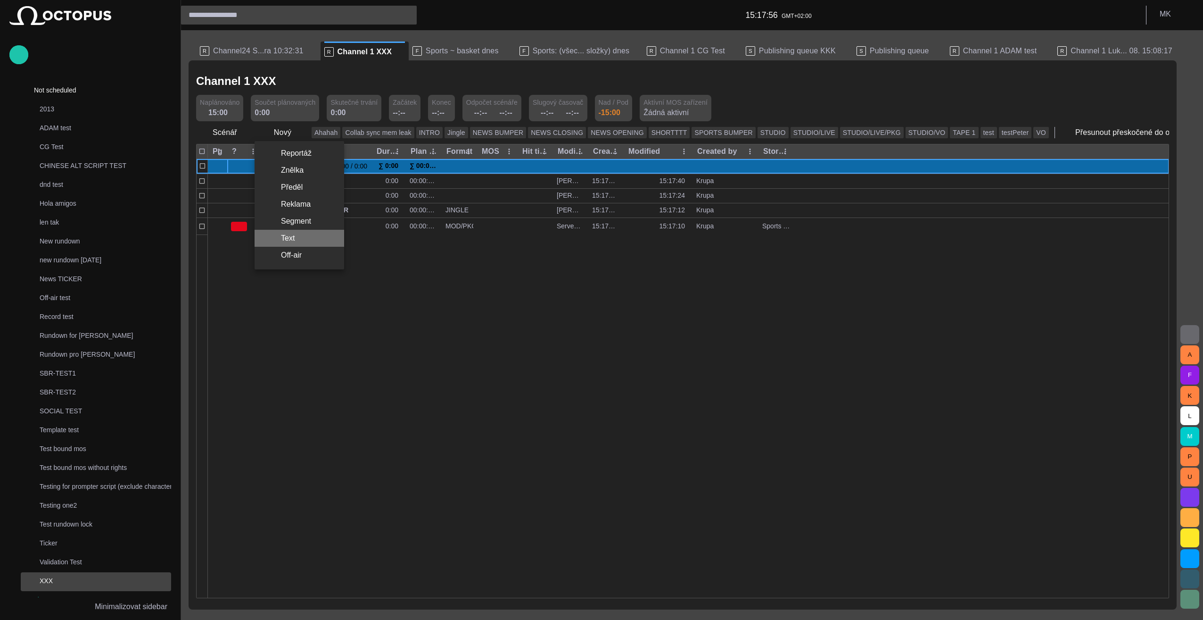
click at [300, 237] on li "Text" at bounding box center [300, 238] width 90 height 17
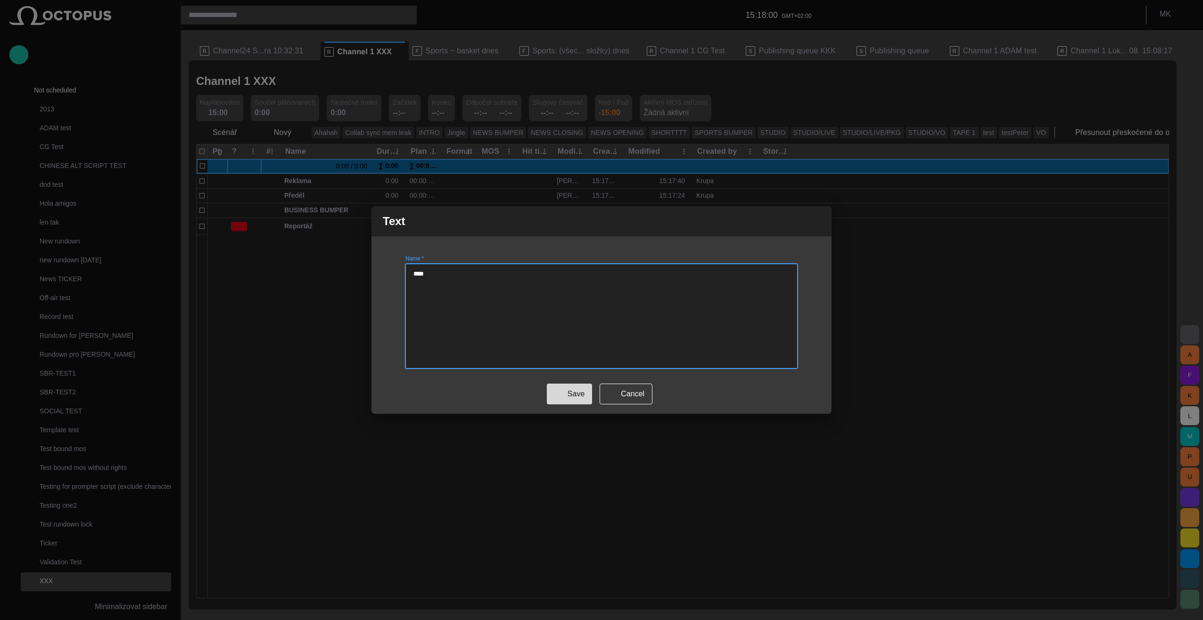
type textarea "****"
click at [569, 396] on button "Save" at bounding box center [569, 393] width 45 height 21
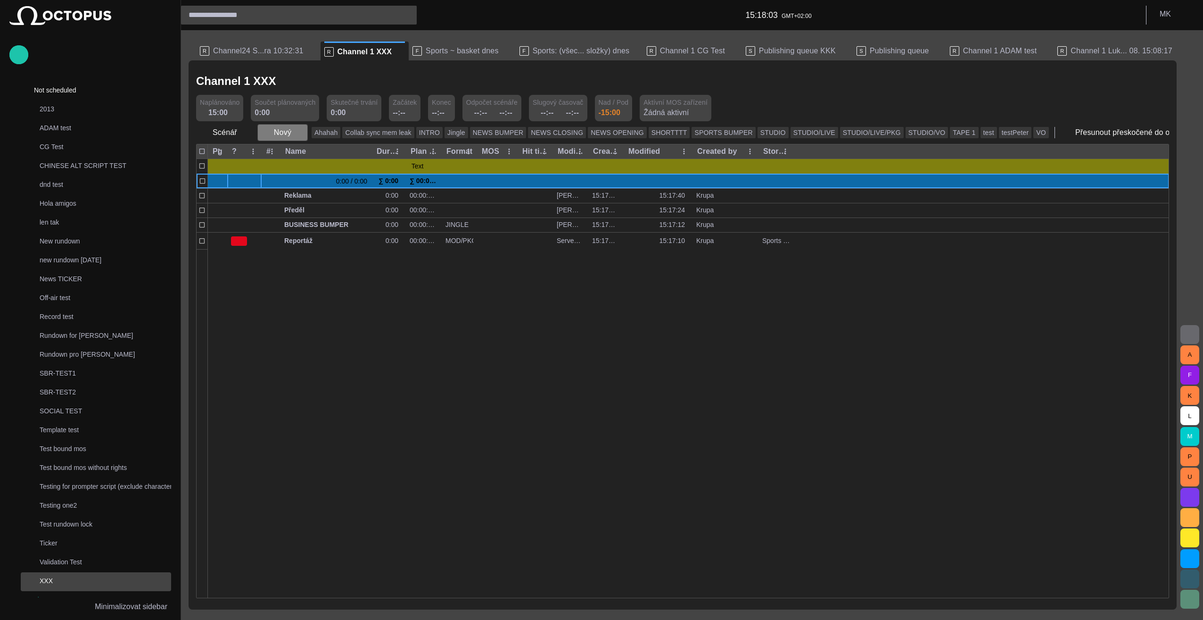
click at [296, 131] on span "button" at bounding box center [299, 132] width 9 height 9
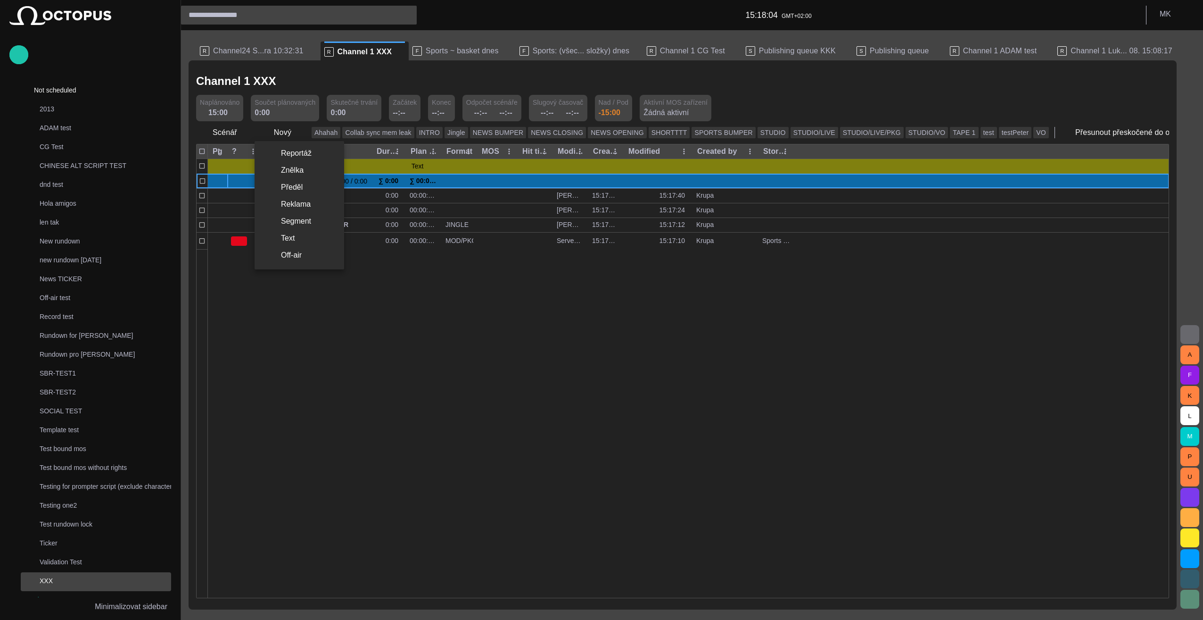
click at [300, 254] on li "Off-air" at bounding box center [300, 255] width 90 height 17
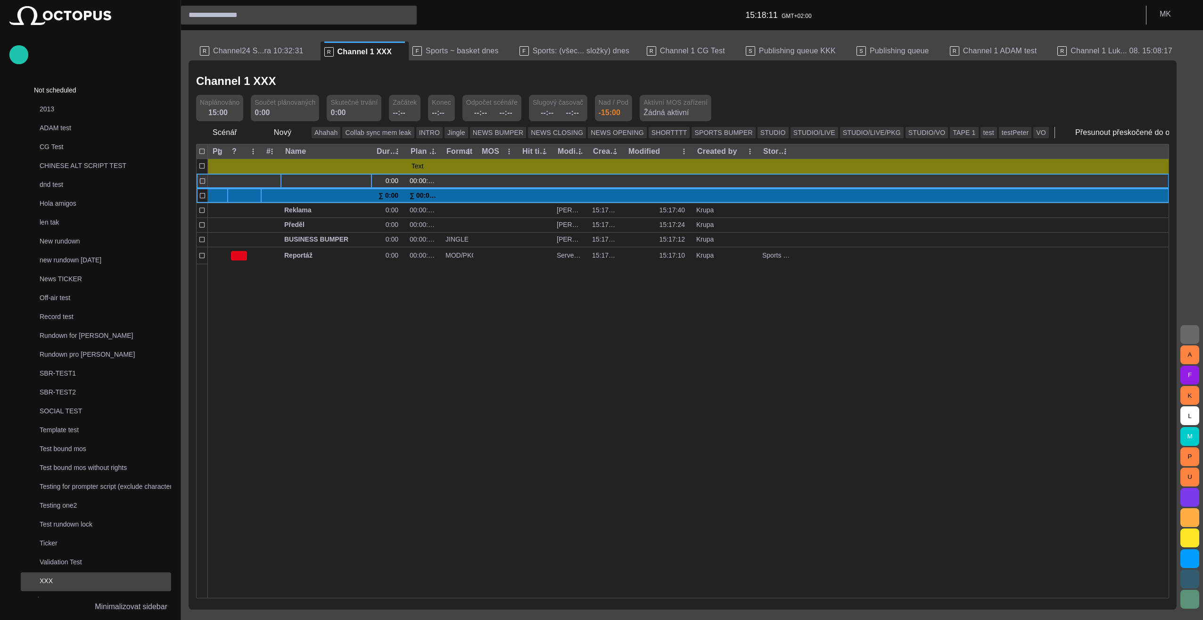
click at [355, 179] on span "button" at bounding box center [354, 181] width 8 height 8
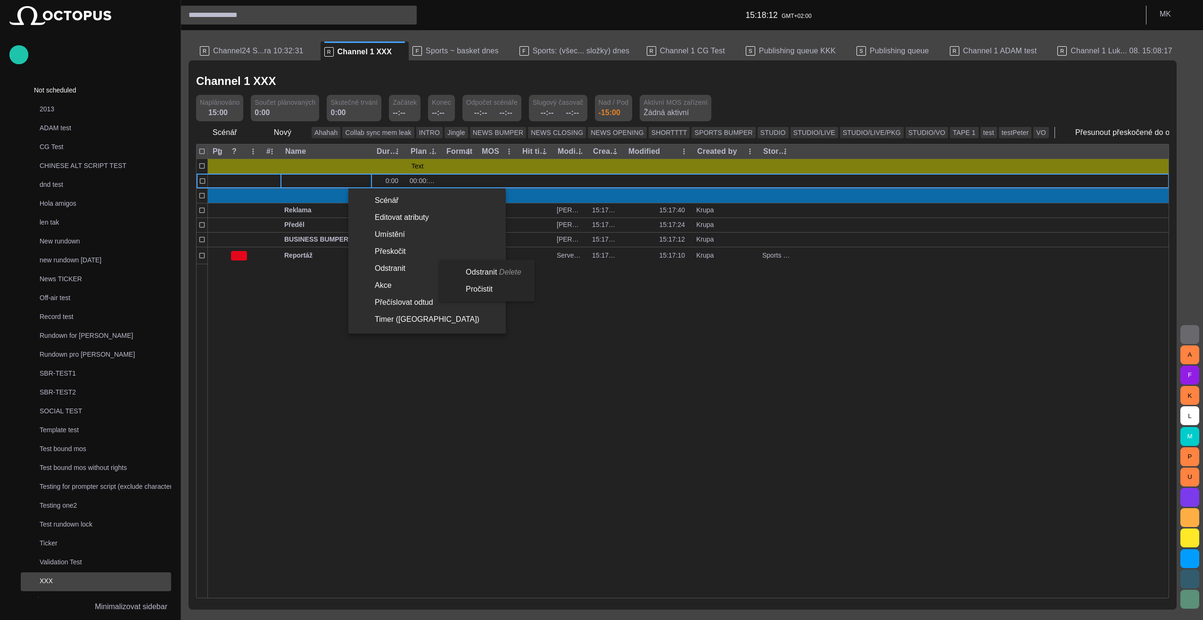
click at [481, 269] on li "Odstranit Delete" at bounding box center [484, 272] width 91 height 17
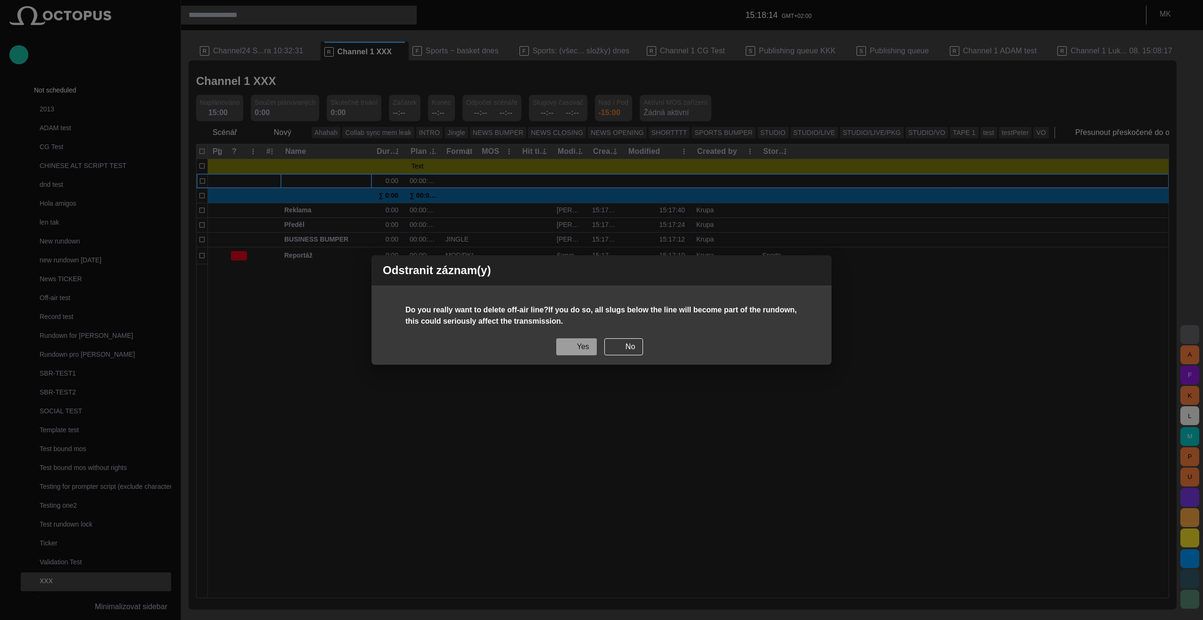
click at [576, 351] on button "Yes" at bounding box center [576, 346] width 41 height 17
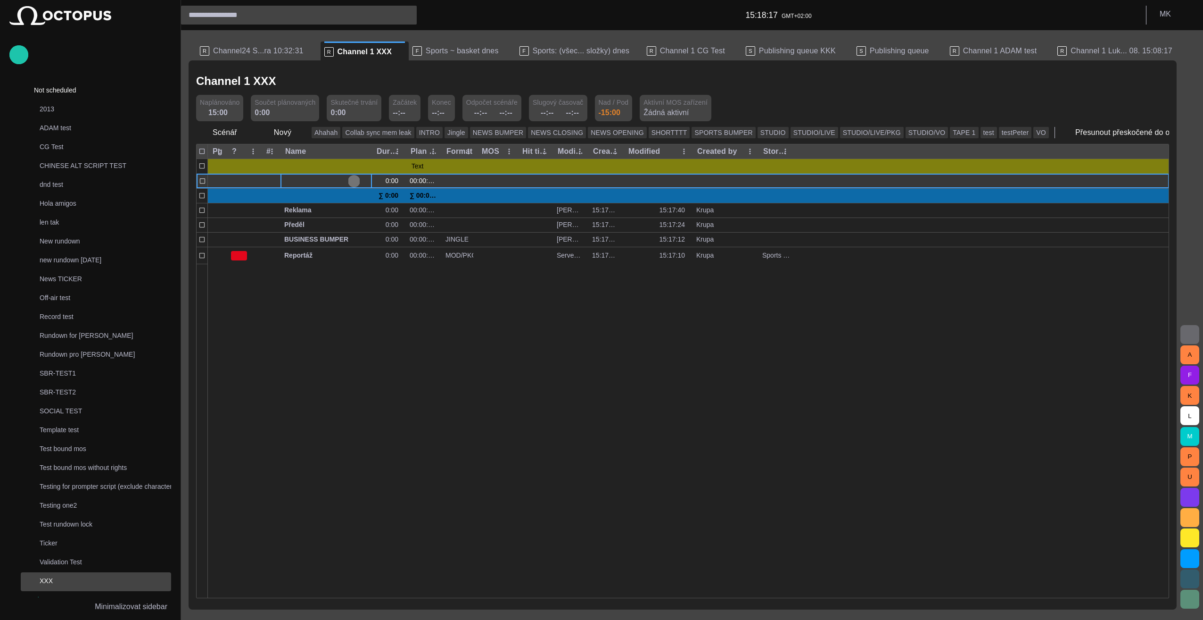
click at [356, 181] on span "button" at bounding box center [354, 181] width 8 height 8
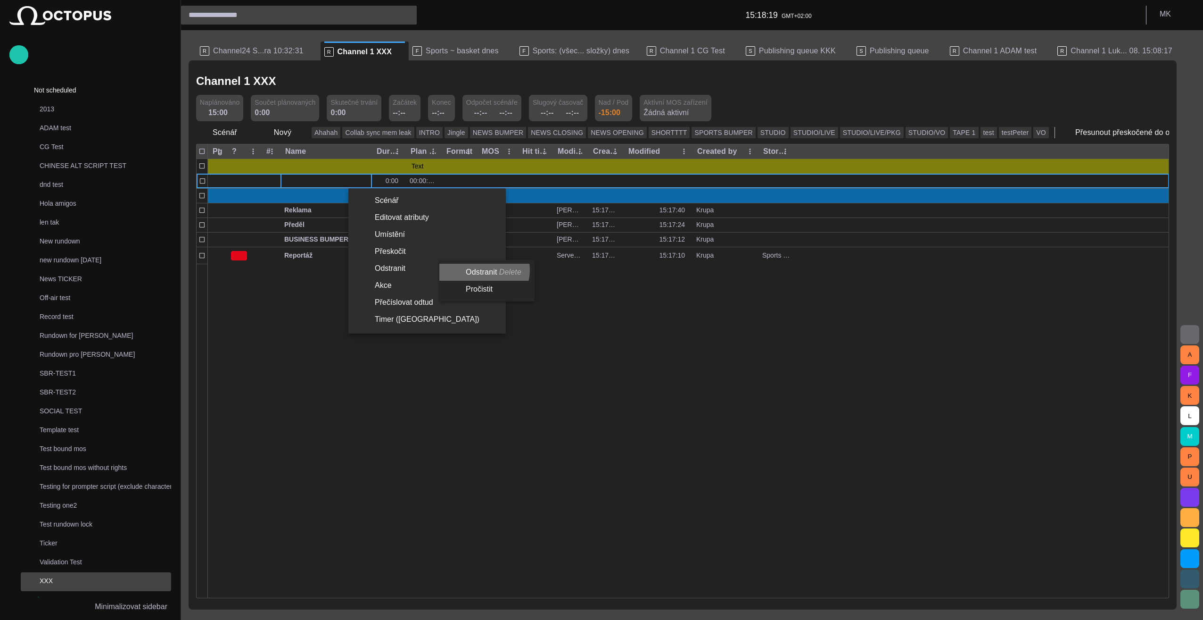
click at [480, 270] on li "Odstranit Delete" at bounding box center [484, 272] width 91 height 17
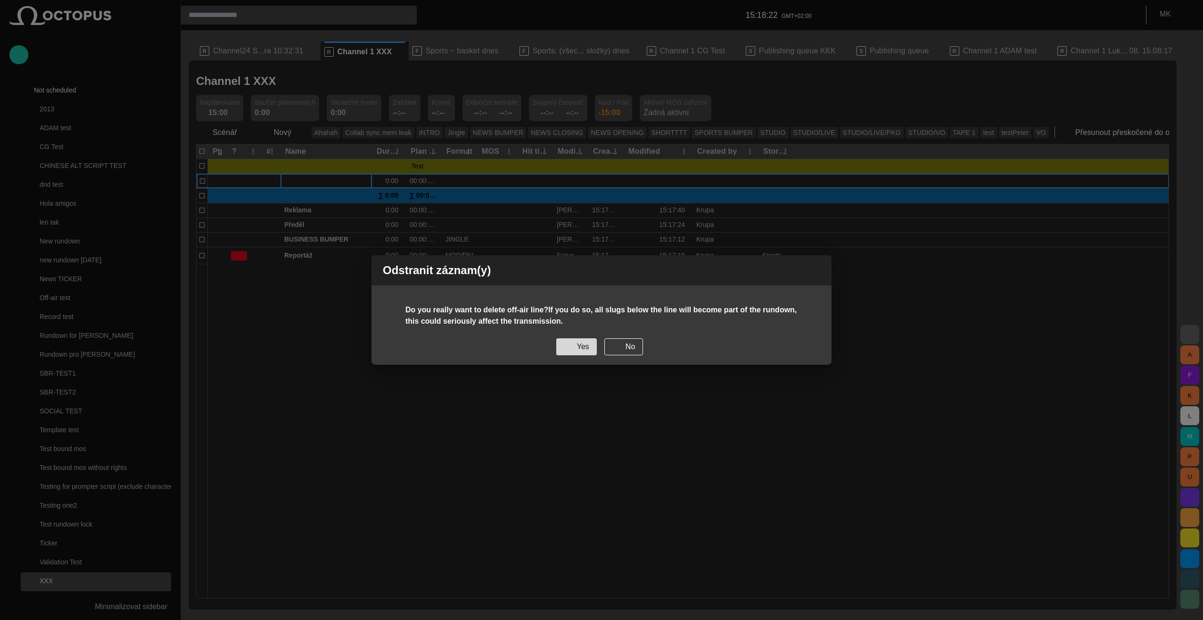
click at [578, 354] on button "Yes" at bounding box center [576, 346] width 41 height 17
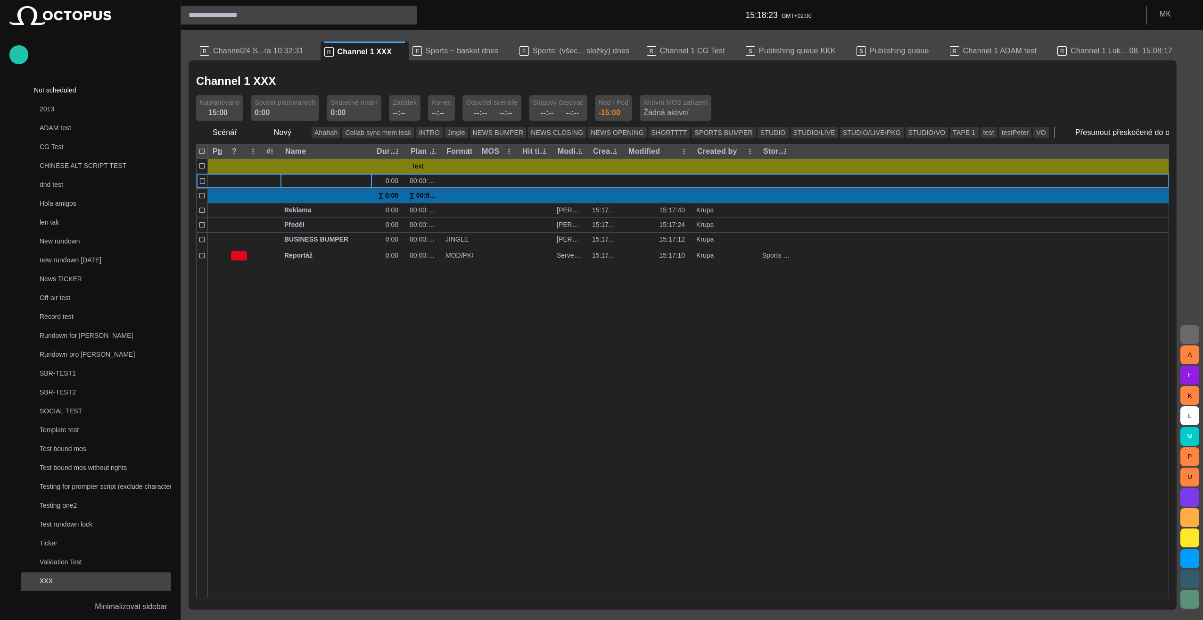
click at [316, 306] on div at bounding box center [688, 431] width 961 height 334
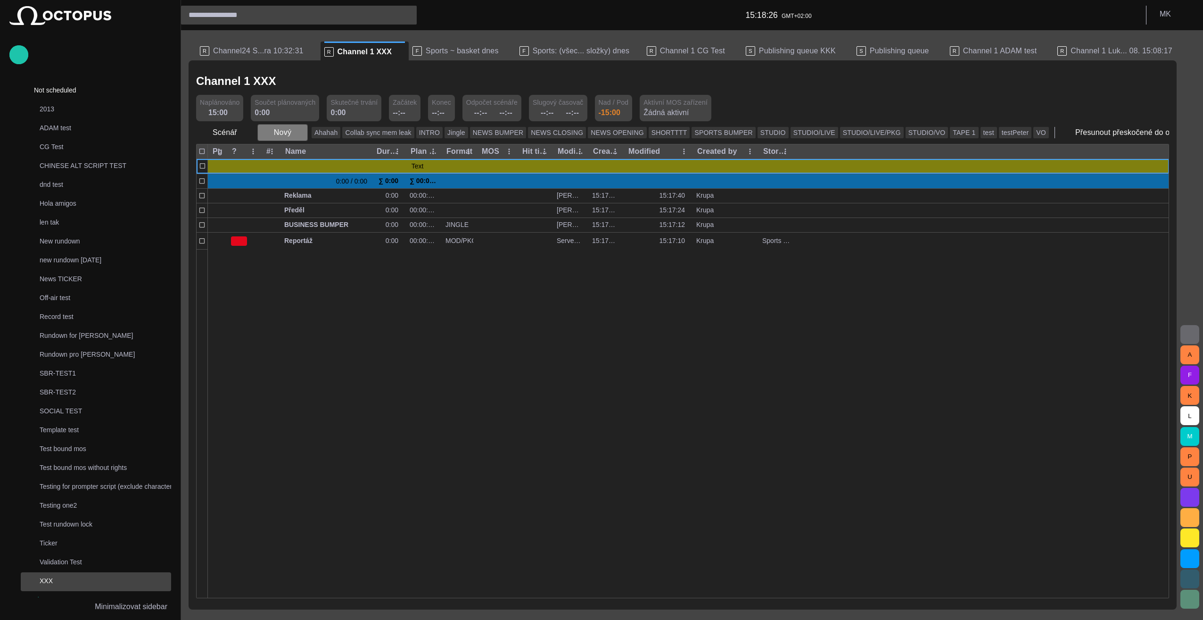
click at [300, 133] on span "button" at bounding box center [299, 132] width 9 height 9
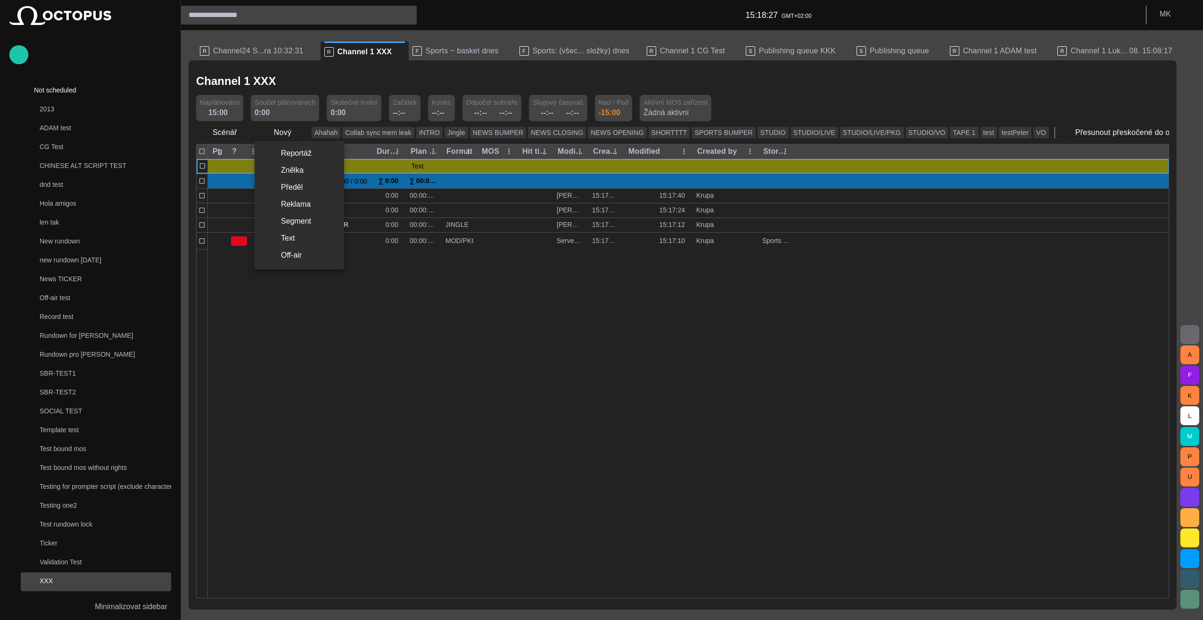
click at [309, 255] on li "Off-air" at bounding box center [300, 255] width 90 height 17
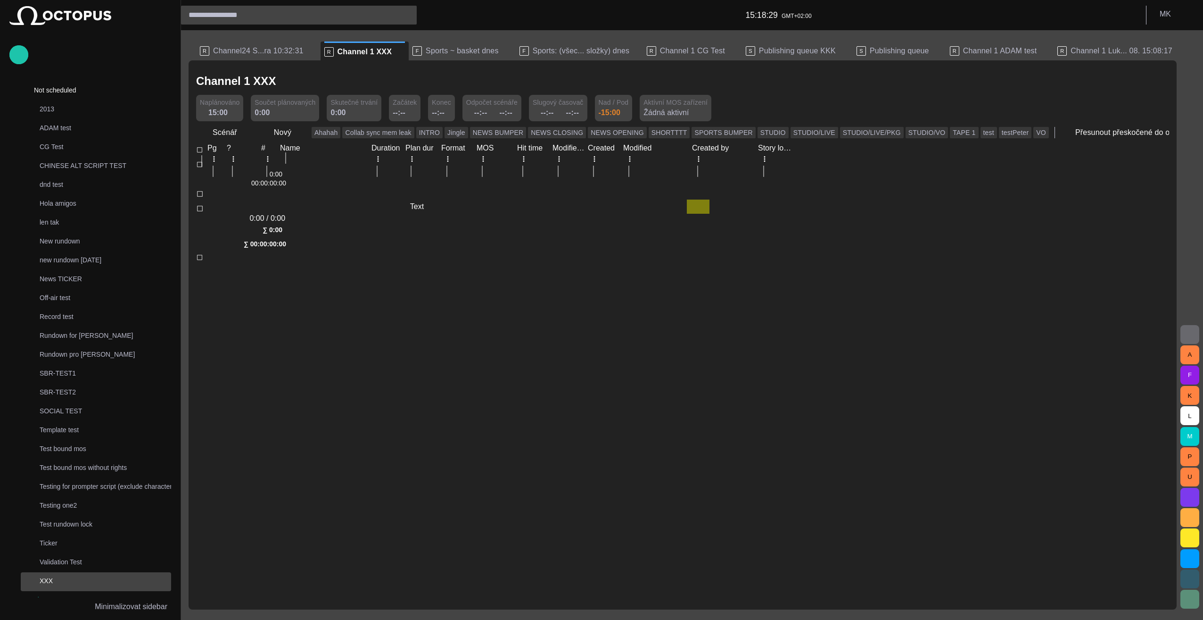
click at [474, 263] on div at bounding box center [687, 263] width 961 height 0
click at [276, 172] on span "button" at bounding box center [272, 176] width 8 height 8
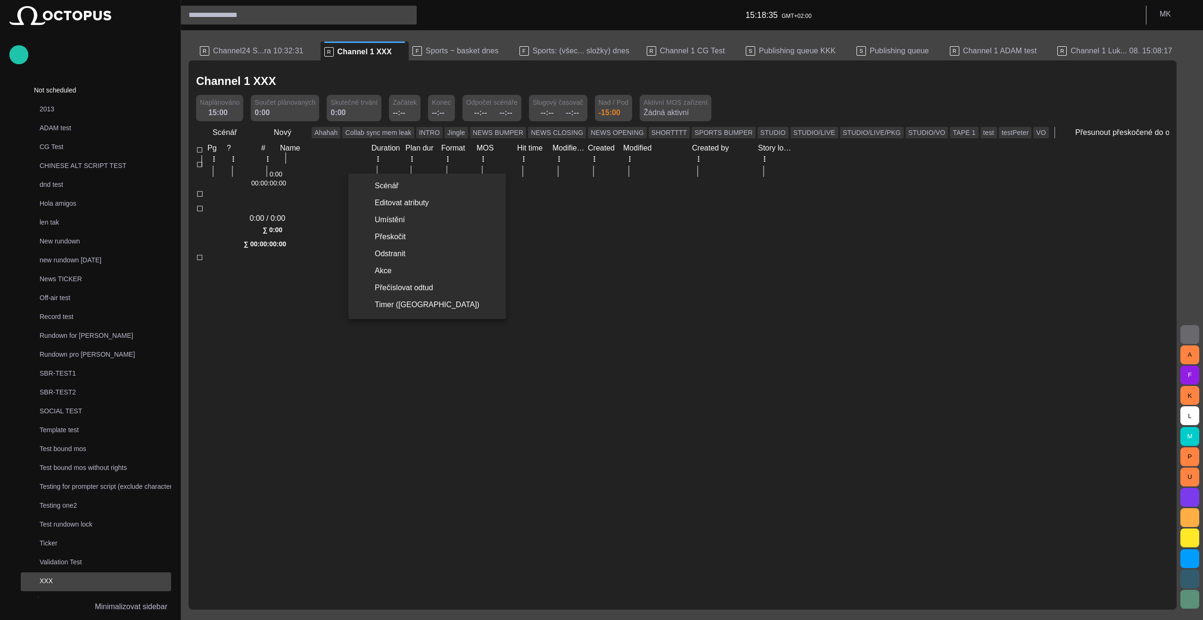
click at [271, 353] on div at bounding box center [601, 310] width 1203 height 620
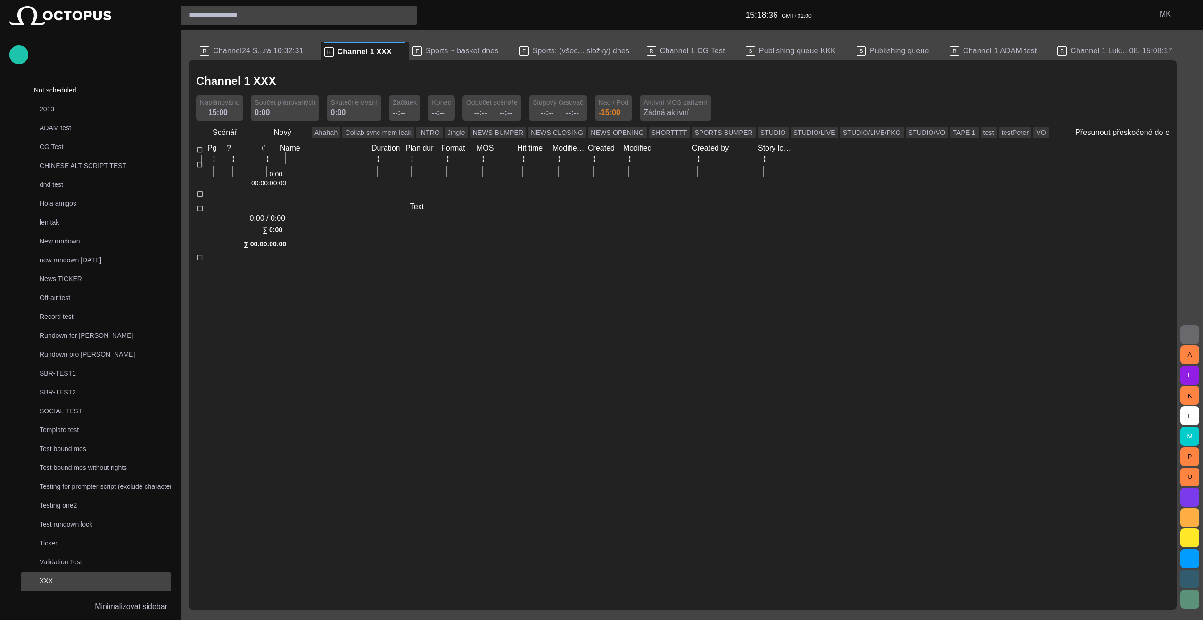
click at [276, 172] on span "button" at bounding box center [272, 176] width 8 height 8
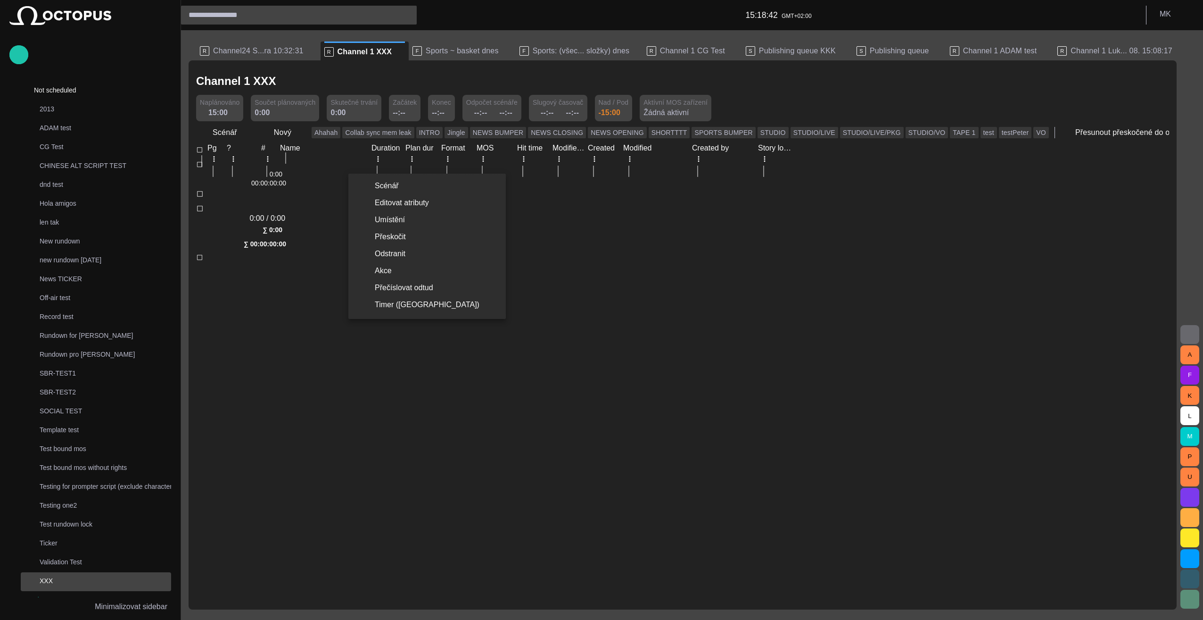
click at [338, 359] on div at bounding box center [601, 310] width 1203 height 620
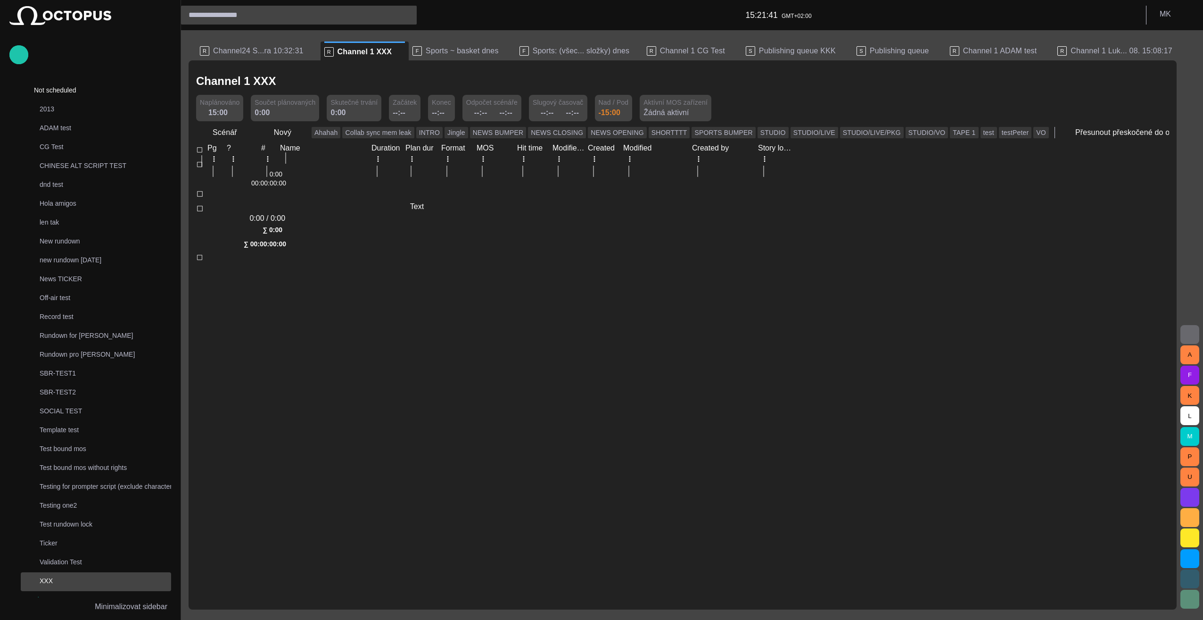
click at [276, 172] on span "button" at bounding box center [272, 176] width 8 height 8
click at [290, 199] on div at bounding box center [243, 199] width 94 height 0
click at [695, 203] on span "button" at bounding box center [693, 207] width 8 height 8
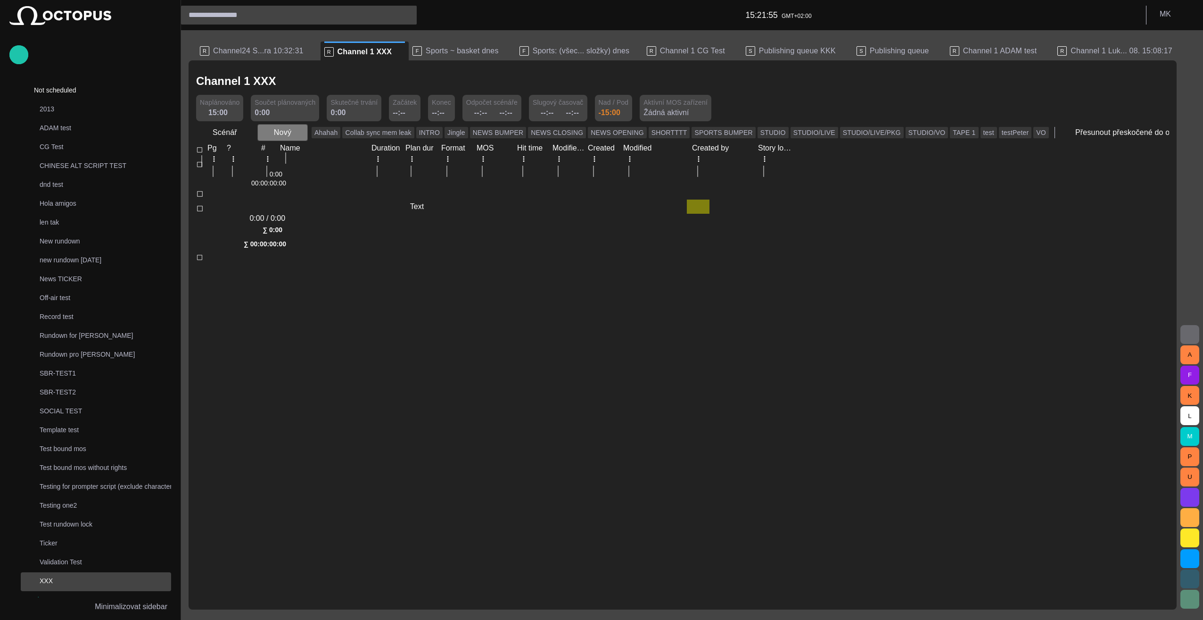
click at [298, 134] on span "button" at bounding box center [299, 132] width 9 height 9
click at [694, 203] on span "button" at bounding box center [693, 207] width 8 height 8
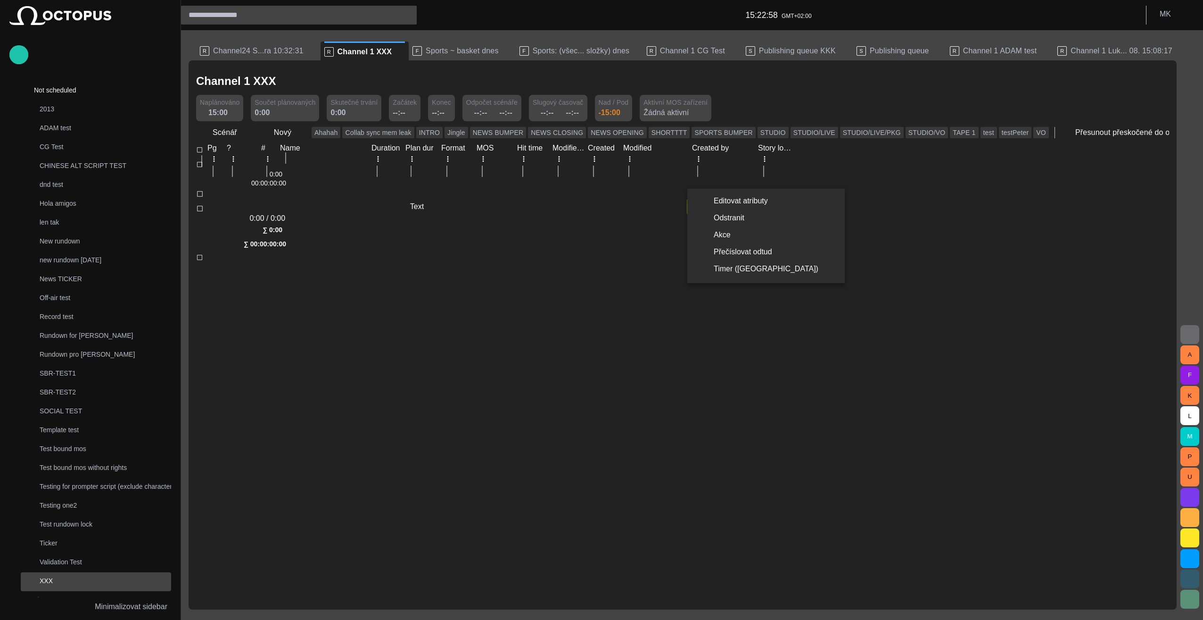
click at [472, 161] on div at bounding box center [601, 310] width 1203 height 620
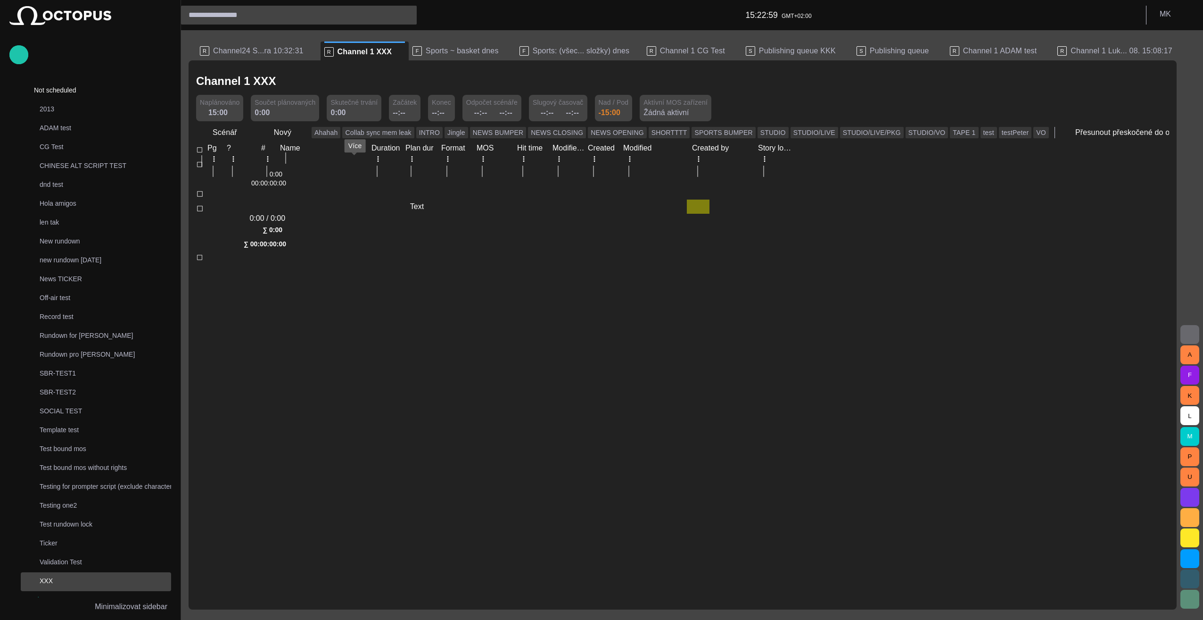
click at [278, 176] on button "button" at bounding box center [271, 176] width 11 height 0
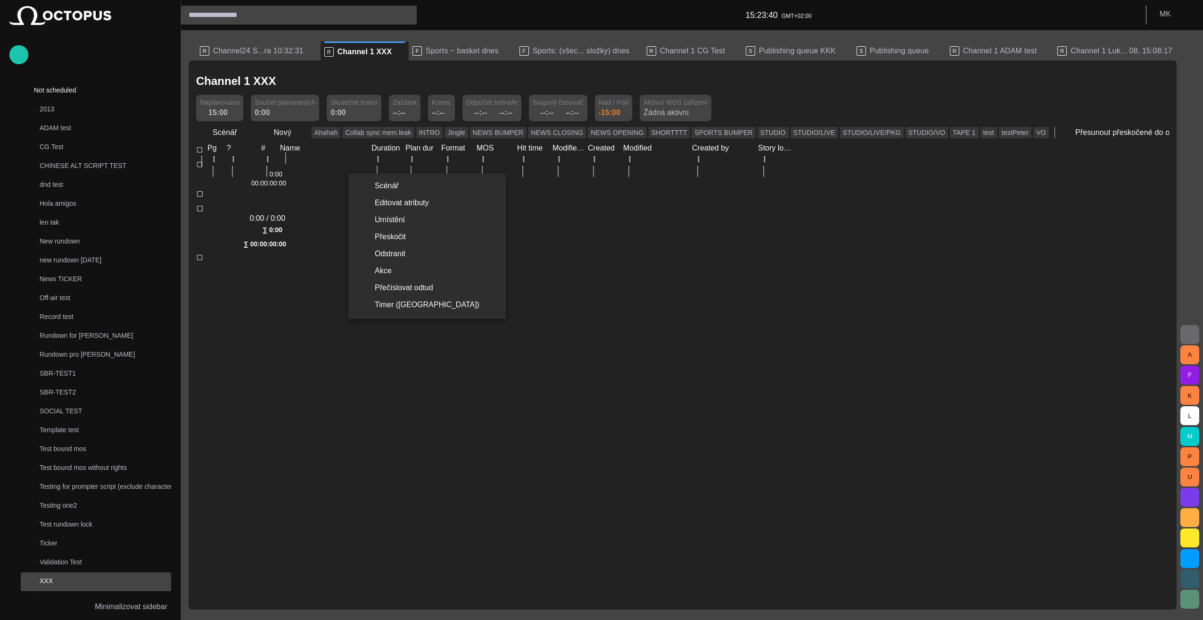
click at [230, 374] on div at bounding box center [601, 310] width 1203 height 620
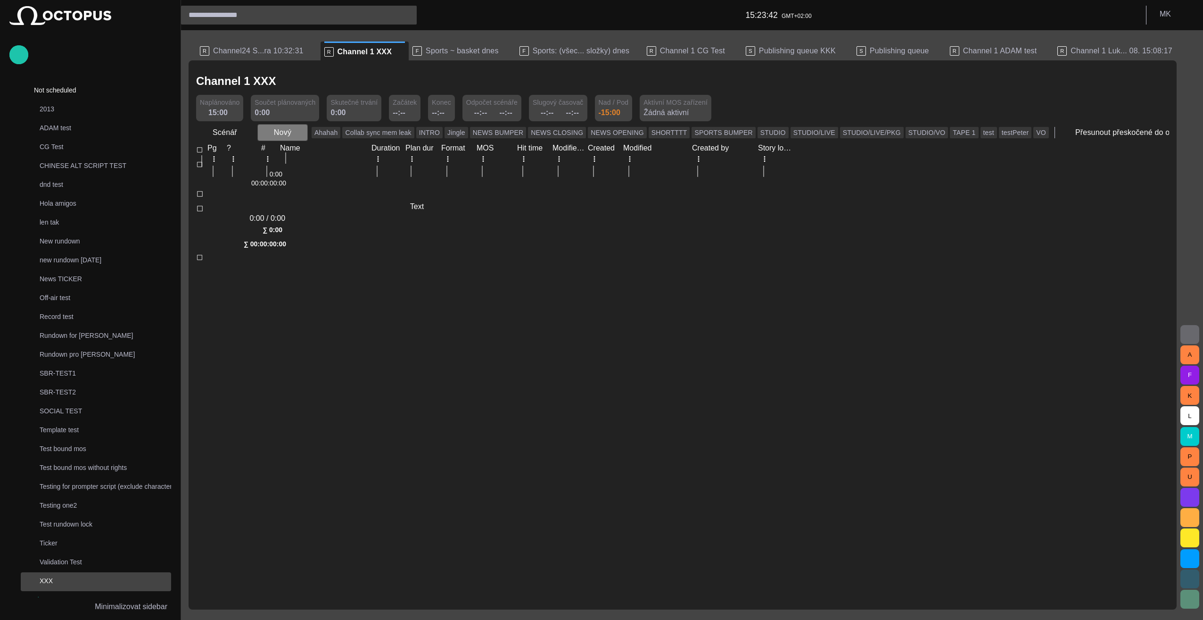
click at [296, 131] on span "button" at bounding box center [299, 132] width 9 height 9
click at [331, 338] on div at bounding box center [601, 310] width 1203 height 620
click at [276, 216] on span "button" at bounding box center [272, 220] width 8 height 8
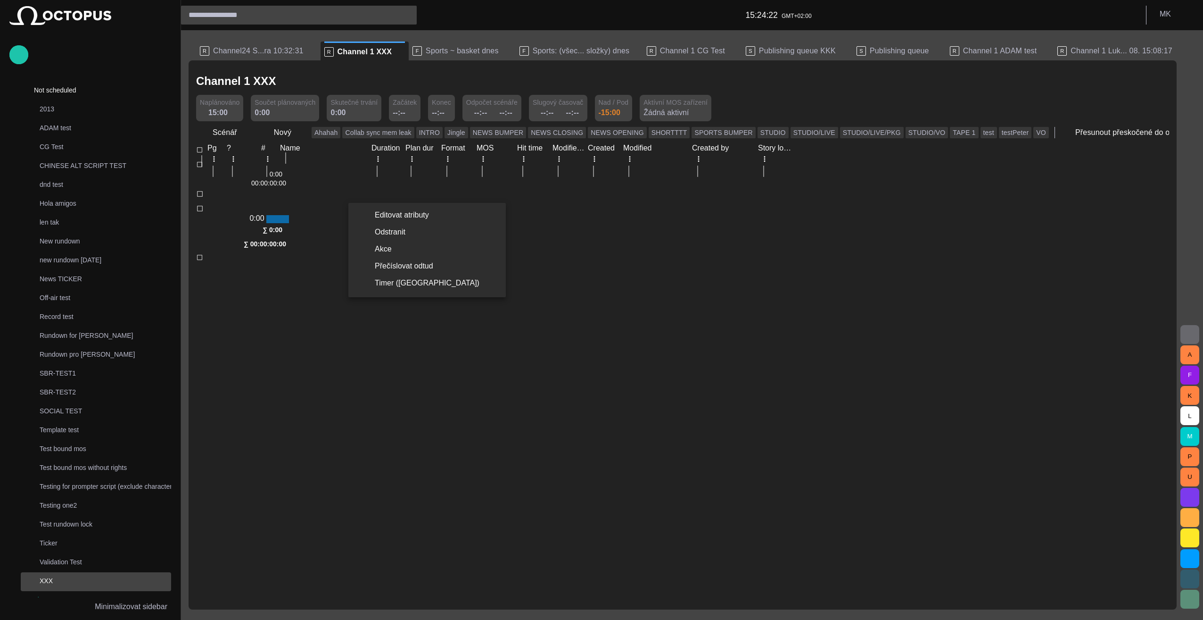
click at [379, 388] on div at bounding box center [601, 310] width 1203 height 620
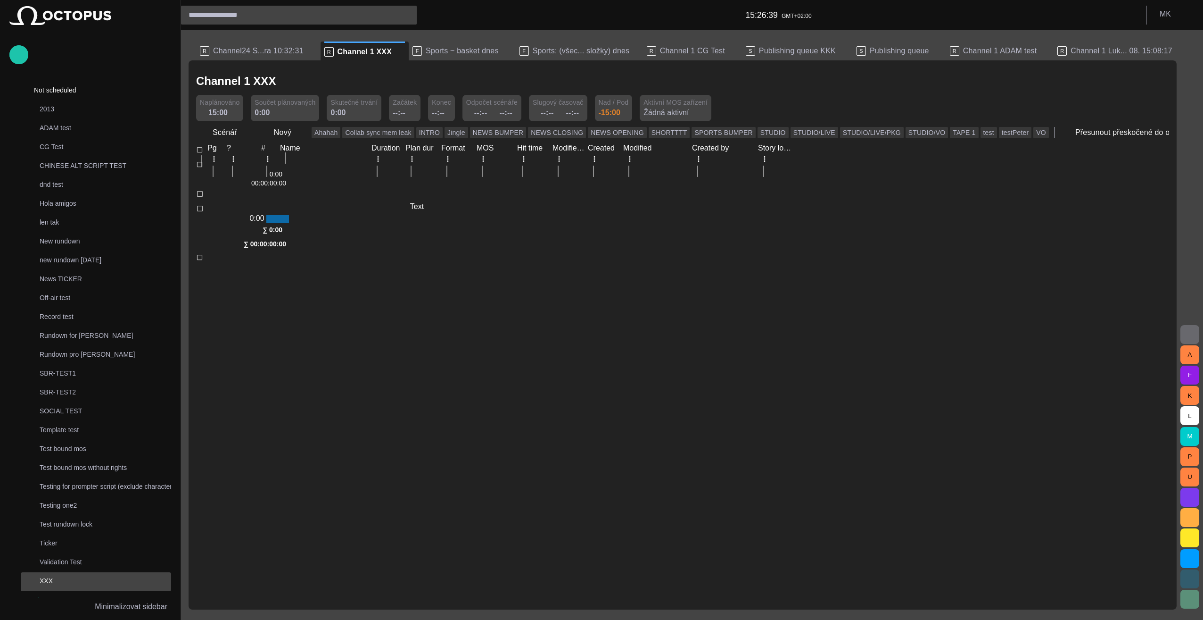
click at [276, 172] on span "button" at bounding box center [272, 176] width 8 height 8
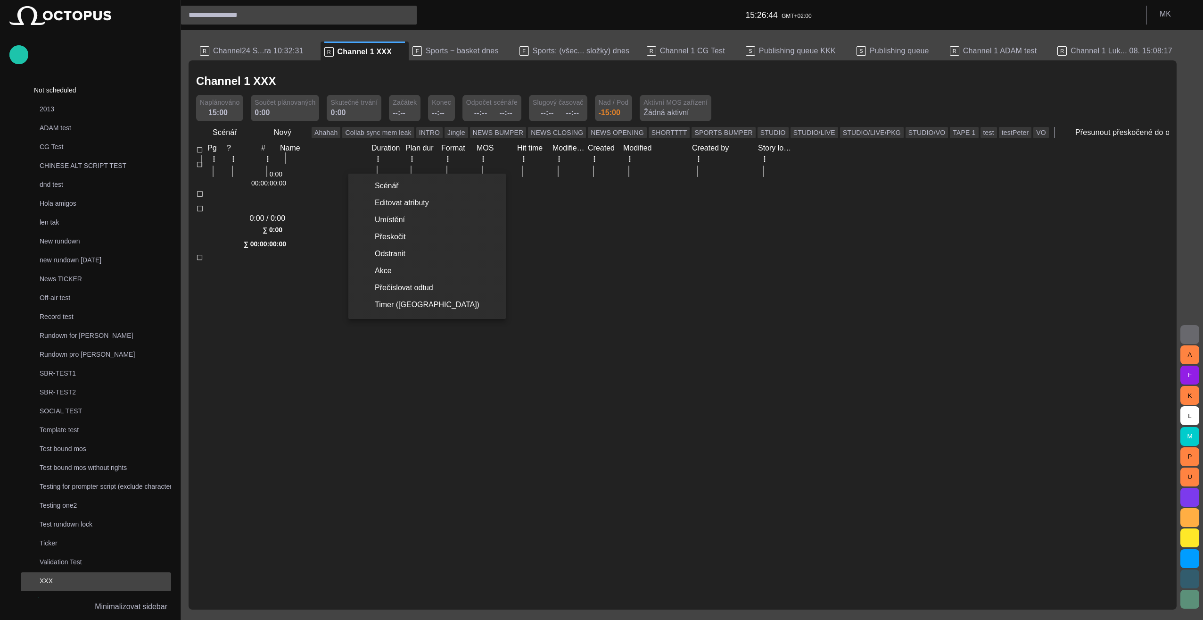
drag, startPoint x: 353, startPoint y: 414, endPoint x: 415, endPoint y: 225, distance: 199.1
click at [353, 414] on div at bounding box center [601, 310] width 1203 height 620
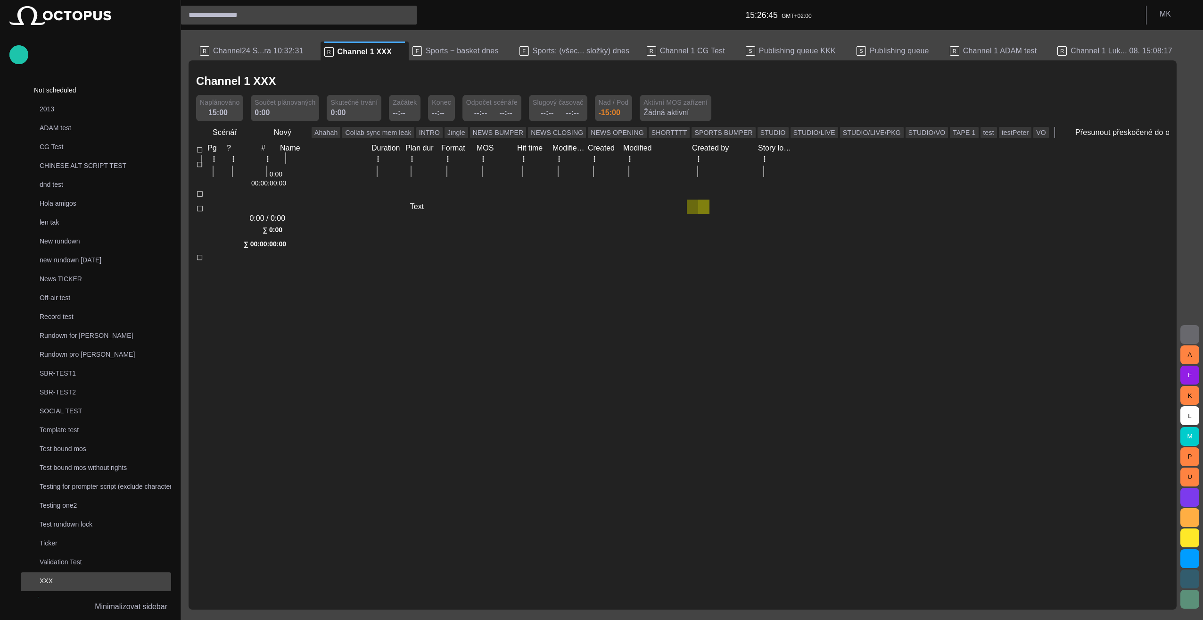
click at [692, 203] on span "button" at bounding box center [693, 207] width 8 height 8
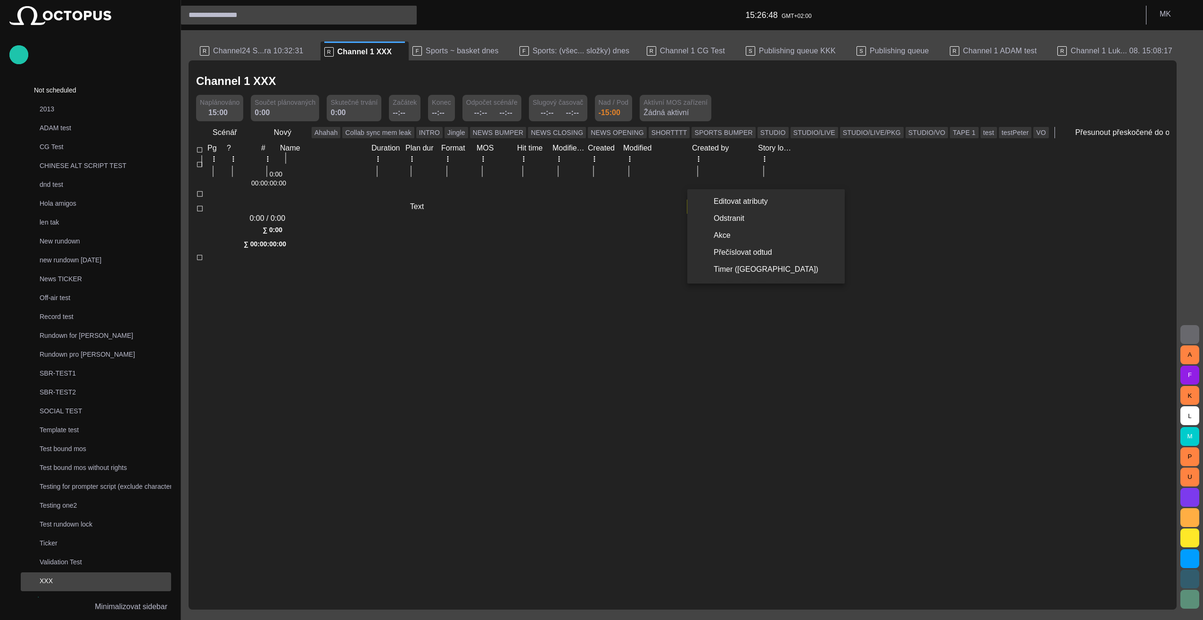
click at [650, 340] on div at bounding box center [601, 310] width 1203 height 620
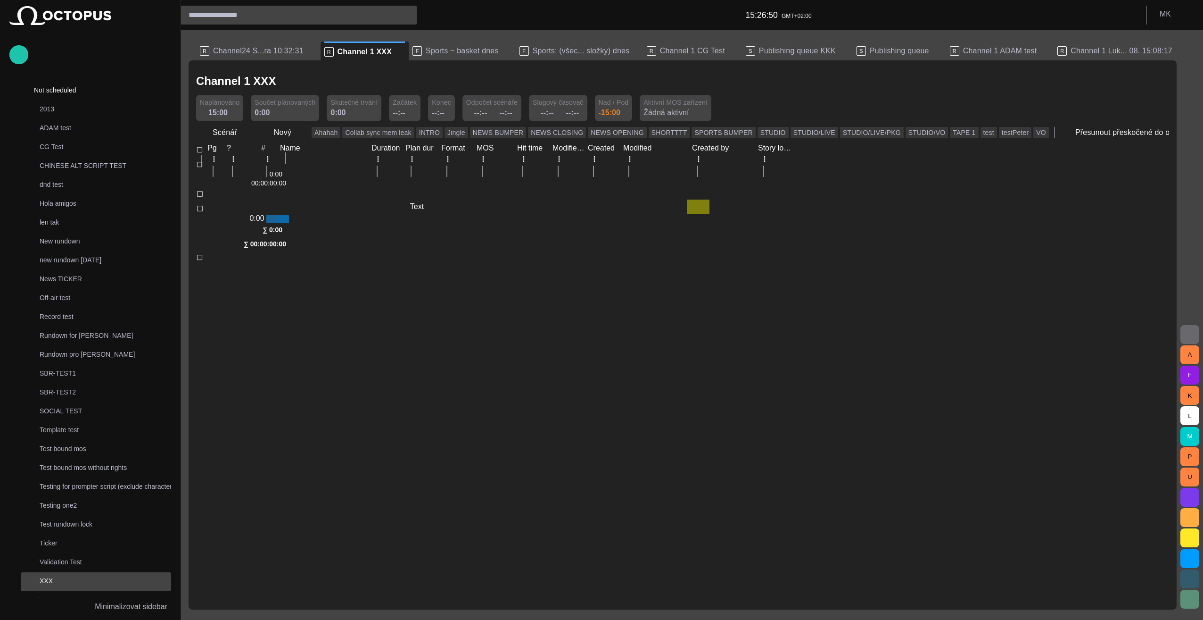
click at [276, 216] on span "button" at bounding box center [272, 220] width 8 height 8
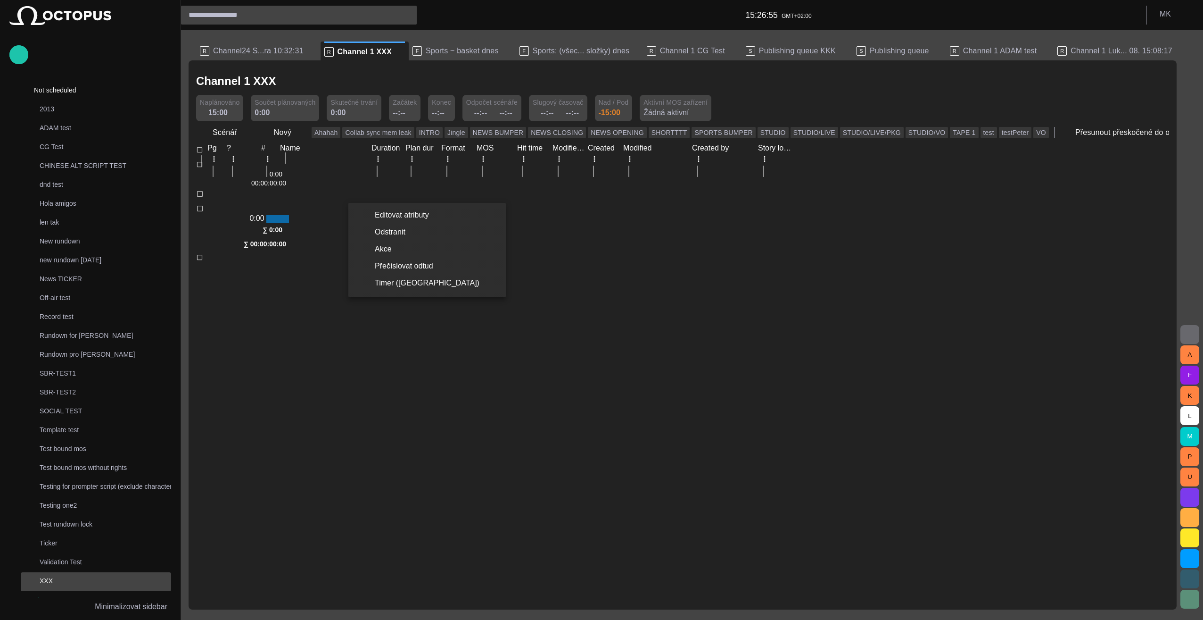
click at [501, 401] on div at bounding box center [601, 310] width 1203 height 620
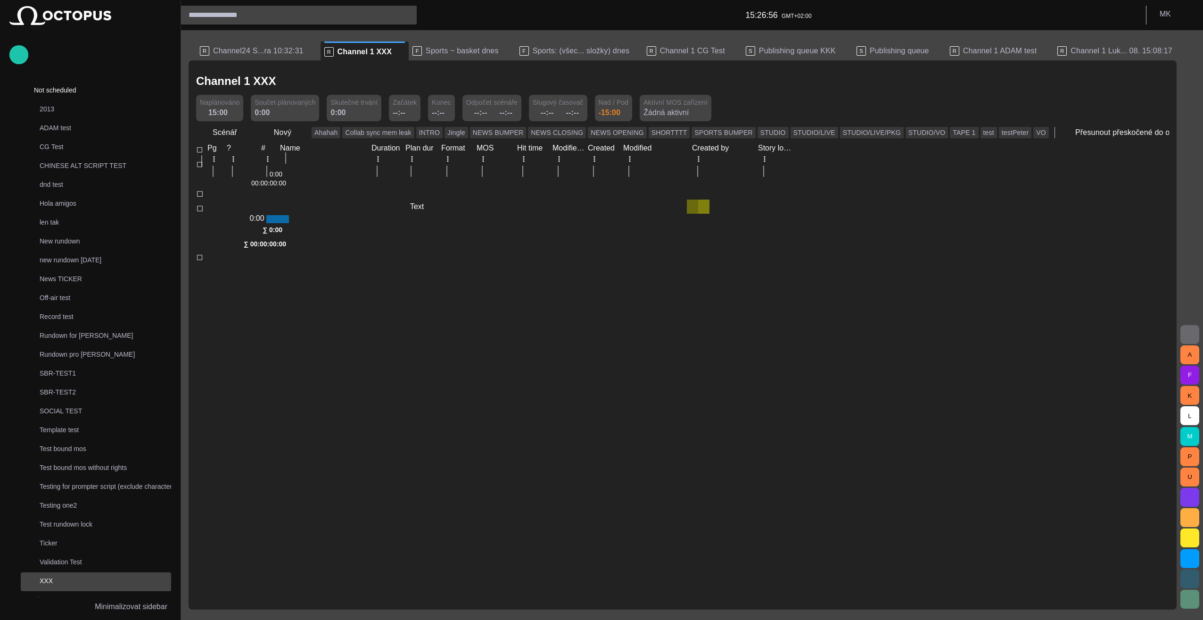
click at [693, 203] on span "button" at bounding box center [693, 207] width 8 height 8
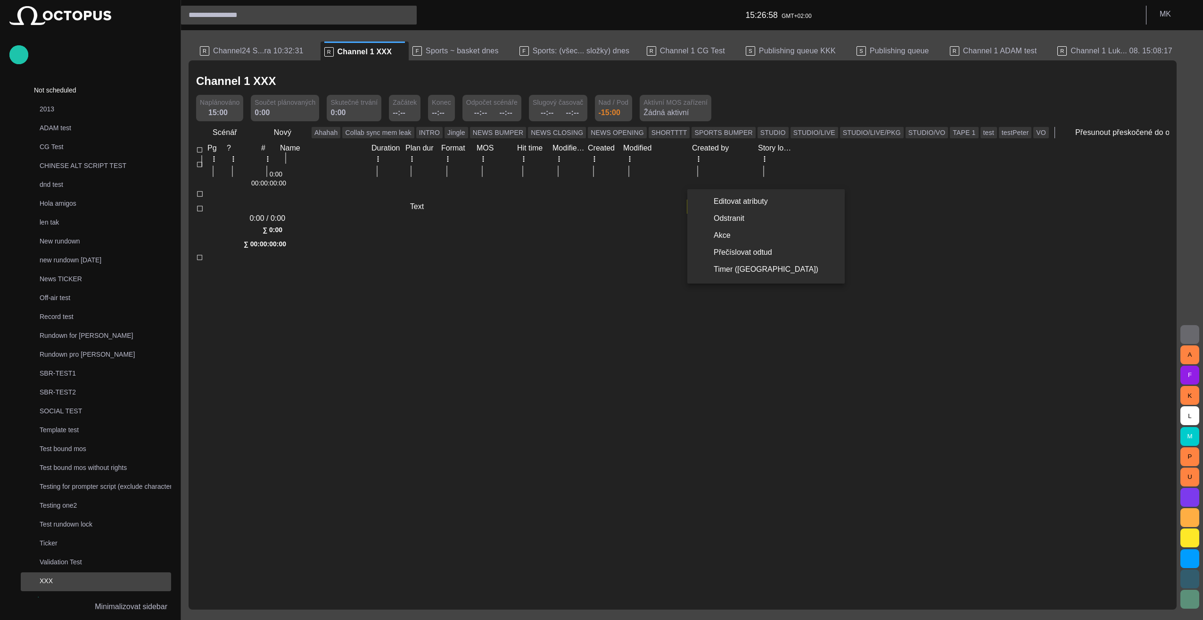
drag, startPoint x: 522, startPoint y: 341, endPoint x: 400, endPoint y: 287, distance: 134.1
click at [522, 341] on div at bounding box center [601, 310] width 1203 height 620
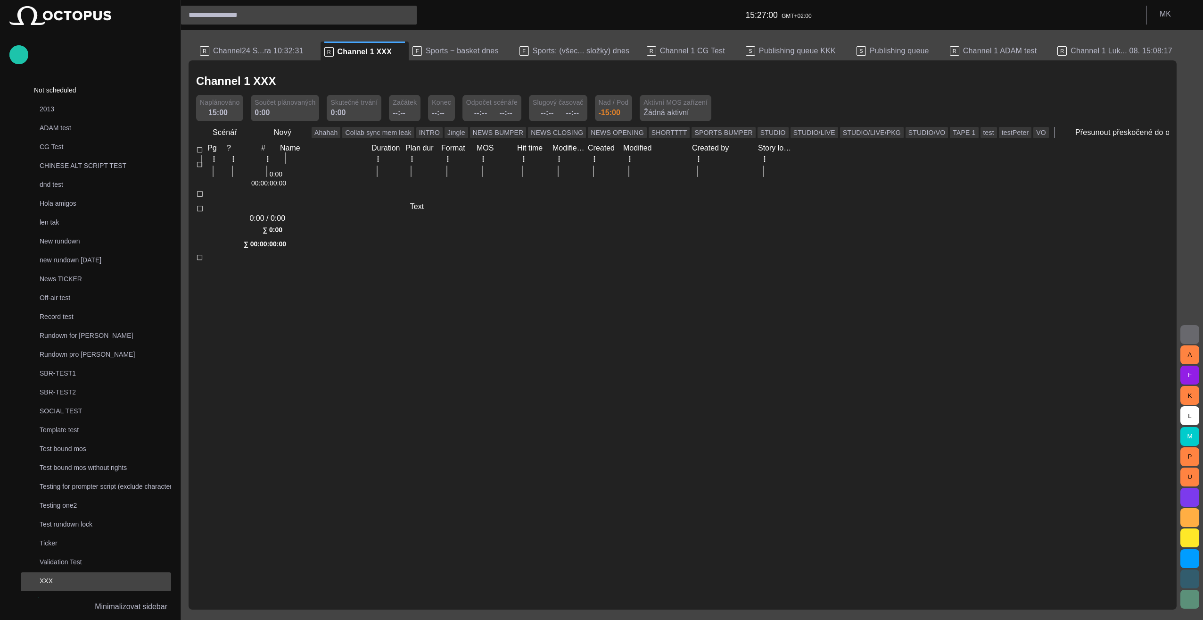
click at [276, 172] on span "button" at bounding box center [272, 176] width 8 height 8
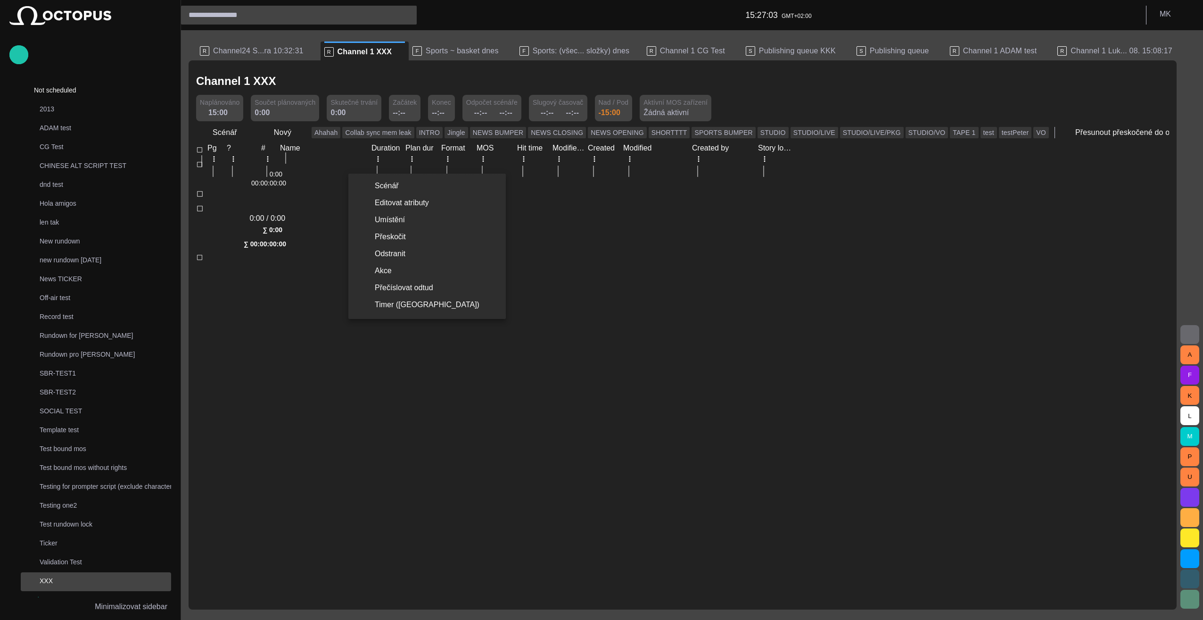
click at [369, 340] on div at bounding box center [601, 310] width 1203 height 620
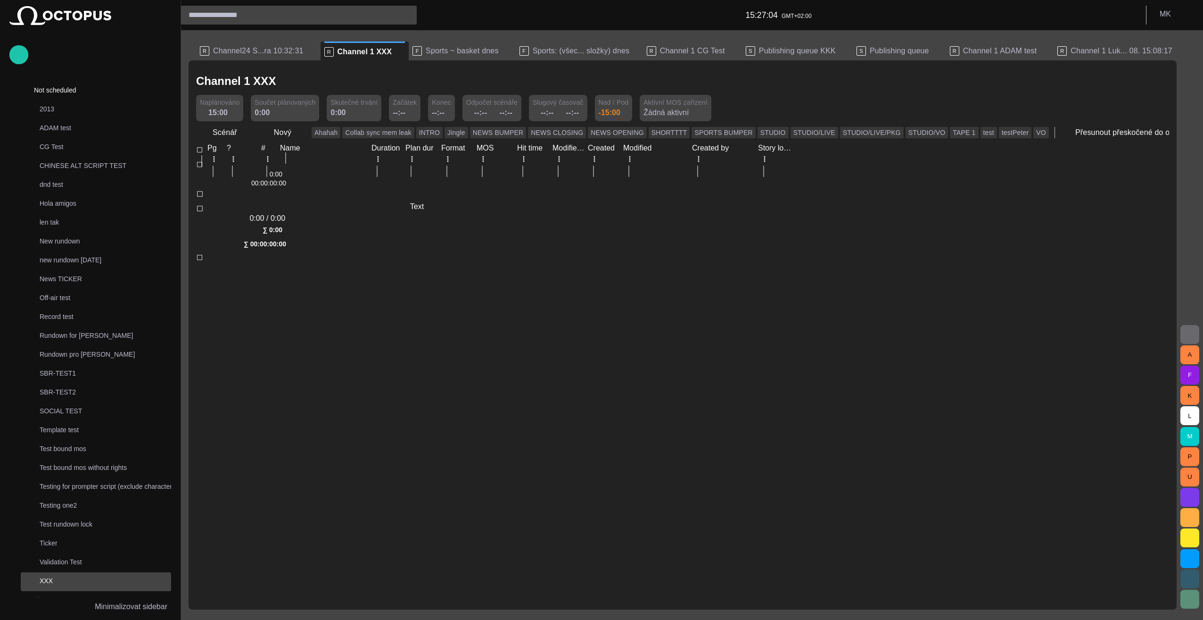
click at [276, 265] on span "button" at bounding box center [272, 269] width 8 height 8
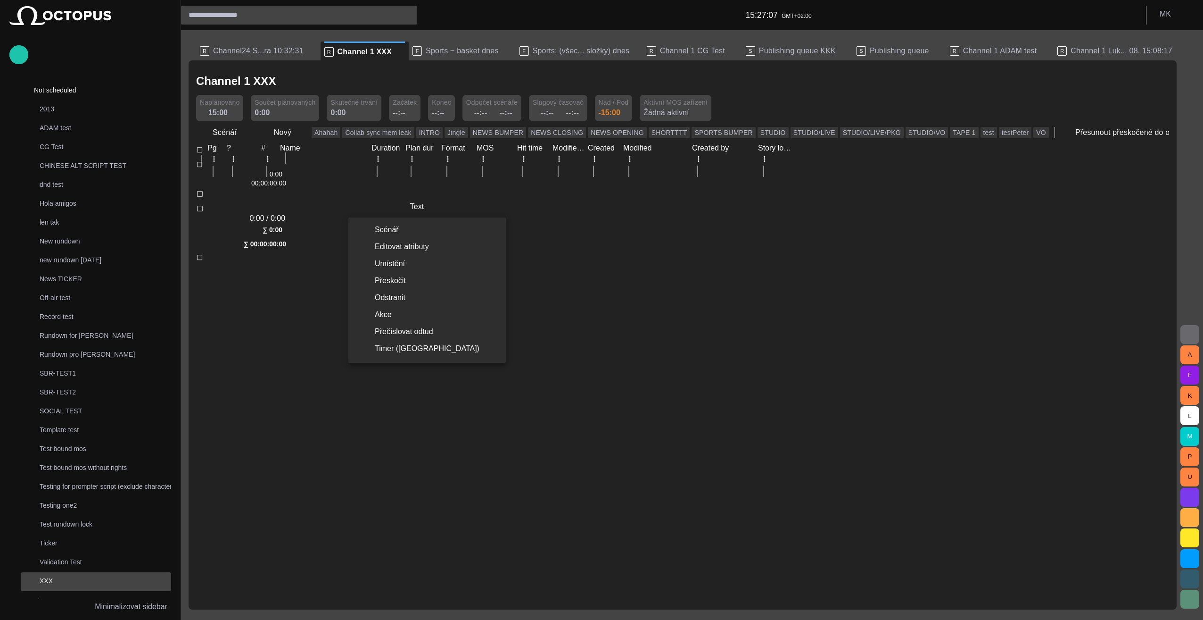
click at [356, 407] on div at bounding box center [601, 310] width 1203 height 620
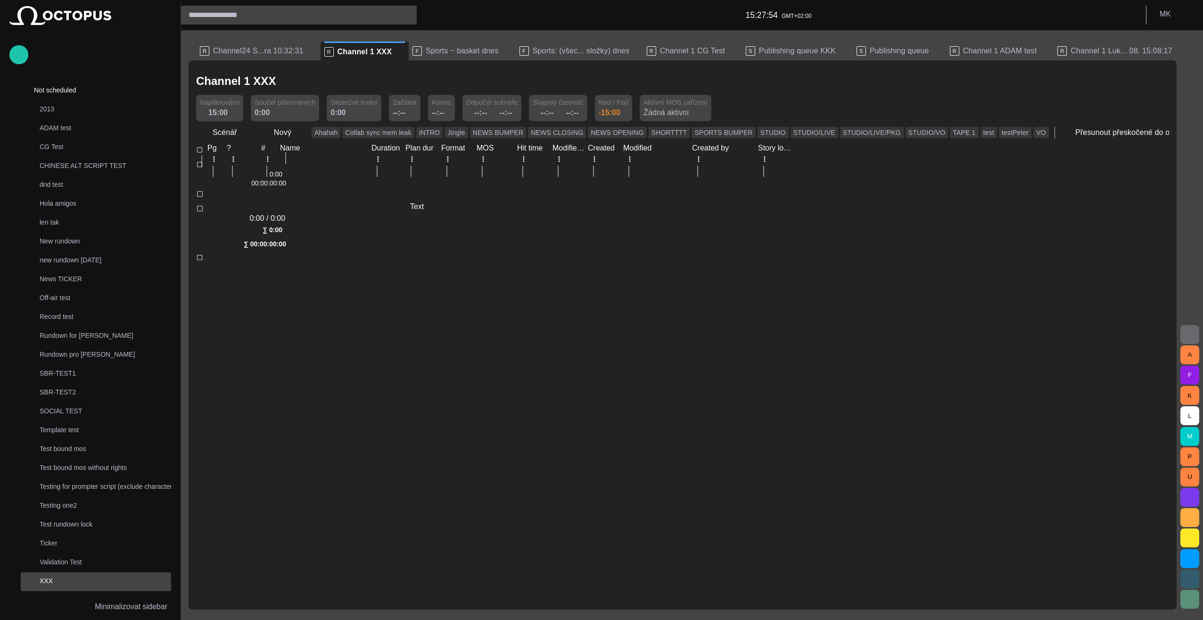
click at [278, 176] on button "button" at bounding box center [271, 176] width 11 height 0
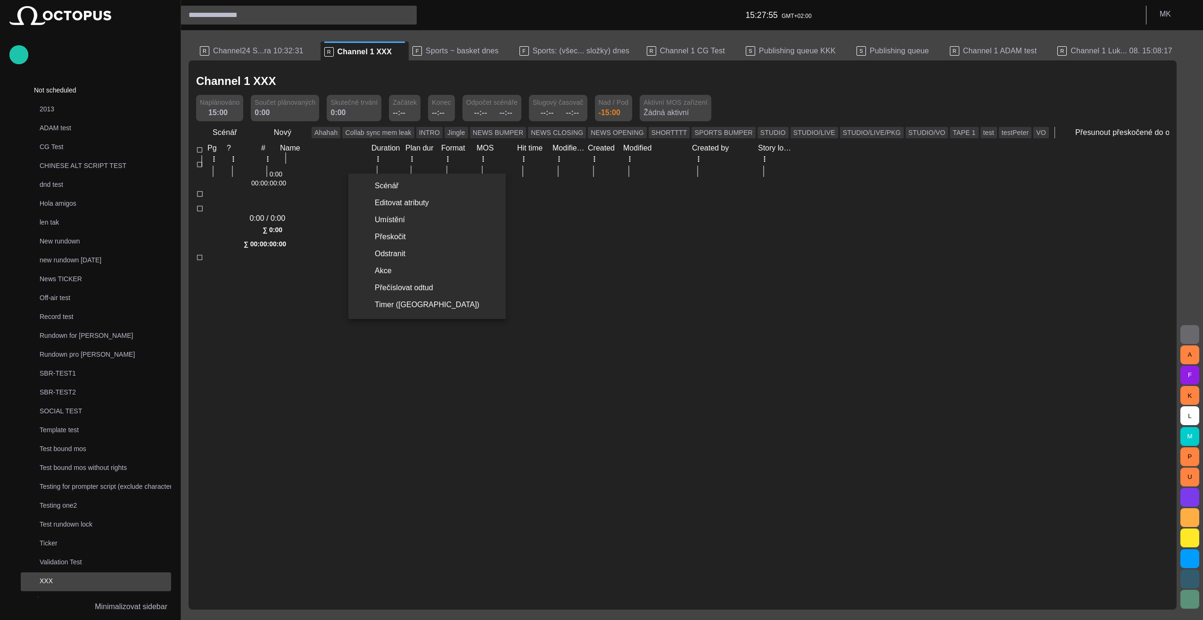
click at [257, 338] on div at bounding box center [601, 310] width 1203 height 620
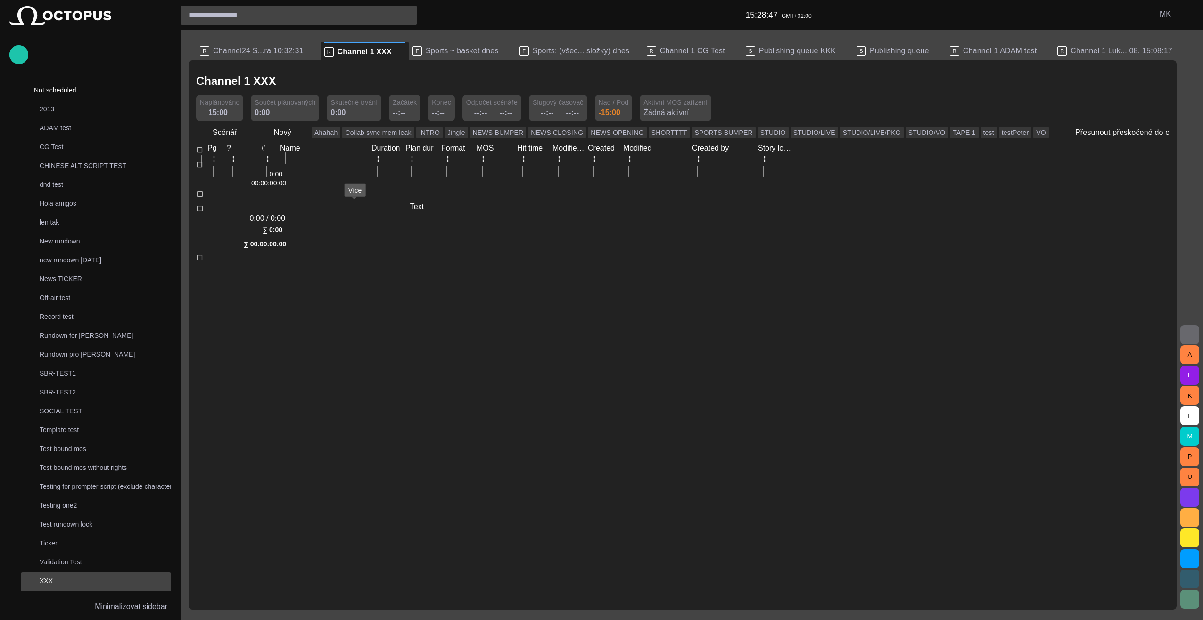
click at [276, 265] on span "button" at bounding box center [272, 269] width 8 height 8
click at [276, 340] on span "button" at bounding box center [272, 344] width 8 height 8
click at [276, 414] on span "button" at bounding box center [272, 418] width 8 height 8
click at [276, 340] on span "button" at bounding box center [272, 344] width 8 height 8
click at [276, 414] on span "button" at bounding box center [272, 418] width 8 height 8
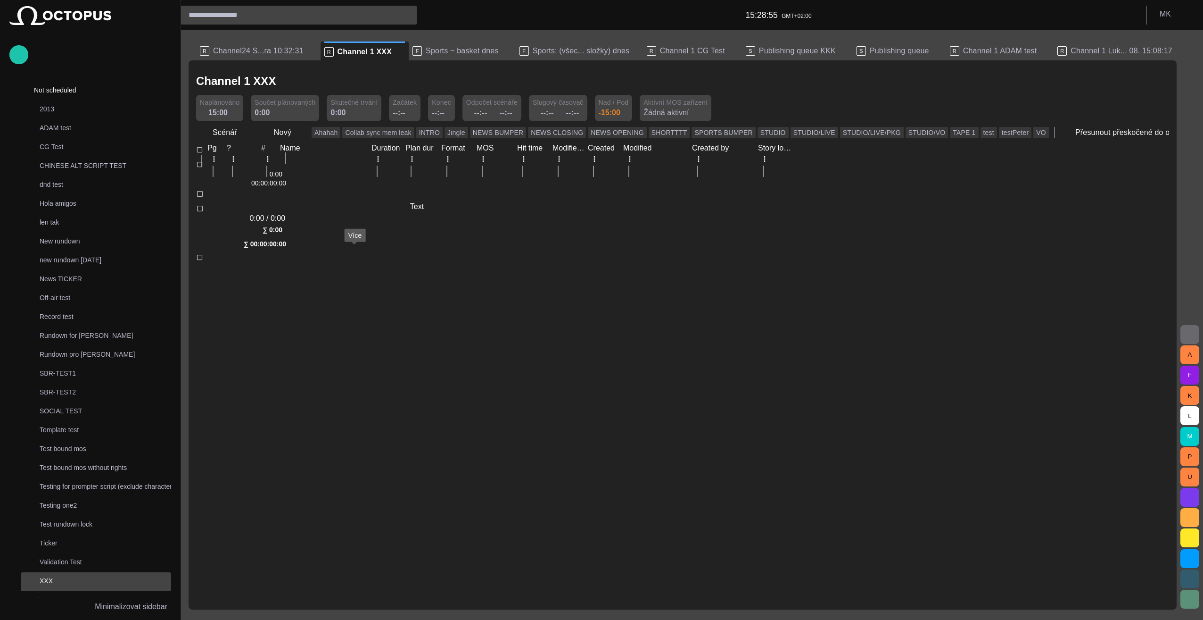
click at [276, 524] on span "button" at bounding box center [272, 528] width 8 height 8
click at [234, 263] on div at bounding box center [687, 263] width 961 height 0
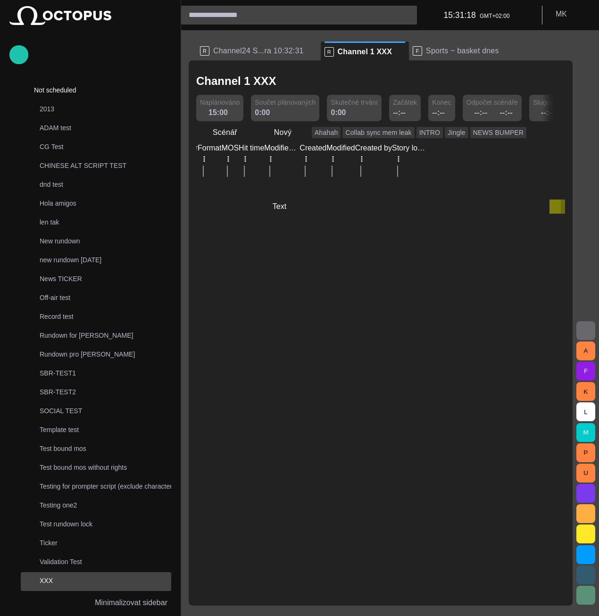
scroll to position [0, 143]
click at [552, 203] on span "button" at bounding box center [550, 207] width 8 height 8
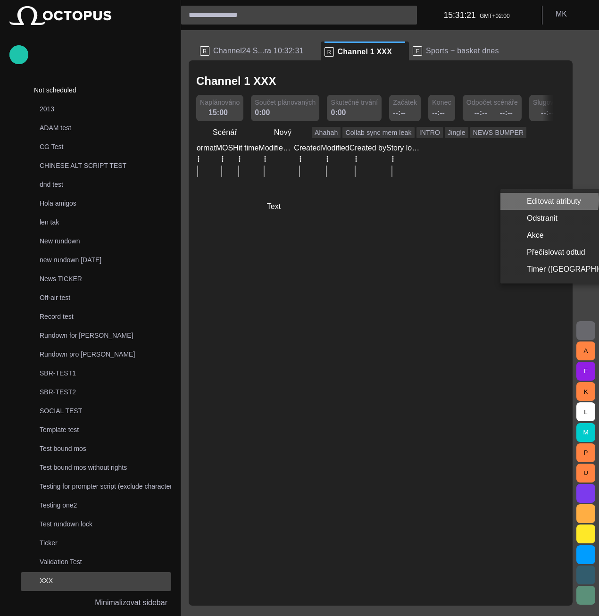
click at [549, 200] on li "Editovat atributy" at bounding box center [578, 201] width 157 height 17
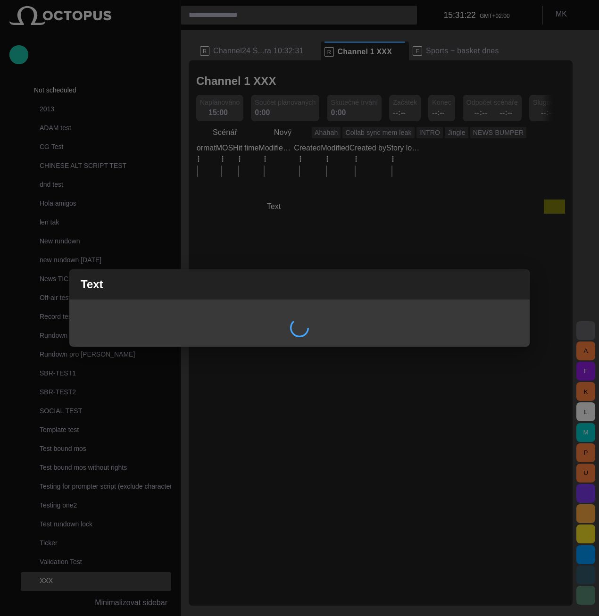
scroll to position [0, 0]
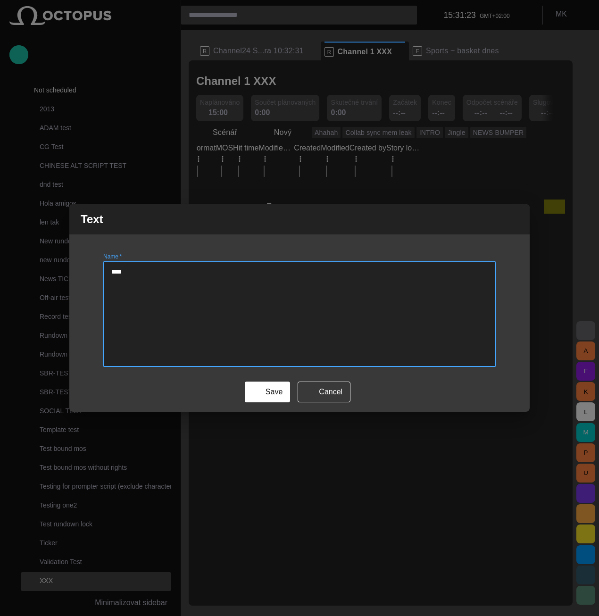
click at [143, 272] on textarea "****" at bounding box center [299, 314] width 377 height 94
click at [145, 271] on textarea "*********" at bounding box center [299, 314] width 377 height 94
click at [157, 271] on textarea "*********" at bounding box center [299, 314] width 377 height 94
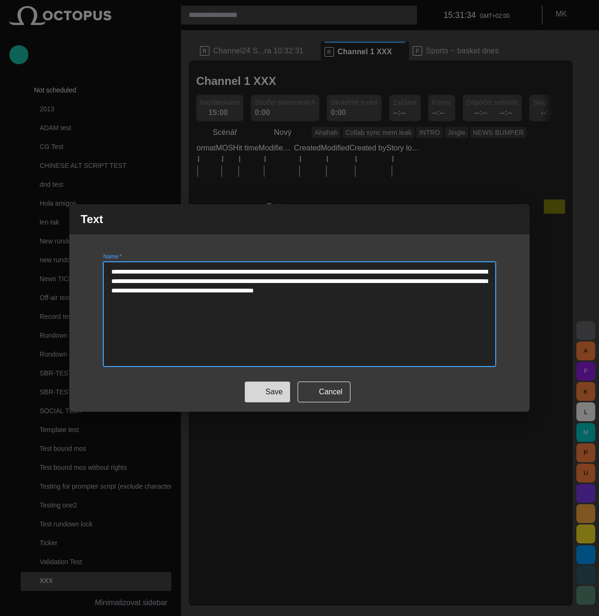
type textarea "**********"
click at [280, 398] on button "Save" at bounding box center [267, 391] width 45 height 21
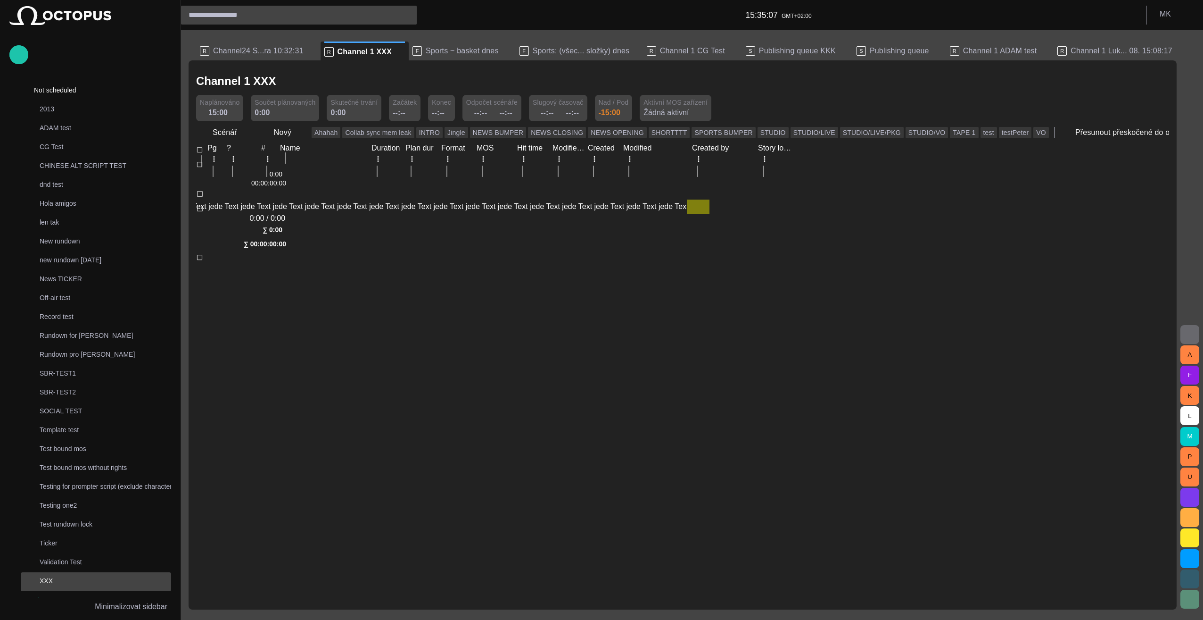
click at [286, 170] on div at bounding box center [243, 170] width 86 height 0
click at [287, 172] on span "button" at bounding box center [284, 176] width 8 height 8
